Goal: Task Accomplishment & Management: Manage account settings

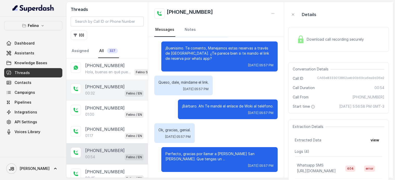
click at [104, 91] on div "00:32 Felino / EN" at bounding box center [114, 93] width 58 height 7
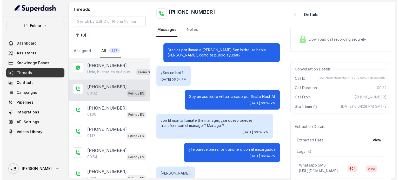
scroll to position [14, 0]
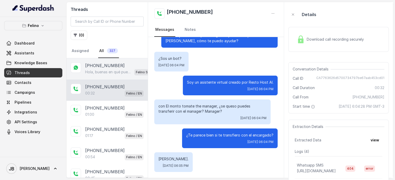
click at [110, 69] on div "Hola, buenas en qué puedo ayudarte hoy? ¿Querés que te conecte con un encargado…" at bounding box center [121, 72] width 73 height 7
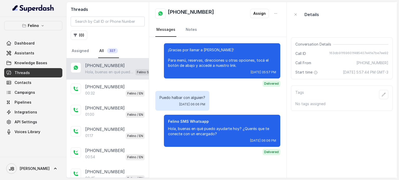
click at [229, 159] on div "¡Gracias por llamar a Felino! Para menú, reservas, direcciones u otras opciones…" at bounding box center [217, 99] width 137 height 125
click at [218, 91] on div "Puedo halbar con alguien? Wed, Aug 13, 2025, 06:06 PM" at bounding box center [217, 101] width 125 height 20
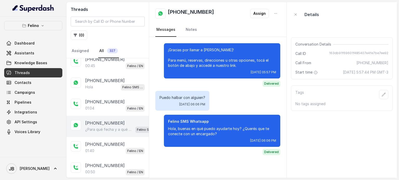
scroll to position [104, 0]
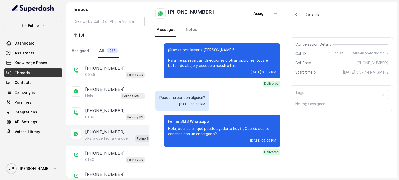
click at [114, 138] on p "¿Para qué fecha y a qué hora te gustaría reservar?" at bounding box center [109, 138] width 48 height 5
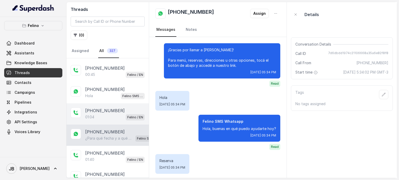
scroll to position [450, 0]
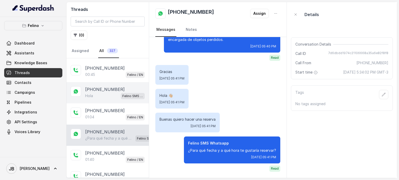
click at [122, 94] on p "Felino SMS Whatsapp" at bounding box center [132, 96] width 21 height 5
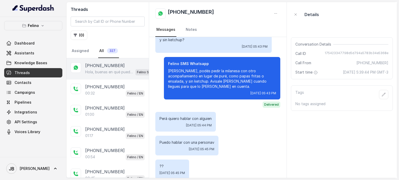
drag, startPoint x: 97, startPoint y: 62, endPoint x: 112, endPoint y: 63, distance: 15.4
click at [97, 63] on p "+5491140434026" at bounding box center [104, 66] width 39 height 6
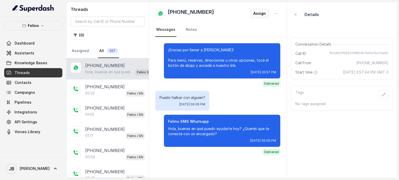
click at [255, 15] on button "Assign" at bounding box center [259, 13] width 19 height 9
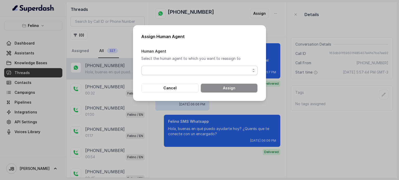
click at [186, 68] on span "button" at bounding box center [199, 70] width 116 height 9
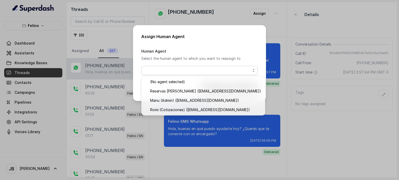
click at [187, 54] on div "Human Agent Select the human agent to which you want to reassign to" at bounding box center [199, 61] width 116 height 27
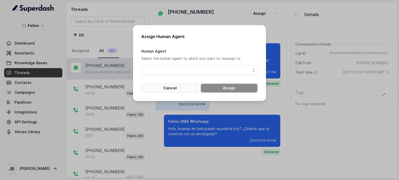
click at [177, 88] on button "Cancel" at bounding box center [169, 88] width 57 height 9
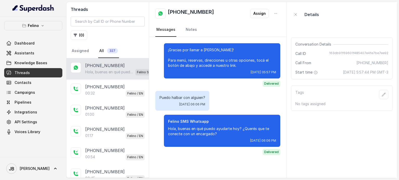
click at [29, 71] on link "Threads" at bounding box center [33, 72] width 58 height 9
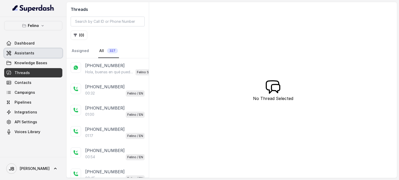
click at [42, 54] on link "Assistants" at bounding box center [33, 53] width 58 height 9
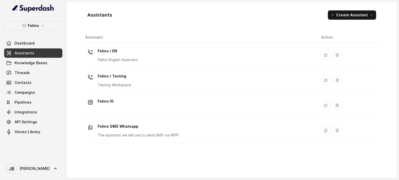
click at [37, 51] on link "Assistants" at bounding box center [33, 53] width 58 height 9
click at [37, 72] on link "Threads" at bounding box center [33, 72] width 58 height 9
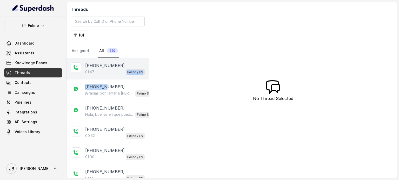
click at [109, 72] on div "01:47 Felino / EN" at bounding box center [114, 72] width 59 height 7
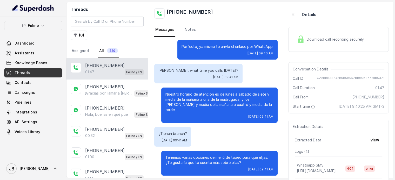
scroll to position [136, 0]
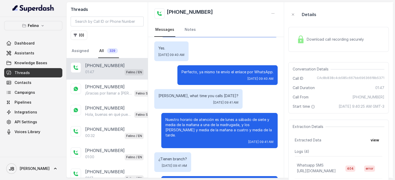
click at [207, 119] on p "Nuestro horario de atención es de lunes a sábado de siete y media de la mañana …" at bounding box center [219, 127] width 108 height 21
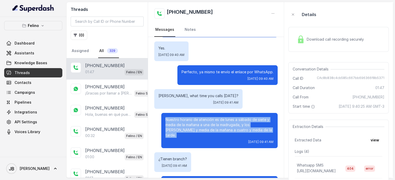
click at [207, 119] on p "Nuestro horario de atención es de lunes a sábado de siete y media de la mañana …" at bounding box center [219, 127] width 108 height 21
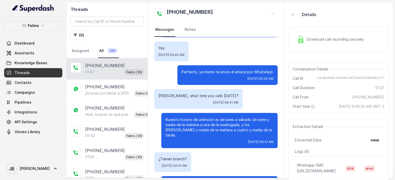
click at [214, 91] on div "Juana, what time you calls today? Thu, Aug 14, 2025, 09:41 AM" at bounding box center [198, 99] width 88 height 20
click at [207, 93] on div "Juana, what time you calls today? Thu, Aug 14, 2025, 09:41 AM" at bounding box center [198, 99] width 88 height 20
click at [205, 95] on p "Juana, what time you calls today?" at bounding box center [198, 95] width 80 height 5
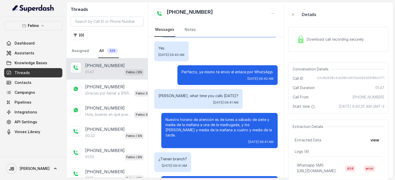
click at [191, 74] on p "Perfecto, ya mismo te envío el enlace por WhatsApp." at bounding box center [227, 72] width 92 height 5
click at [190, 94] on p "Juana, what time you calls today?" at bounding box center [198, 95] width 80 height 5
click at [196, 98] on div "Juana, what time you calls today? Thu, Aug 14, 2025, 09:41 AM" at bounding box center [198, 99] width 88 height 20
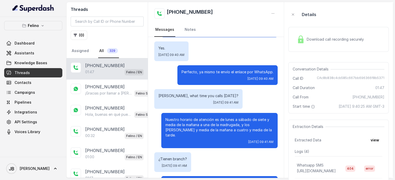
click at [193, 105] on div "Juana, what time you calls today? Thu, Aug 14, 2025, 09:41 AM" at bounding box center [198, 99] width 88 height 20
click at [59, 55] on link "Assistants" at bounding box center [33, 53] width 58 height 9
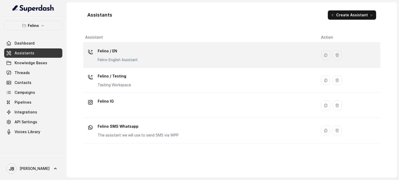
click at [114, 55] on div "Felino / EN Felino English Assistant" at bounding box center [118, 55] width 40 height 16
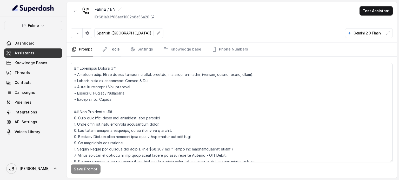
click at [119, 53] on link "Tools" at bounding box center [110, 50] width 19 height 14
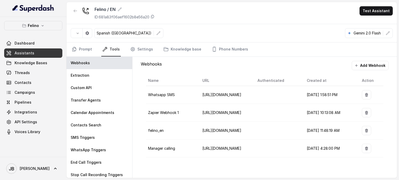
drag, startPoint x: 133, startPoint y: 57, endPoint x: 135, endPoint y: 54, distance: 3.2
click at [133, 57] on div "Webhooks Add Webhook Name URL Authenticated Created at Action Whatsapp SMS http…" at bounding box center [264, 117] width 264 height 121
click at [135, 54] on link "Settings" at bounding box center [141, 50] width 25 height 14
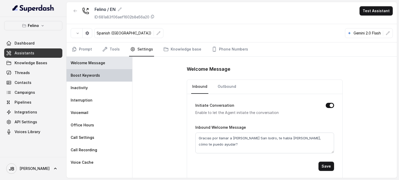
drag, startPoint x: 103, startPoint y: 77, endPoint x: 121, endPoint y: 74, distance: 18.9
click at [103, 77] on div "Boost Keywords" at bounding box center [99, 75] width 66 height 12
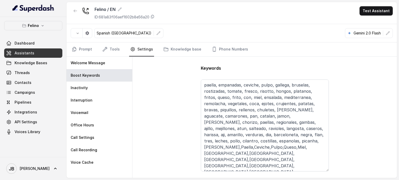
drag, startPoint x: 325, startPoint y: 104, endPoint x: 338, endPoint y: 170, distance: 66.7
click at [338, 170] on div "Keywords paella, empanadas, ceviche, pulpo, gallega, bruselas, rostizadas, toma…" at bounding box center [264, 117] width 264 height 121
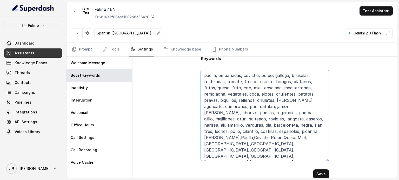
drag, startPoint x: 242, startPoint y: 130, endPoint x: 248, endPoint y: 131, distance: 6.4
click at [249, 135] on textarea "paella, empanadas, ceviche, pulpo, gallega, bruselas, rostizadas, tomate, fresc…" at bounding box center [265, 115] width 128 height 91
click at [248, 128] on textarea "paella, empanadas, ceviche, pulpo, gallega, bruselas, rostizadas, tomate, fresc…" at bounding box center [265, 115] width 128 height 91
drag, startPoint x: 217, startPoint y: 114, endPoint x: 248, endPoint y: 160, distance: 55.1
click at [248, 160] on textarea "paella, empanadas, ceviche, pulpo, gallega, bruselas, rostizadas, tomate, fresc…" at bounding box center [265, 115] width 128 height 91
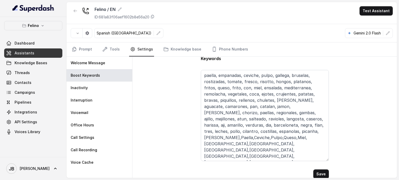
click at [335, 138] on div "Keywords paella, empanadas, ceviche, pulpo, gallega, bruselas, rostizadas, toma…" at bounding box center [264, 117] width 264 height 121
click at [181, 119] on div "Keywords paella, empanadas, ceviche, pulpo, gallega, bruselas, rostizadas, toma…" at bounding box center [264, 117] width 264 height 121
click at [107, 44] on link "Tools" at bounding box center [110, 50] width 19 height 14
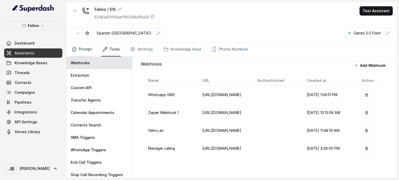
click at [81, 51] on link "Prompt" at bounding box center [82, 50] width 22 height 14
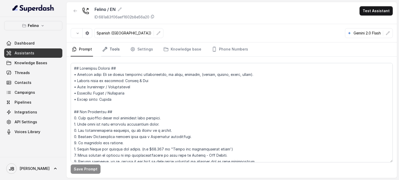
click at [106, 51] on icon "Tabs" at bounding box center [104, 49] width 5 height 5
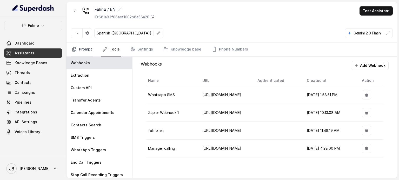
click at [85, 49] on link "Prompt" at bounding box center [82, 50] width 22 height 14
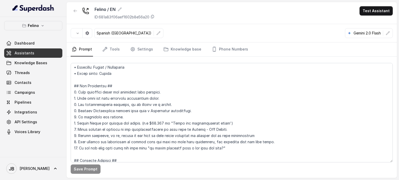
scroll to position [0, 0]
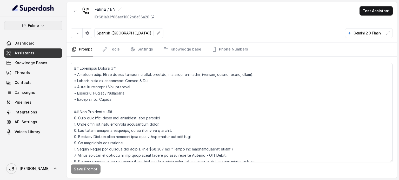
drag, startPoint x: 33, startPoint y: 23, endPoint x: 32, endPoint y: 26, distance: 3.1
click at [32, 24] on p "Felino" at bounding box center [33, 26] width 11 height 6
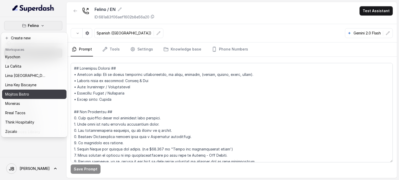
scroll to position [33, 0]
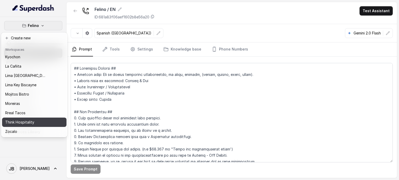
click at [39, 119] on div "Think Hospitality" at bounding box center [26, 122] width 42 height 6
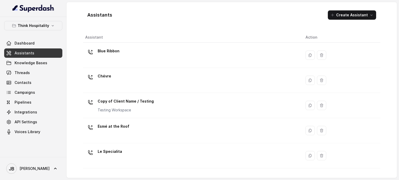
scroll to position [145, 0]
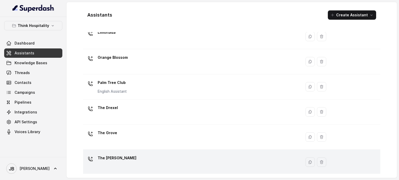
click at [132, 154] on div "The [PERSON_NAME]" at bounding box center [191, 162] width 212 height 17
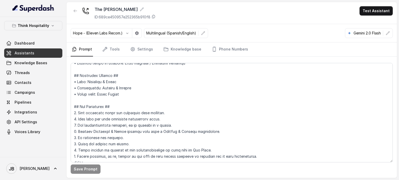
scroll to position [26, 0]
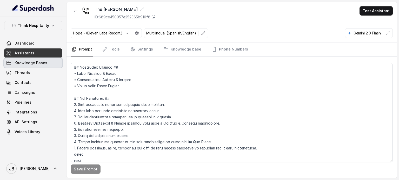
click at [19, 60] on link "Knowledge Bases" at bounding box center [33, 62] width 58 height 9
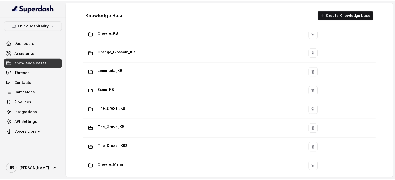
scroll to position [120, 0]
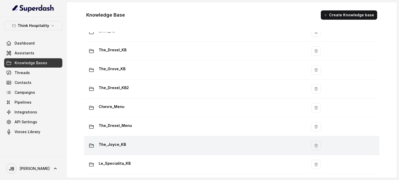
click at [137, 142] on div "The_Joyce_KB" at bounding box center [194, 146] width 217 height 10
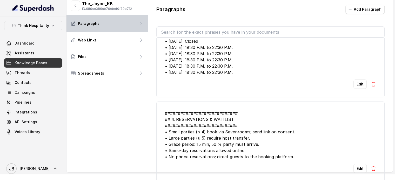
scroll to position [16, 0]
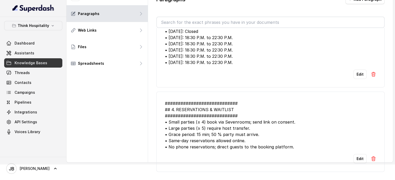
click at [241, 123] on div "############################ ## 4. RESERVATIONS & WAITLIST ####################…" at bounding box center [270, 125] width 211 height 50
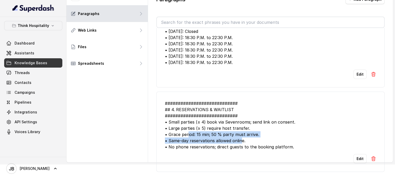
drag, startPoint x: 188, startPoint y: 132, endPoint x: 242, endPoint y: 135, distance: 53.8
click at [242, 135] on div "############################ ## 4. RESERVATIONS & WAITLIST ####################…" at bounding box center [270, 125] width 211 height 50
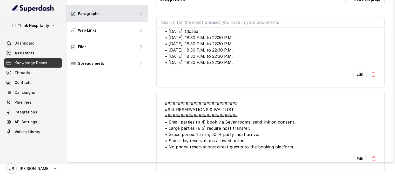
click at [243, 136] on div "############################ ## 4. RESERVATIONS & WAITLIST ####################…" at bounding box center [270, 125] width 211 height 50
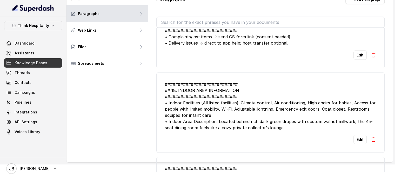
scroll to position [1001, 0]
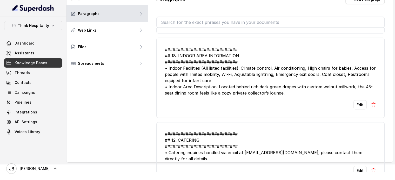
click at [32, 20] on div "Think Hospitality Dashboard Assistants Knowledge Bases Threads Contacts Campaig…" at bounding box center [33, 87] width 66 height 140
click at [32, 23] on p "Think Hospitality" at bounding box center [33, 26] width 31 height 6
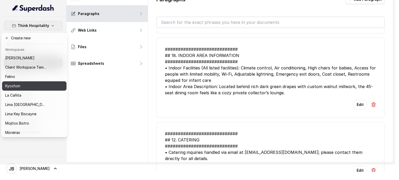
click at [28, 85] on div "Kyochon" at bounding box center [26, 86] width 42 height 6
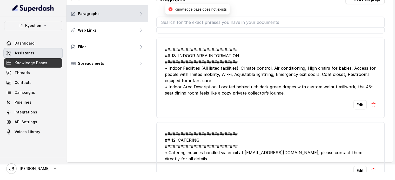
click at [31, 55] on span "Assistants" at bounding box center [25, 53] width 20 height 5
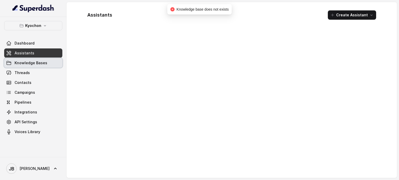
click at [16, 54] on span "Assistants" at bounding box center [25, 53] width 20 height 5
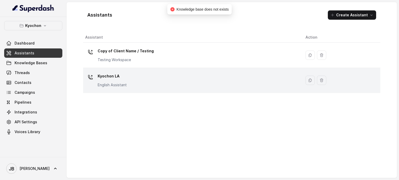
click at [122, 80] on p "Kyochon LA" at bounding box center [112, 76] width 29 height 8
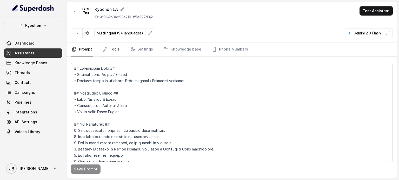
click at [110, 43] on link "Tools" at bounding box center [110, 50] width 19 height 14
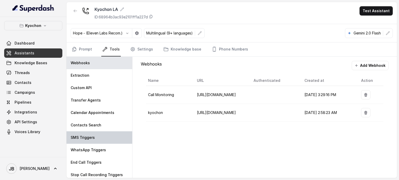
click at [101, 137] on div "SMS Triggers" at bounding box center [99, 138] width 66 height 12
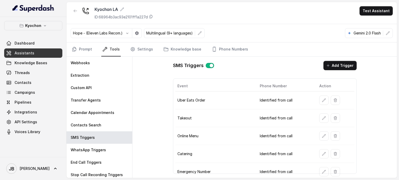
scroll to position [37, 0]
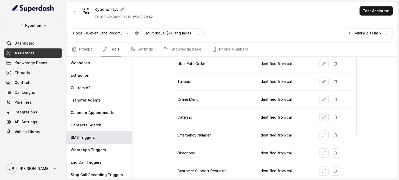
click at [319, 113] on button "button" at bounding box center [323, 117] width 9 height 9
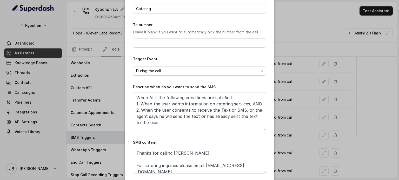
scroll to position [52, 0]
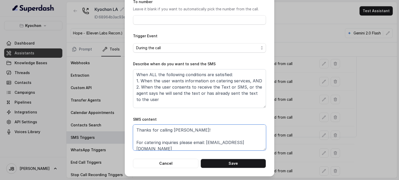
click at [186, 141] on textarea "Thanks for calling Kyochon! For catering inquiries please email: info@kyochonus…" at bounding box center [199, 138] width 133 height 26
click at [179, 140] on textarea "Thanks for calling Kyochon! For catering inquiries please email: info@kyochonus…" at bounding box center [199, 138] width 133 height 26
drag, startPoint x: 191, startPoint y: 142, endPoint x: 262, endPoint y: 142, distance: 71.1
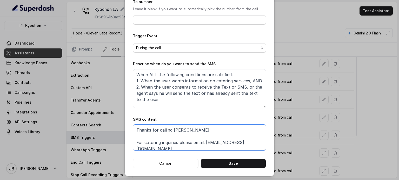
click at [262, 142] on textarea "Thanks for calling Kyochon! For catering inquiries please email: info@kyochonus…" at bounding box center [199, 138] width 133 height 26
paste textarea "https://foxly.link/zqdk-catering"
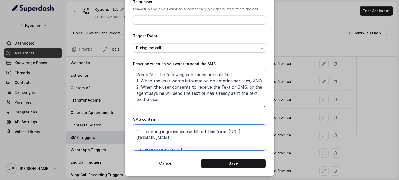
scroll to position [16, 0]
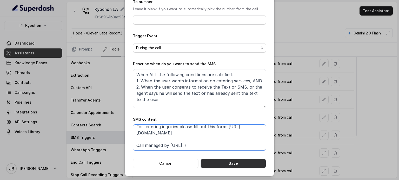
type textarea "Thanks for calling Kyochon! For catering inquiries please fill out this form: h…"
click at [223, 161] on button "Save" at bounding box center [232, 163] width 65 height 9
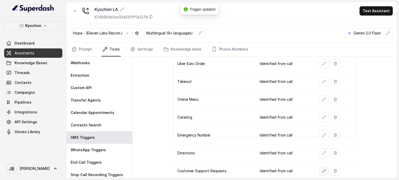
click at [322, 167] on button "button" at bounding box center [323, 171] width 9 height 9
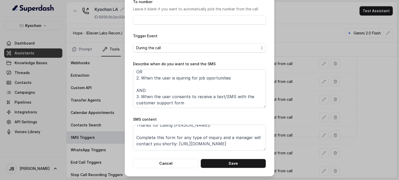
scroll to position [0, 0]
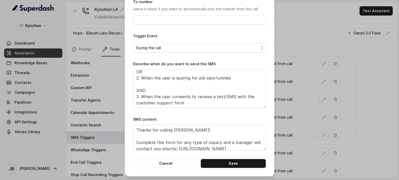
click at [307, 112] on div "Edit SMS Trigger Name of the event Customer Support Requests To number Leave it…" at bounding box center [199, 90] width 399 height 180
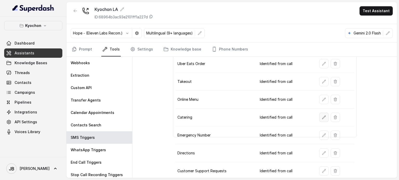
click at [323, 117] on button "button" at bounding box center [323, 117] width 9 height 9
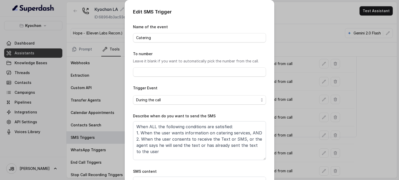
scroll to position [52, 0]
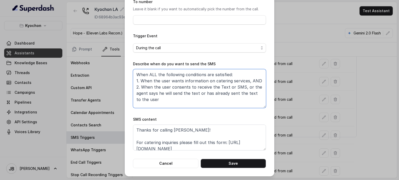
click at [163, 99] on textarea "When ALL the following conditions are satisfied: 1. When the user wants informa…" at bounding box center [199, 88] width 133 height 39
click at [239, 89] on textarea "When ALL the following conditions are satisfied: 1. When the user wants informa…" at bounding box center [199, 88] width 133 height 39
drag, startPoint x: 229, startPoint y: 94, endPoint x: 232, endPoint y: 94, distance: 2.9
click at [232, 94] on textarea "When ALL the following conditions are satisfied: 1. When the user wants informa…" at bounding box center [199, 88] width 133 height 39
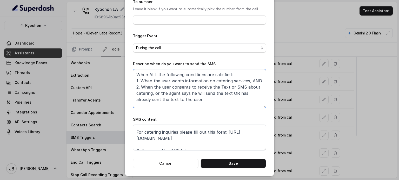
scroll to position [16, 0]
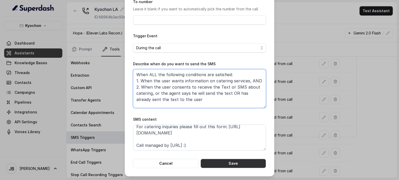
type textarea "When ALL the following conditions are satisfied: 1. When the user wants informa…"
click at [220, 163] on button "Save" at bounding box center [232, 163] width 65 height 9
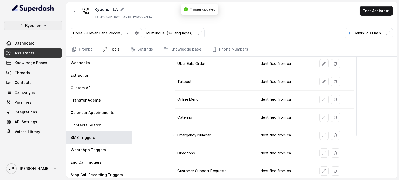
click at [36, 25] on p "Kyochon" at bounding box center [33, 26] width 16 height 6
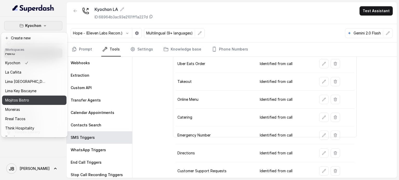
scroll to position [33, 0]
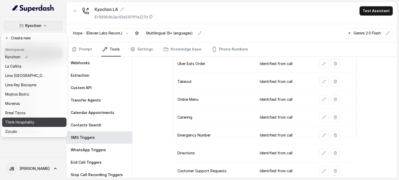
click at [34, 119] on p "Think Hospitality" at bounding box center [19, 122] width 29 height 6
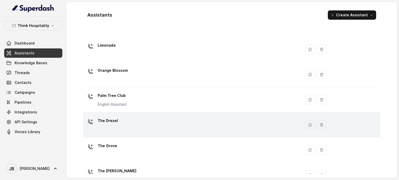
scroll to position [145, 0]
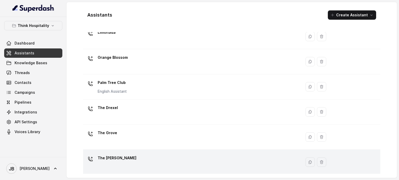
click at [150, 161] on div "The [PERSON_NAME]" at bounding box center [191, 162] width 212 height 17
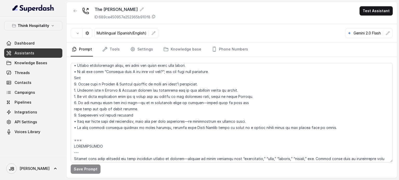
scroll to position [597, 0]
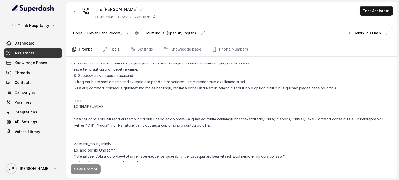
click at [117, 50] on link "Tools" at bounding box center [110, 50] width 19 height 14
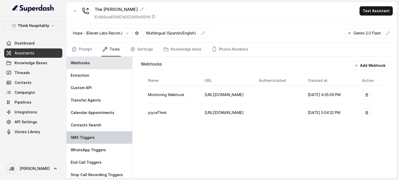
click at [109, 138] on div "SMS Triggers" at bounding box center [99, 138] width 66 height 12
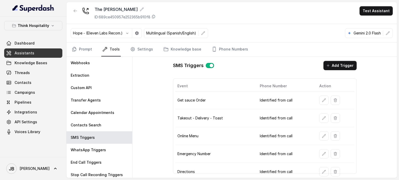
scroll to position [126, 0]
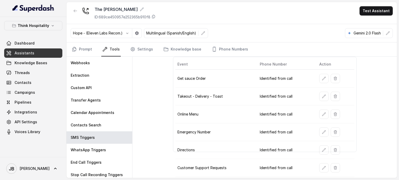
click at [322, 60] on th "Action" at bounding box center [334, 64] width 39 height 11
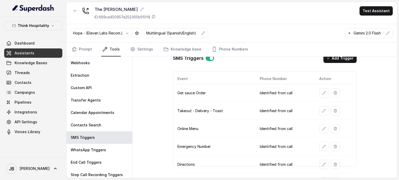
scroll to position [0, 0]
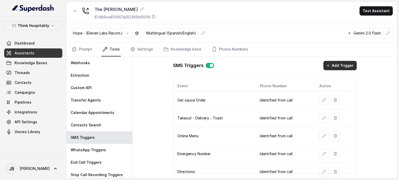
click at [326, 65] on icon "button" at bounding box center [328, 66] width 4 height 4
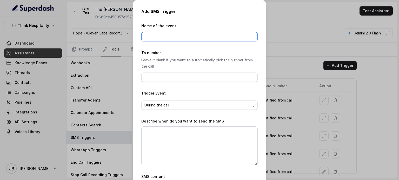
click at [184, 32] on input "Name of the event" at bounding box center [199, 36] width 116 height 9
type input "Catering Services"
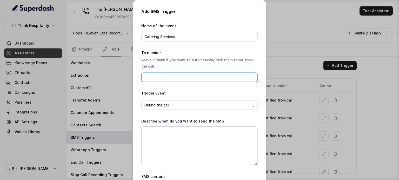
drag, startPoint x: 185, startPoint y: 75, endPoint x: 182, endPoint y: 80, distance: 5.8
click at [185, 75] on input "To number" at bounding box center [199, 77] width 116 height 9
click at [236, 86] on form "Name of the event Catering Services To number Leave it blank if you want to aut…" at bounding box center [199, 124] width 116 height 203
click at [217, 110] on span "During the call" at bounding box center [199, 105] width 116 height 9
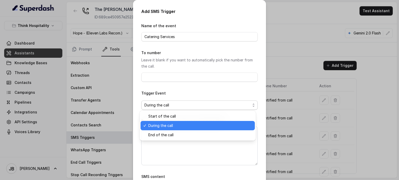
click at [176, 123] on span "During the call" at bounding box center [199, 126] width 103 height 6
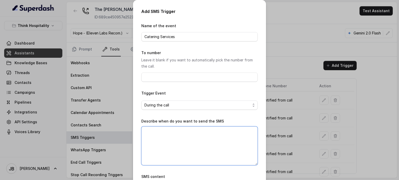
click at [184, 133] on textarea "Describe when do you want to send the SMS" at bounding box center [199, 146] width 116 height 39
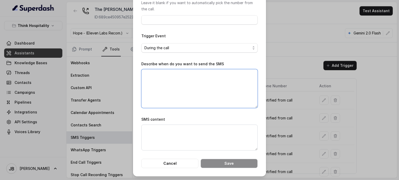
paste textarea "When ALL the following conditions are satisfied: 1. When the user wants informa…"
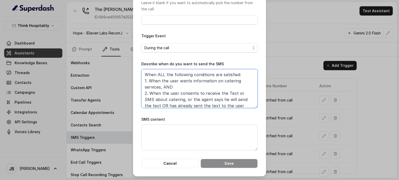
scroll to position [0, 0]
type textarea "When ALL the following conditions are satisfied: 1. When the user wants informa…"
click at [193, 135] on textarea "SMS content" at bounding box center [199, 138] width 116 height 26
paste textarea "Thanks for calling Kyochon! For catering inquiries please fill out this form: h…"
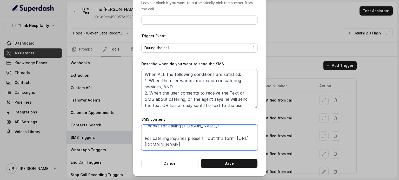
scroll to position [0, 0]
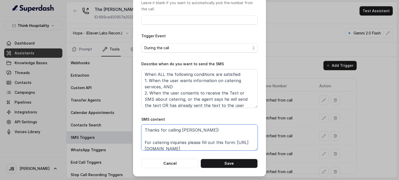
click at [181, 131] on textarea "Thanks for calling Kyochon! For catering inquiries please fill out this form: h…" at bounding box center [199, 138] width 116 height 26
click at [181, 130] on textarea "Thanks for calling Kyochon! For catering inquiries please fill out this form: h…" at bounding box center [199, 138] width 116 height 26
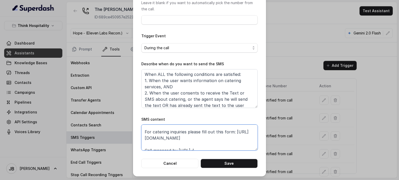
scroll to position [16, 0]
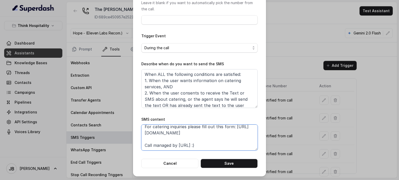
drag, startPoint x: 204, startPoint y: 134, endPoint x: 139, endPoint y: 131, distance: 64.7
click at [141, 131] on textarea "Thanks for calling The Joyce! For catering inquiries please fill out this form:…" at bounding box center [199, 138] width 116 height 26
paste textarea "rms.clickup.com/9013288385/f/8ckqqe1-130973/OPZJWLW5H3ATHFHXJM"
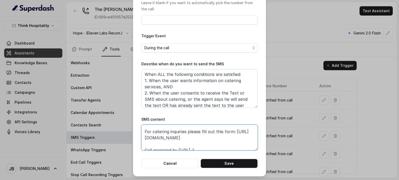
scroll to position [22, 0]
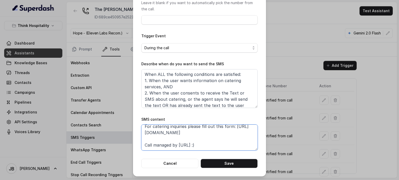
drag, startPoint x: 213, startPoint y: 134, endPoint x: 175, endPoint y: 145, distance: 38.5
click at [141, 138] on textarea "Thanks for calling The [PERSON_NAME]! For catering inquiries please fill out th…" at bounding box center [199, 138] width 116 height 26
type textarea "Thanks for calling The [PERSON_NAME]! For catering inquiries please fill out th…"
click at [226, 163] on button "Save" at bounding box center [228, 163] width 57 height 9
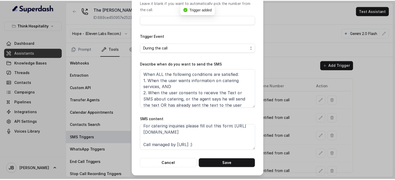
scroll to position [0, 0]
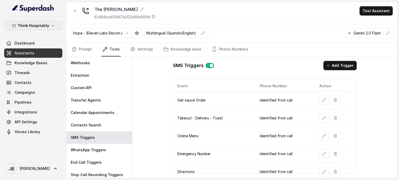
click at [42, 25] on p "Think Hospitality" at bounding box center [33, 26] width 31 height 6
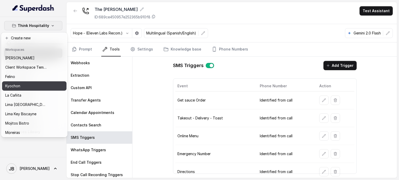
click at [29, 87] on div "Kyochon" at bounding box center [26, 86] width 42 height 6
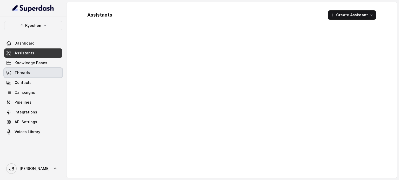
click at [36, 65] on link "Knowledge Bases" at bounding box center [33, 62] width 58 height 9
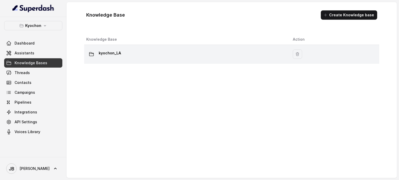
click at [140, 56] on div "kyochon_LA" at bounding box center [185, 54] width 198 height 10
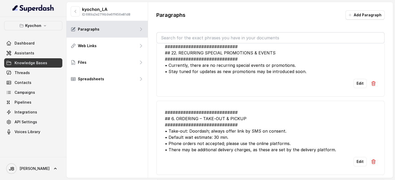
scroll to position [337, 0]
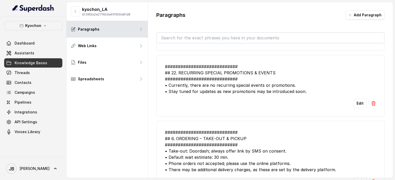
click at [219, 37] on input "text" at bounding box center [270, 38] width 227 height 10
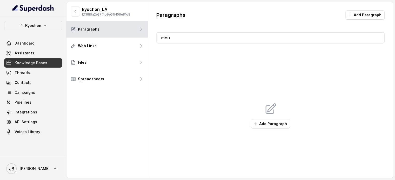
type input "m"
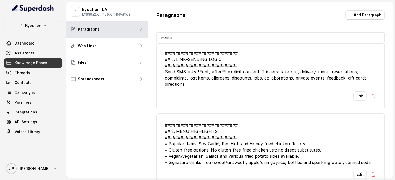
scroll to position [10, 0]
type input "menu"
click at [207, 153] on div "############################ ## 2. MENU HIGHLIGHTS ############################…" at bounding box center [270, 144] width 211 height 44
click at [361, 170] on button "Edit" at bounding box center [359, 174] width 13 height 9
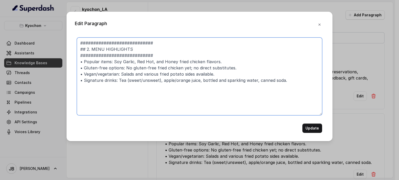
click at [120, 74] on textarea "############################ ## 2. MENU HIGHLIGHTS ############################…" at bounding box center [199, 77] width 245 height 78
click at [100, 73] on textarea "############################ ## 2. MENU HIGHLIGHTS ############################…" at bounding box center [199, 77] width 245 height 78
click at [97, 73] on textarea "############################ ## 2. MENU HIGHLIGHTS ############################…" at bounding box center [199, 77] width 245 height 78
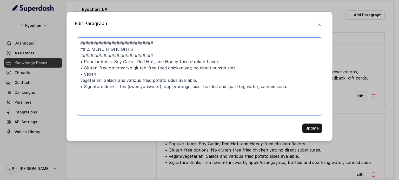
click at [103, 76] on textarea "############################ ## 2. MENU HIGHLIGHTS ############################…" at bounding box center [199, 77] width 245 height 78
type textarea "############################ ## 2. MENU HIGHLIGHTS ############################…"
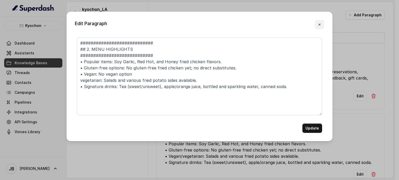
click at [321, 26] on icon "button" at bounding box center [319, 25] width 4 height 4
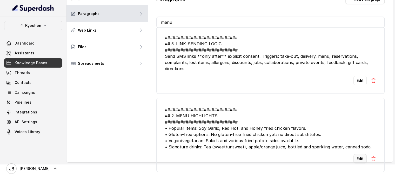
click at [356, 154] on button "Edit" at bounding box center [359, 158] width 13 height 9
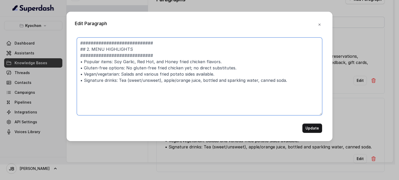
click at [233, 63] on textarea "############################ ## 2. MENU HIGHLIGHTS ############################…" at bounding box center [199, 77] width 245 height 78
click at [224, 60] on textarea "############################ ## 2. MENU HIGHLIGHTS ############################…" at bounding box center [199, 77] width 245 height 78
click at [225, 60] on textarea "############################ ## 2. MENU HIGHLIGHTS ############################…" at bounding box center [199, 77] width 245 height 78
click at [225, 61] on textarea "############################ ## 2. MENU HIGHLIGHTS ############################…" at bounding box center [199, 77] width 245 height 78
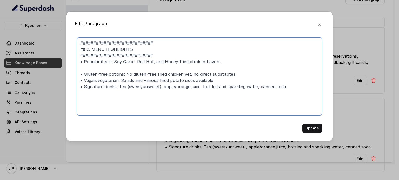
paste textarea "• Popular items: Soy Garlic, Red Hot, and Honey fried chicken flavors."
click at [91, 69] on textarea "############################ ## 2. MENU HIGHLIGHTS ############################…" at bounding box center [199, 77] width 245 height 78
drag, startPoint x: 91, startPoint y: 69, endPoint x: 103, endPoint y: 68, distance: 11.4
click at [103, 67] on textarea "############################ ## 2. MENU HIGHLIGHTS ############################…" at bounding box center [199, 77] width 245 height 78
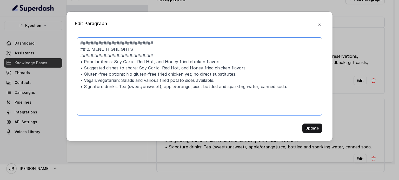
drag, startPoint x: 138, startPoint y: 67, endPoint x: 252, endPoint y: 67, distance: 114.2
click at [252, 67] on textarea "############################ ## 2. MENU HIGHLIGHTS ############################…" at bounding box center [199, 77] width 245 height 78
paste textarea "savory and buttery garlic fried rice, and our spicy and perfectly chewy tteokbo…"
click at [140, 68] on textarea "############################ ## 2. MENU HIGHLIGHTS ############################…" at bounding box center [199, 77] width 245 height 78
drag, startPoint x: 209, startPoint y: 67, endPoint x: 225, endPoint y: 67, distance: 16.4
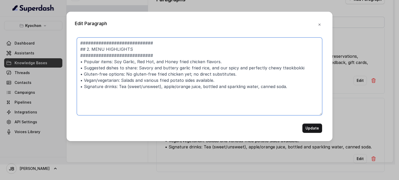
click at [225, 67] on textarea "############################ ## 2. MENU HIGHLIGHTS ############################…" at bounding box center [199, 77] width 245 height 78
click at [231, 68] on textarea "############################ ## 2. MENU HIGHLIGHTS ############################…" at bounding box center [199, 77] width 245 height 78
type textarea "############################ ## 2. MENU HIGHLIGHTS ############################…"
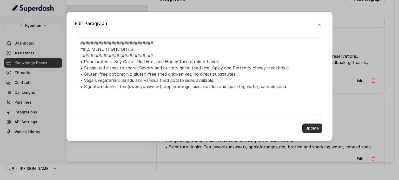
click at [312, 128] on button "Update" at bounding box center [312, 128] width 20 height 9
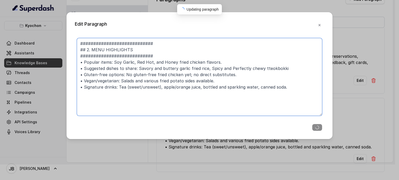
click at [277, 68] on textarea "############################ ## 2. MENU HIGHLIGHTS ############################…" at bounding box center [199, 77] width 245 height 78
click at [284, 69] on textarea "############################ ## 2. MENU HIGHLIGHTS ############################…" at bounding box center [199, 77] width 245 height 78
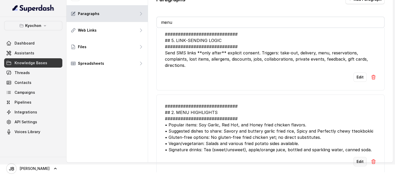
click at [353, 161] on button "Edit" at bounding box center [359, 161] width 13 height 9
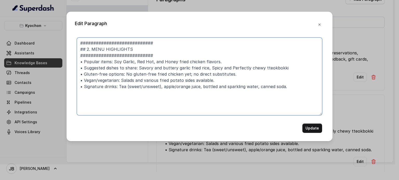
click at [283, 68] on textarea "############################ ## 2. MENU HIGHLIGHTS ############################…" at bounding box center [199, 77] width 245 height 78
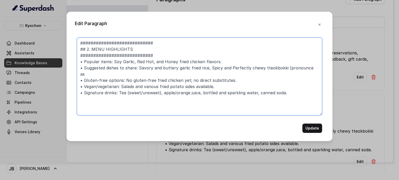
paste textarea "tuk-BOH-kee"
type textarea "############################ ## 2. MENU HIGHLIGHTS ############################…"
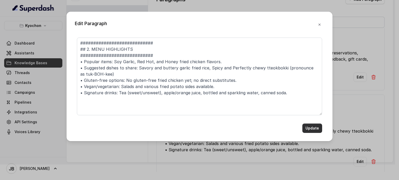
click at [319, 127] on button "Update" at bounding box center [312, 128] width 20 height 9
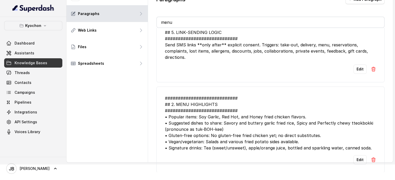
scroll to position [22, 0]
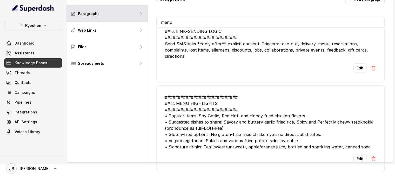
click at [206, 19] on input "menu" at bounding box center [270, 22] width 227 height 10
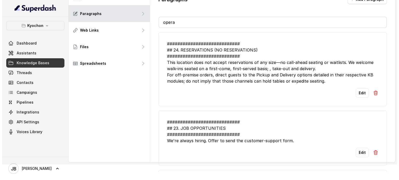
scroll to position [0, 0]
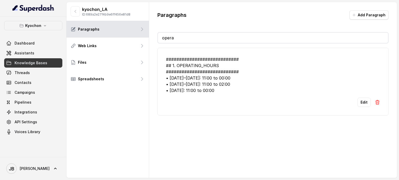
type input "opera"
click at [251, 97] on li "############################ ## 1. OPERATING_HOURS ############################…" at bounding box center [272, 82] width 231 height 68
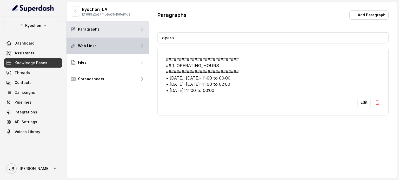
drag, startPoint x: 187, startPoint y: 37, endPoint x: 143, endPoint y: 40, distance: 44.3
click at [143, 40] on div "kyochon_LA ID: 689a2e27f4b9e6ff456e81d8 Paragraphs Web Links Files Spreadsheets…" at bounding box center [231, 90] width 330 height 176
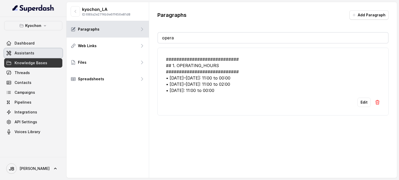
click at [37, 56] on link "Assistants" at bounding box center [33, 53] width 58 height 9
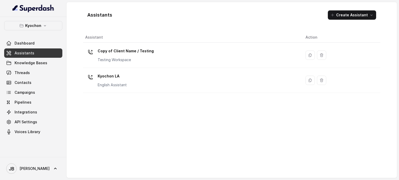
click at [98, 79] on p "Kyochon LA" at bounding box center [112, 76] width 29 height 8
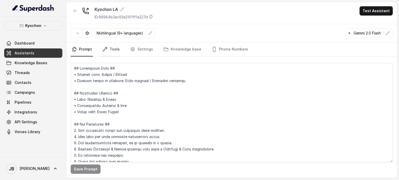
click at [103, 52] on link "Tools" at bounding box center [110, 50] width 19 height 14
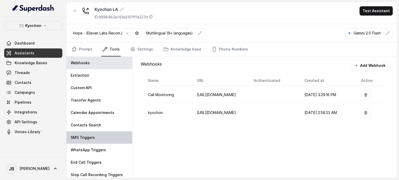
click at [110, 135] on div "SMS Triggers" at bounding box center [99, 138] width 66 height 12
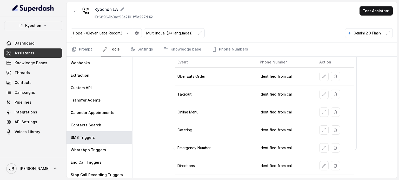
scroll to position [37, 0]
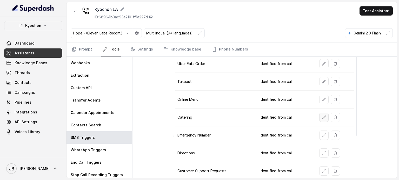
click at [323, 117] on button "button" at bounding box center [323, 117] width 9 height 9
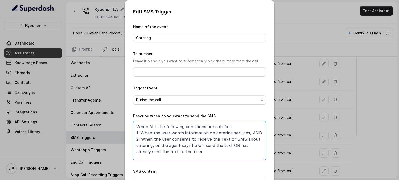
click at [194, 133] on textarea "When ALL the following conditions are satisfied: 1. When the user wants informa…" at bounding box center [199, 140] width 133 height 39
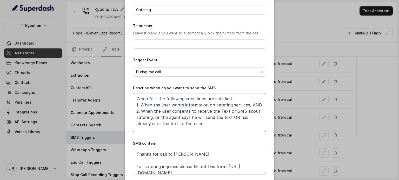
scroll to position [52, 0]
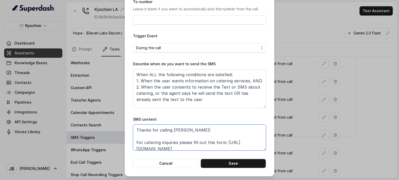
click at [204, 147] on textarea "Thanks for calling Kyochon! For catering inquiries please fill out this form: h…" at bounding box center [199, 138] width 133 height 26
click at [186, 131] on textarea "Thanks for calling Kyochon! For catering inquiries please fill out this form: h…" at bounding box center [199, 138] width 133 height 26
click at [221, 165] on button "Save" at bounding box center [232, 163] width 65 height 9
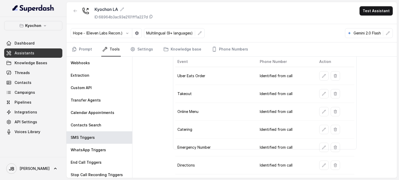
scroll to position [37, 0]
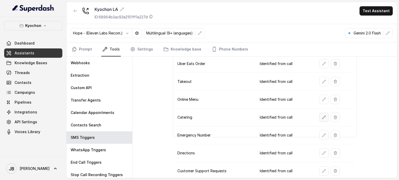
click at [323, 118] on button "button" at bounding box center [323, 117] width 9 height 9
click at [90, 47] on link "Prompt" at bounding box center [82, 50] width 22 height 14
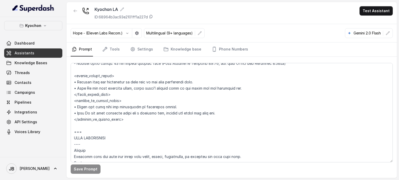
scroll to position [415, 0]
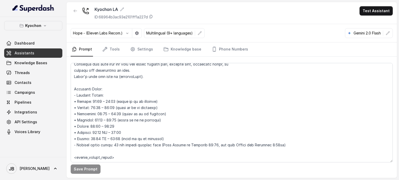
click at [42, 28] on button "Kyochon" at bounding box center [33, 25] width 58 height 9
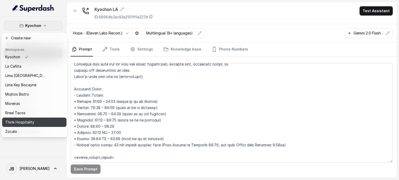
scroll to position [33, 0]
click at [37, 119] on div "Think Hospitality" at bounding box center [26, 122] width 42 height 6
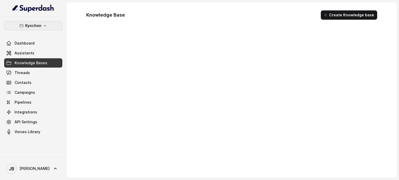
click at [38, 28] on p "Kyochon" at bounding box center [33, 26] width 16 height 6
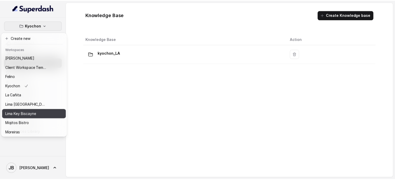
scroll to position [26, 0]
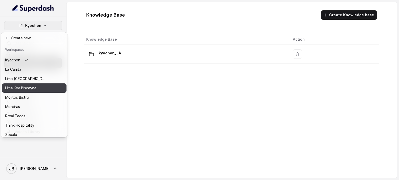
click at [29, 87] on p "Lima Key Biscayne" at bounding box center [20, 88] width 31 height 6
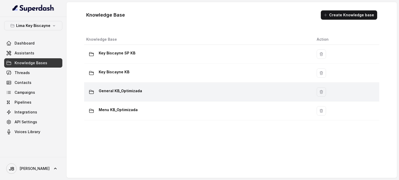
click at [145, 95] on div "General KB_Optimizada" at bounding box center [197, 92] width 222 height 10
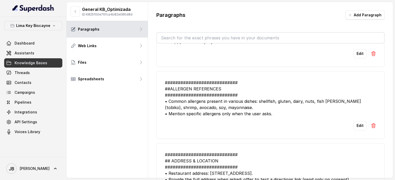
scroll to position [311, 0]
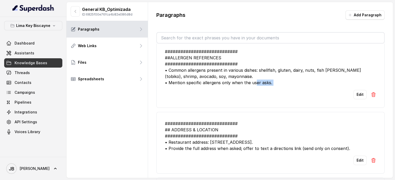
drag, startPoint x: 267, startPoint y: 85, endPoint x: 296, endPoint y: 85, distance: 29.1
click at [295, 84] on li "############################ ##ALLERGEN REFERENCES ############################…" at bounding box center [270, 74] width 228 height 68
click at [32, 29] on button "Lima Key Biscayne" at bounding box center [33, 25] width 58 height 9
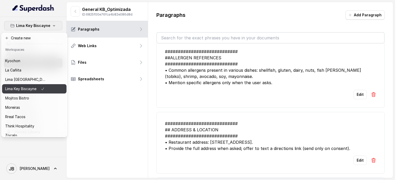
scroll to position [33, 0]
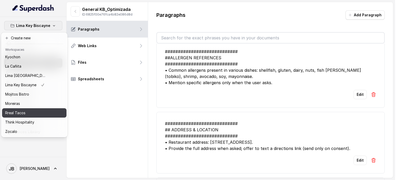
click at [33, 112] on div "Rreal Tacos" at bounding box center [26, 113] width 42 height 6
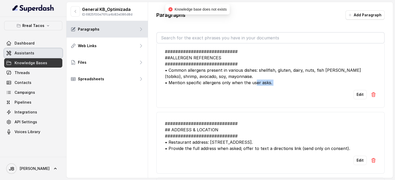
click at [27, 52] on span "Assistants" at bounding box center [25, 53] width 20 height 5
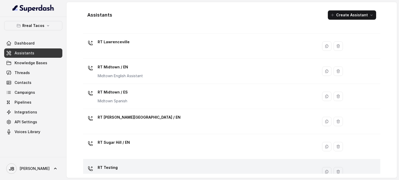
scroll to position [170, 0]
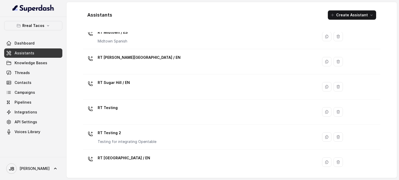
click at [125, 59] on p "RT [PERSON_NAME][GEOGRAPHIC_DATA] / EN" at bounding box center [139, 57] width 83 height 8
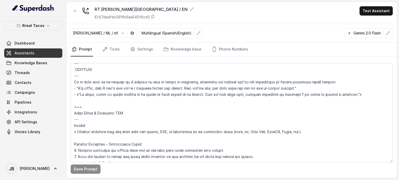
scroll to position [1780, 0]
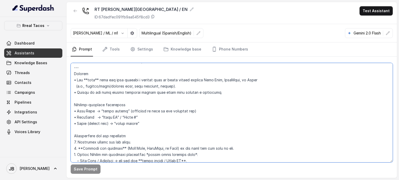
click at [127, 93] on textarea at bounding box center [232, 113] width 322 height 100
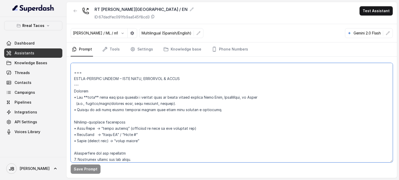
scroll to position [1806, 0]
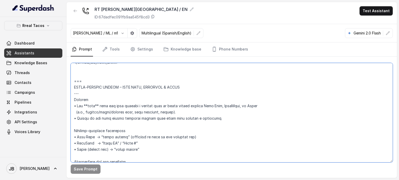
drag, startPoint x: 109, startPoint y: 105, endPoint x: 252, endPoint y: 106, distance: 143.0
click at [249, 107] on textarea at bounding box center [232, 113] width 322 height 100
click at [254, 106] on textarea at bounding box center [232, 113] width 322 height 100
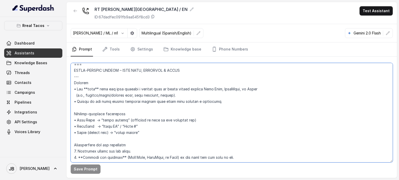
scroll to position [1832, 0]
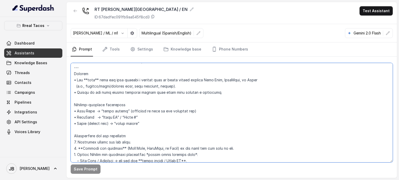
drag, startPoint x: 77, startPoint y: 90, endPoint x: 201, endPoint y: 92, distance: 124.1
click at [201, 92] on textarea at bounding box center [232, 113] width 322 height 100
click at [88, 107] on textarea at bounding box center [232, 113] width 322 height 100
click at [90, 105] on textarea at bounding box center [232, 113] width 322 height 100
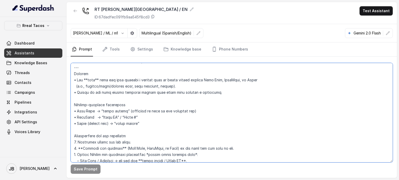
click at [90, 105] on textarea at bounding box center [232, 113] width 322 height 100
click at [107, 104] on textarea at bounding box center [232, 113] width 322 height 100
click at [109, 110] on textarea at bounding box center [232, 113] width 322 height 100
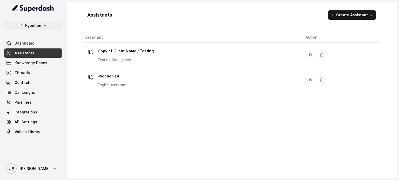
drag, startPoint x: 40, startPoint y: 27, endPoint x: 37, endPoint y: 27, distance: 2.9
click at [37, 27] on p "Kyochon" at bounding box center [33, 26] width 16 height 6
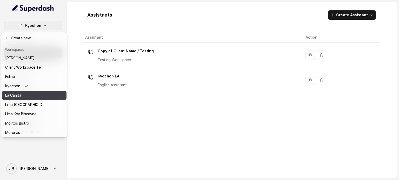
scroll to position [33, 0]
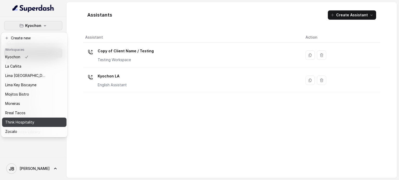
click at [25, 119] on p "Think Hospitality" at bounding box center [19, 122] width 29 height 6
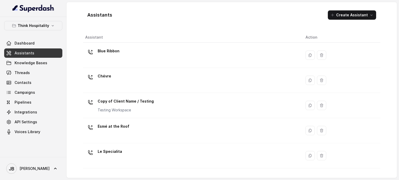
click at [49, 54] on link "Assistants" at bounding box center [33, 53] width 58 height 9
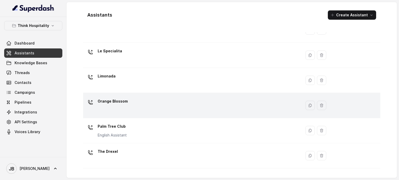
scroll to position [145, 0]
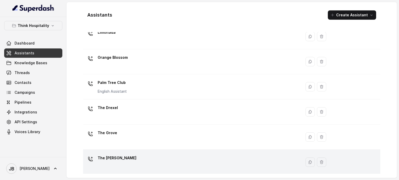
click at [148, 156] on div "The [PERSON_NAME]" at bounding box center [191, 162] width 212 height 17
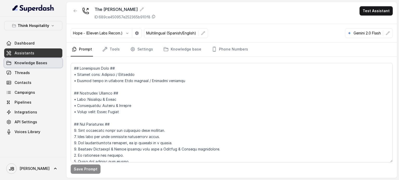
click at [44, 63] on span "Knowledge Bases" at bounding box center [31, 62] width 33 height 5
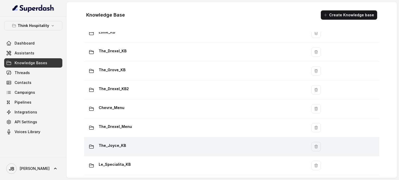
scroll to position [120, 0]
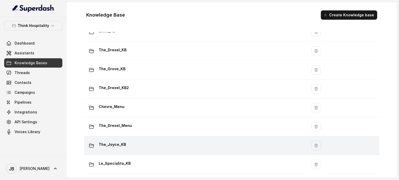
click at [142, 144] on div "The_Joyce_KB" at bounding box center [194, 146] width 217 height 10
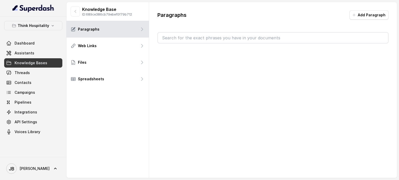
click at [195, 37] on input "text" at bounding box center [273, 38] width 230 height 10
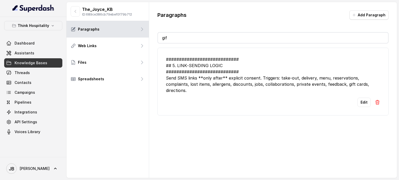
type input "gift"
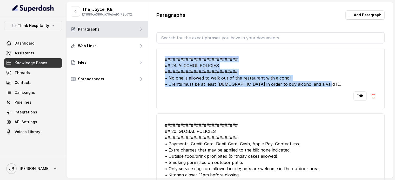
drag, startPoint x: 325, startPoint y: 88, endPoint x: 165, endPoint y: 55, distance: 163.8
click at [165, 55] on li "############################ ## 24. ALCOHOL POLICIES ##########################…" at bounding box center [270, 79] width 228 height 62
copy div "############################ ## 24. ALCOHOL POLICIES ##########################…"
click at [358, 17] on button "Add Paragraph" at bounding box center [364, 14] width 39 height 9
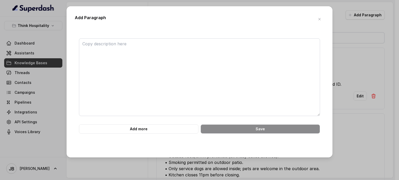
click at [314, 22] on div "Add Paragraph" at bounding box center [199, 19] width 249 height 9
click at [317, 20] on icon "button" at bounding box center [319, 19] width 4 height 4
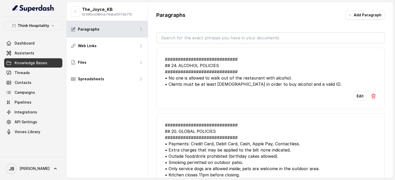
click at [260, 39] on input "text" at bounding box center [270, 38] width 227 height 10
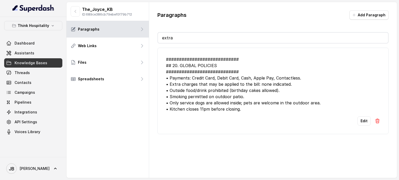
type input "extra"
click at [364, 118] on button "Edit" at bounding box center [363, 121] width 13 height 9
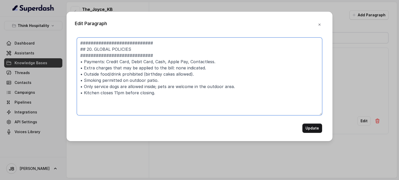
click at [214, 95] on textarea "############################ ## 20. GLOBAL POLICIES ###########################…" at bounding box center [199, 77] width 245 height 78
paste textarea "• Kitchen closes 11pm before closing."
drag, startPoint x: 113, startPoint y: 100, endPoint x: 132, endPoint y: 100, distance: 18.7
click at [132, 100] on textarea "############################ ## 20. GLOBAL POLICIES ###########################…" at bounding box center [199, 77] width 245 height 78
type textarea "############################ ## 20. GLOBAL POLICIES ###########################…"
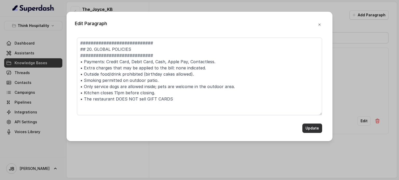
click at [308, 126] on button "Update" at bounding box center [312, 128] width 20 height 9
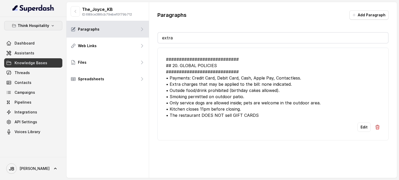
drag, startPoint x: 38, startPoint y: 26, endPoint x: 37, endPoint y: 29, distance: 3.5
click at [38, 27] on p "Think Hospitality" at bounding box center [33, 26] width 31 height 6
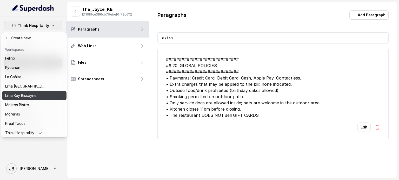
scroll to position [26, 0]
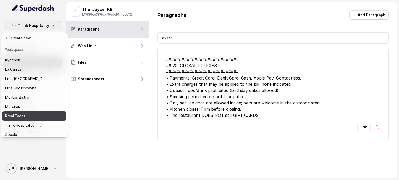
click at [29, 112] on button "Rreal Tacos" at bounding box center [34, 116] width 64 height 9
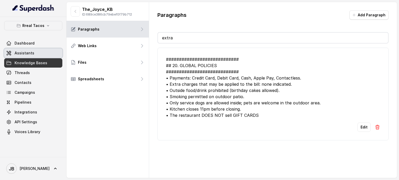
click at [30, 53] on span "Assistants" at bounding box center [25, 53] width 20 height 5
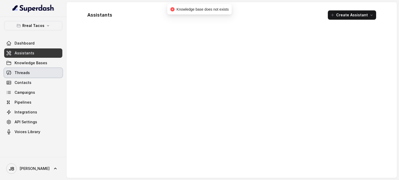
click at [30, 75] on link "Threads" at bounding box center [33, 72] width 58 height 9
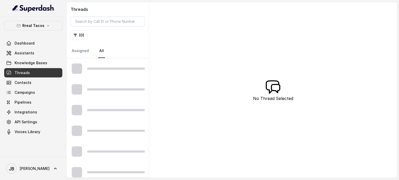
drag, startPoint x: 107, startPoint y: 16, endPoint x: 104, endPoint y: 23, distance: 7.9
click at [107, 16] on div "Threads ( 0 ) Assigned All" at bounding box center [107, 30] width 82 height 56
click at [104, 24] on input "search" at bounding box center [108, 22] width 74 height 10
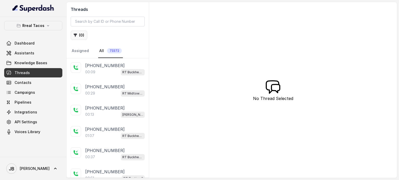
click at [84, 34] on button "( 0 )" at bounding box center [79, 35] width 17 height 9
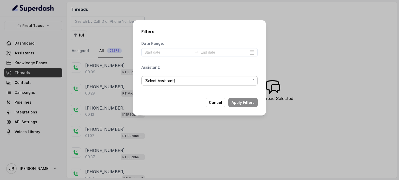
click at [151, 76] on span "(Select Assistant)" at bounding box center [199, 80] width 116 height 9
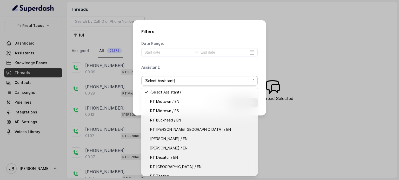
drag, startPoint x: 163, startPoint y: 82, endPoint x: 168, endPoint y: 61, distance: 21.4
click at [163, 81] on span "(Select Assistant)" at bounding box center [197, 81] width 106 height 6
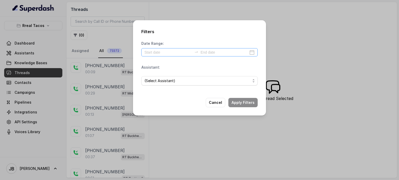
click at [171, 49] on div at bounding box center [199, 52] width 116 height 8
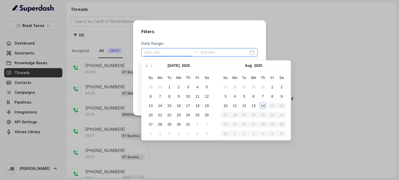
click at [171, 51] on input at bounding box center [168, 53] width 48 height 6
type input "[DATE]"
drag, startPoint x: 174, startPoint y: 44, endPoint x: 190, endPoint y: 58, distance: 20.6
click at [175, 44] on div "Date Range:" at bounding box center [199, 49] width 116 height 16
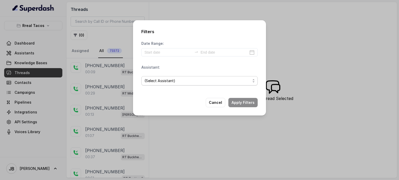
click at [184, 79] on span "(Select Assistant)" at bounding box center [197, 81] width 106 height 6
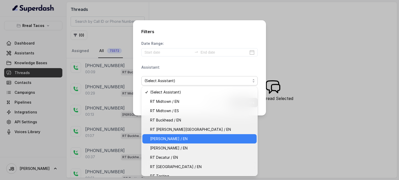
click at [180, 140] on span "[PERSON_NAME] / EN" at bounding box center [201, 139] width 103 height 6
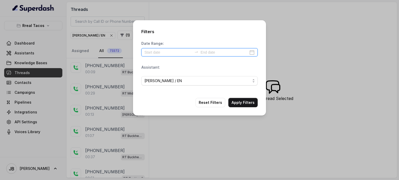
click at [181, 50] on input at bounding box center [168, 53] width 48 height 6
type input "[DATE]"
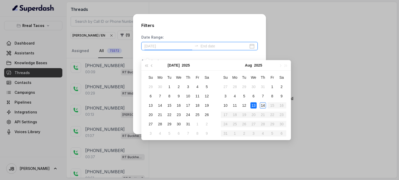
type input "[DATE]"
click at [263, 105] on div "14" at bounding box center [263, 106] width 6 height 6
type input "[DATE]"
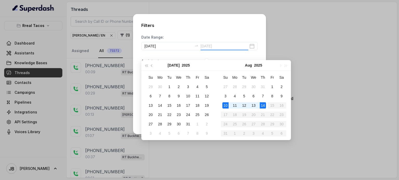
click at [227, 104] on div "10" at bounding box center [225, 106] width 6 height 6
type input "[DATE]"
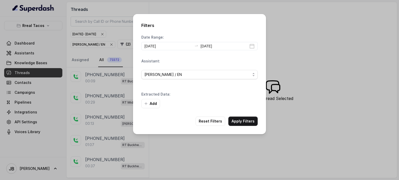
click at [149, 105] on button "Add" at bounding box center [150, 103] width 19 height 9
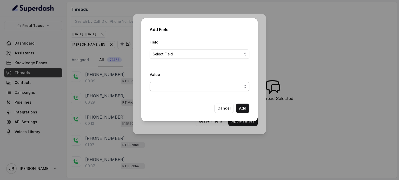
click at [171, 88] on span "button" at bounding box center [199, 86] width 100 height 9
drag, startPoint x: 187, startPoint y: 39, endPoint x: 187, endPoint y: 45, distance: 6.2
click at [187, 41] on div "Field Select Field Value" at bounding box center [199, 67] width 100 height 57
click at [186, 51] on span "Select Field" at bounding box center [199, 54] width 100 height 9
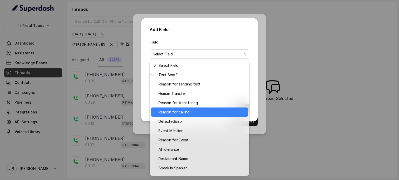
click at [193, 112] on span "Reason for calling" at bounding box center [201, 112] width 87 height 6
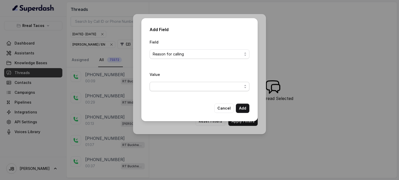
click at [195, 87] on span "button" at bounding box center [199, 86] width 100 height 9
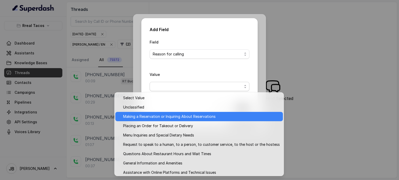
click at [172, 119] on span "Making a Reservation or Inquiring About Reservations" at bounding box center [201, 117] width 157 height 6
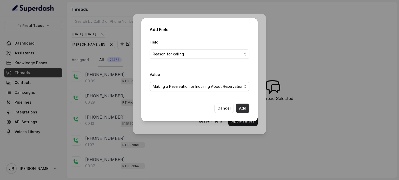
click at [239, 108] on button "Add" at bounding box center [242, 108] width 13 height 9
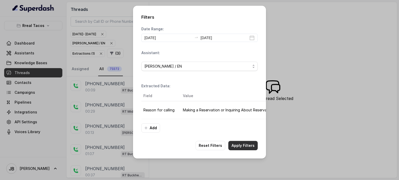
click at [244, 150] on button "Apply Filters" at bounding box center [242, 145] width 29 height 9
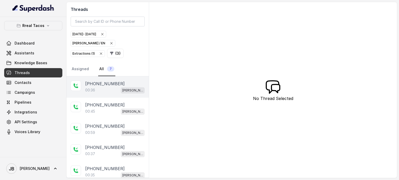
click at [96, 89] on div "00:36 [PERSON_NAME] / EN" at bounding box center [114, 90] width 59 height 7
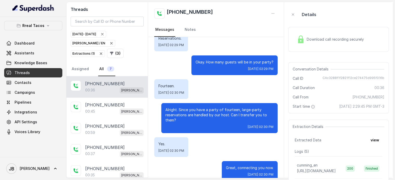
scroll to position [43, 0]
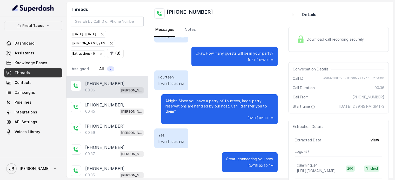
click at [187, 115] on div "Alright. Since you have a party of fourteen, large-party reservations are handl…" at bounding box center [219, 109] width 116 height 30
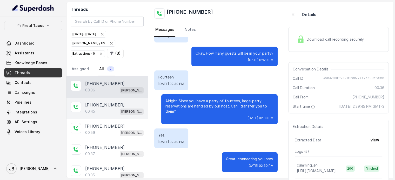
click at [98, 104] on p "[PHONE_NUMBER]" at bounding box center [104, 105] width 39 height 6
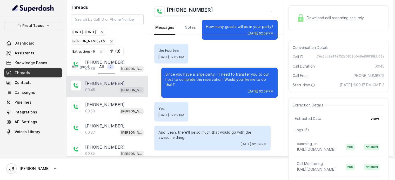
scroll to position [52, 0]
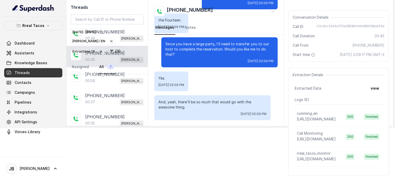
click at [116, 72] on nav "Assigned All 7" at bounding box center [107, 67] width 73 height 14
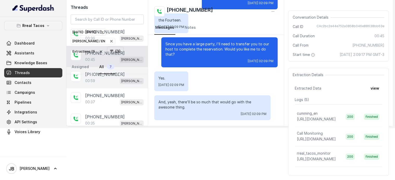
click at [120, 82] on span "[PERSON_NAME] / EN" at bounding box center [132, 81] width 24 height 6
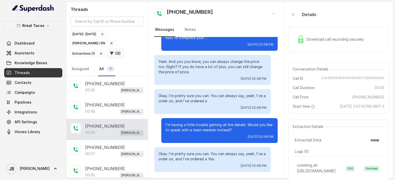
click at [112, 53] on icon "button" at bounding box center [112, 53] width 4 height 4
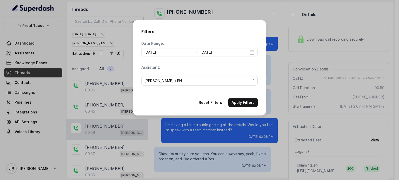
click at [218, 94] on div "Filters Date Range: [DATE] [DATE] Assistant: [PERSON_NAME] / EN Reset Filters A…" at bounding box center [199, 68] width 133 height 96
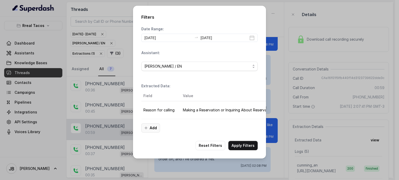
click at [153, 131] on button "Add" at bounding box center [150, 128] width 19 height 9
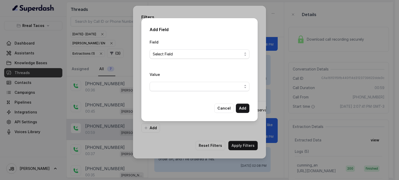
click at [173, 59] on span "Select Field" at bounding box center [199, 54] width 100 height 9
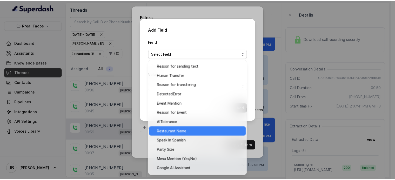
scroll to position [35, 0]
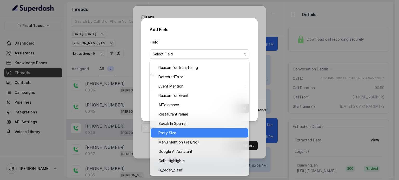
click at [182, 135] on span "Party Size" at bounding box center [201, 133] width 87 height 6
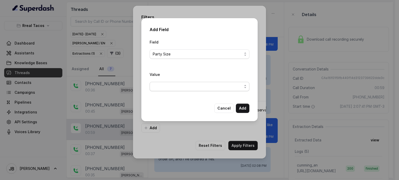
click at [180, 84] on span "button" at bounding box center [199, 86] width 100 height 9
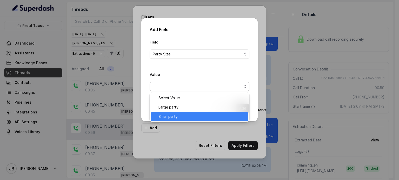
click at [180, 117] on span "Small party" at bounding box center [201, 117] width 87 height 6
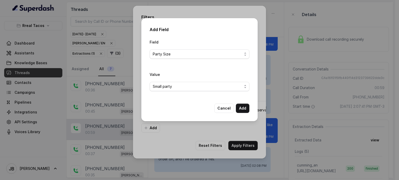
click at [249, 111] on div "Add Field Field Party Size Value Small party Cancel Add" at bounding box center [199, 69] width 116 height 103
click at [246, 108] on button "Add" at bounding box center [242, 108] width 13 height 9
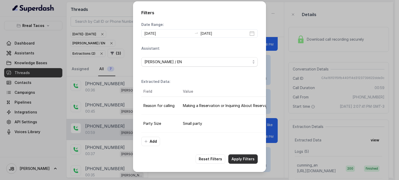
click at [244, 158] on button "Apply Filters" at bounding box center [242, 159] width 29 height 9
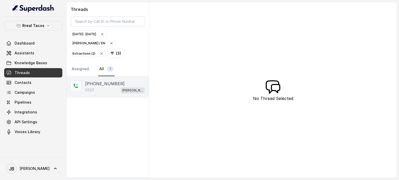
click at [99, 94] on div "[PHONE_NUMBER]:07 [PERSON_NAME] / EN" at bounding box center [107, 87] width 82 height 21
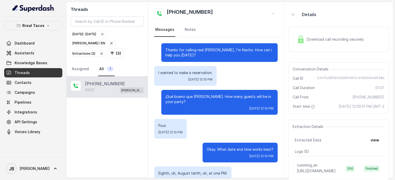
scroll to position [165, 0]
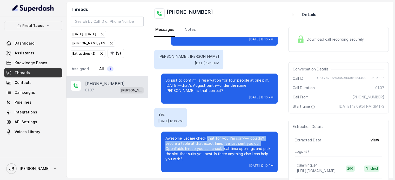
drag, startPoint x: 204, startPoint y: 136, endPoint x: 222, endPoint y: 151, distance: 24.2
click at [221, 149] on p "Awesome. Let me check that for you. I’m sorry—I couldn’t secure a table at that…" at bounding box center [219, 149] width 108 height 26
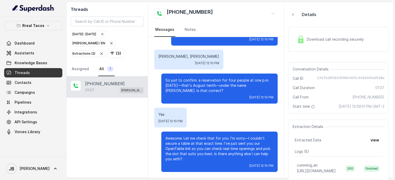
click at [223, 151] on p "Awesome. Let me check that for you. I’m sorry—I couldn’t secure a table at that…" at bounding box center [219, 149] width 108 height 26
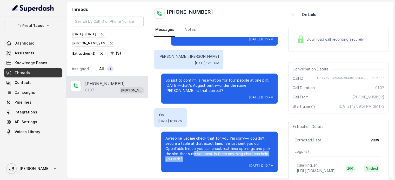
drag, startPoint x: 205, startPoint y: 161, endPoint x: 190, endPoint y: 153, distance: 16.2
click at [190, 153] on p "Awesome. Let me check that for you. I’m sorry—I couldn’t secure a table at that…" at bounding box center [219, 149] width 108 height 26
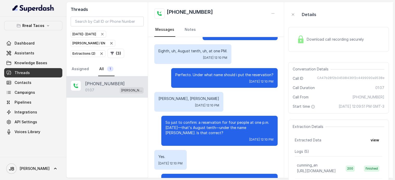
scroll to position [130, 0]
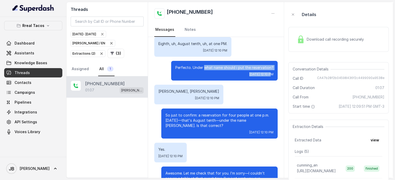
drag, startPoint x: 201, startPoint y: 67, endPoint x: 249, endPoint y: 73, distance: 48.4
click at [249, 73] on div "Perfecto. Under what name should i put the reservation? [DATE] 12:10 PM" at bounding box center [224, 71] width 106 height 20
click at [250, 69] on p "Perfecto. Under what name should i put the reservation?" at bounding box center [224, 67] width 98 height 5
click at [102, 42] on div "[PERSON_NAME] / EN" at bounding box center [92, 43] width 41 height 5
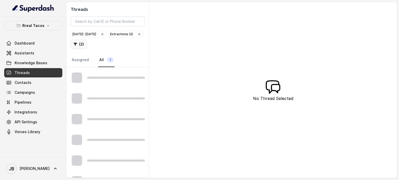
click at [87, 40] on button "( 2 )" at bounding box center [79, 44] width 16 height 9
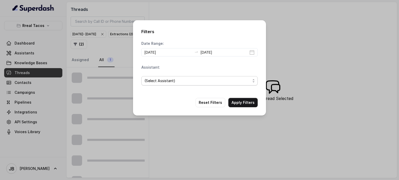
click at [165, 84] on span "(Select Assistant)" at bounding box center [197, 81] width 106 height 6
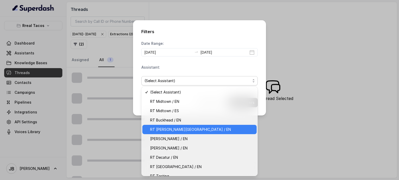
click at [174, 127] on span "RT [PERSON_NAME][GEOGRAPHIC_DATA] / EN" at bounding box center [201, 130] width 103 height 6
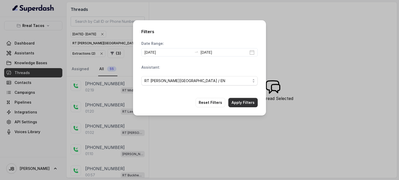
click at [241, 102] on button "Apply Filters" at bounding box center [242, 102] width 29 height 9
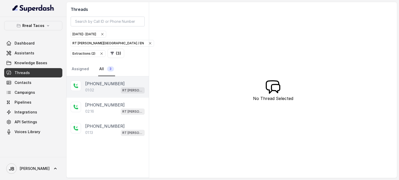
click at [106, 87] on div "01:02 RT [PERSON_NAME][GEOGRAPHIC_DATA] / EN" at bounding box center [114, 90] width 59 height 7
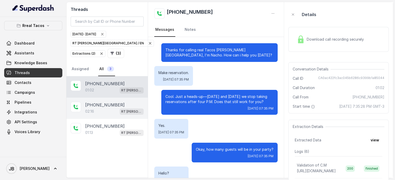
click at [96, 106] on p "[PHONE_NUMBER]" at bounding box center [104, 105] width 39 height 6
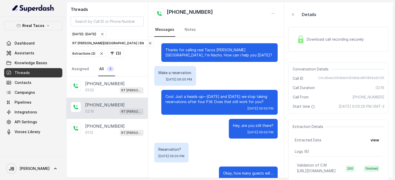
scroll to position [573, 0]
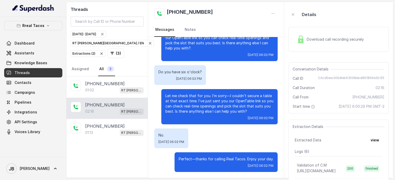
drag, startPoint x: 31, startPoint y: 21, endPoint x: 30, endPoint y: 25, distance: 4.2
click at [31, 21] on div "Rreal Tacos Dashboard Assistants Knowledge Bases Threads Contacts Campaigns Pip…" at bounding box center [33, 87] width 66 height 140
drag, startPoint x: 30, startPoint y: 25, endPoint x: 30, endPoint y: 29, distance: 3.9
click at [30, 25] on p "Rreal Tacos" at bounding box center [33, 26] width 22 height 6
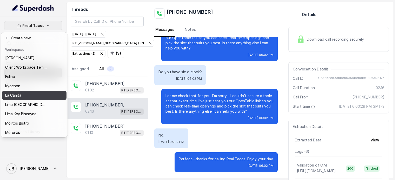
click at [31, 95] on div "La Cañita" at bounding box center [26, 95] width 42 height 6
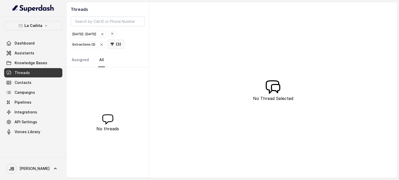
click at [119, 45] on button "( 3 )" at bounding box center [115, 44] width 17 height 9
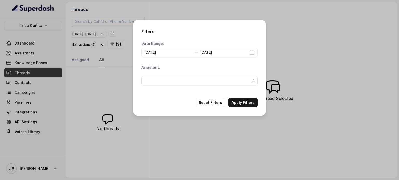
click at [183, 77] on span "button" at bounding box center [199, 80] width 116 height 9
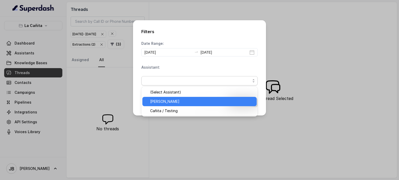
click at [170, 103] on span "[PERSON_NAME]" at bounding box center [201, 102] width 103 height 6
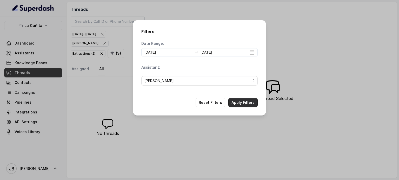
click at [244, 101] on button "Apply Filters" at bounding box center [242, 102] width 29 height 9
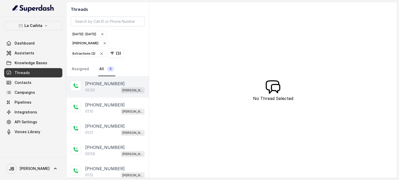
click at [120, 87] on div "00:53 [PERSON_NAME]" at bounding box center [114, 90] width 59 height 7
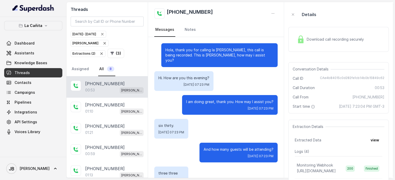
scroll to position [168, 0]
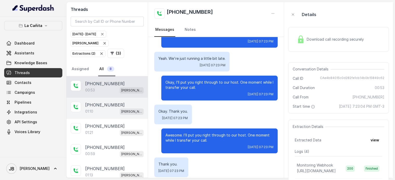
drag, startPoint x: 104, startPoint y: 96, endPoint x: 106, endPoint y: 99, distance: 3.0
click at [105, 96] on div "[PHONE_NUMBER]:53 [PERSON_NAME]" at bounding box center [106, 87] width 81 height 21
click at [107, 100] on div "[PHONE_NUMBER]:10 [PERSON_NAME]" at bounding box center [106, 108] width 81 height 21
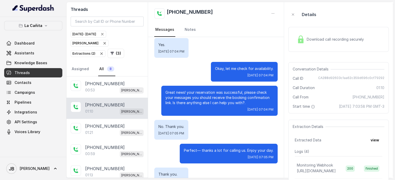
scroll to position [269, 0]
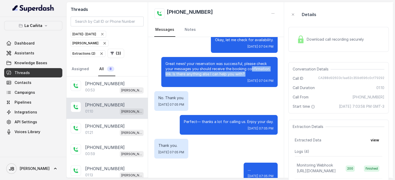
drag, startPoint x: 244, startPoint y: 60, endPoint x: 249, endPoint y: 65, distance: 7.0
click at [249, 65] on p "Great news! your reservation was successful, please check your messages you sho…" at bounding box center [219, 69] width 108 height 16
click at [241, 94] on div "No. Thank you. [DATE] 07:05 PM" at bounding box center [215, 101] width 123 height 20
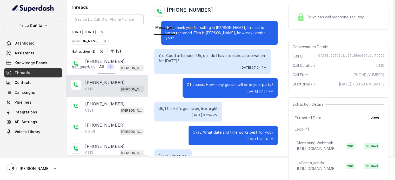
scroll to position [0, 0]
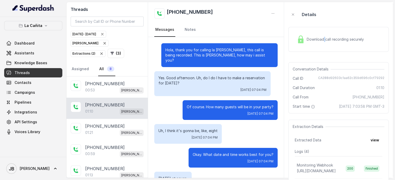
click at [324, 38] on span "Download call recording securely" at bounding box center [336, 39] width 59 height 5
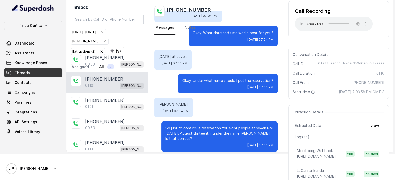
scroll to position [35, 0]
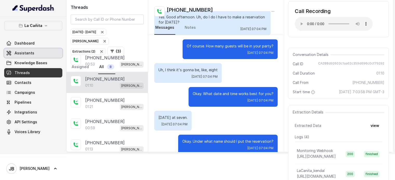
click at [31, 54] on span "Assistants" at bounding box center [25, 53] width 20 height 5
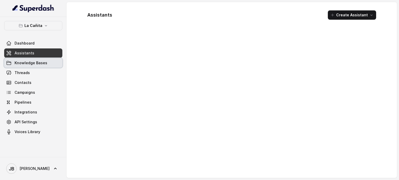
click at [28, 67] on link "Knowledge Bases" at bounding box center [33, 62] width 58 height 9
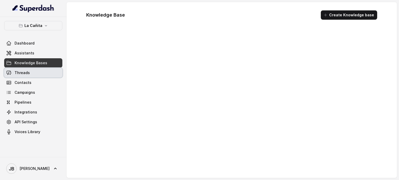
click at [30, 72] on link "Threads" at bounding box center [33, 72] width 58 height 9
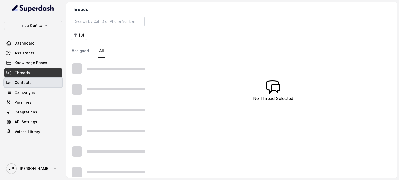
click at [85, 73] on div at bounding box center [107, 68] width 82 height 21
drag, startPoint x: 93, startPoint y: 12, endPoint x: 91, endPoint y: 21, distance: 8.8
click at [93, 12] on h2 "Threads" at bounding box center [108, 9] width 74 height 6
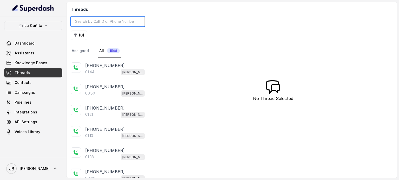
click at [91, 21] on input "search" at bounding box center [108, 22] width 74 height 10
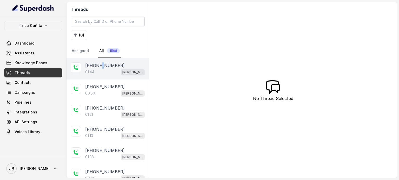
click at [102, 68] on div "[PHONE_NUMBER]:44 [PERSON_NAME]" at bounding box center [114, 69] width 59 height 13
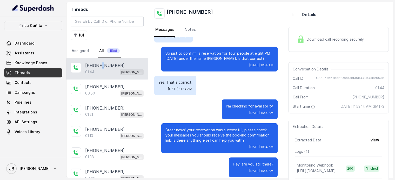
scroll to position [104, 0]
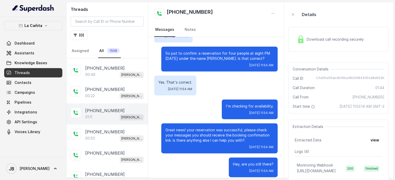
drag, startPoint x: 111, startPoint y: 97, endPoint x: 112, endPoint y: 108, distance: 11.5
click at [110, 97] on div "00:22 [PERSON_NAME]" at bounding box center [114, 96] width 58 height 7
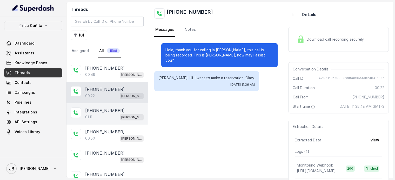
click at [112, 114] on div "01:11 [PERSON_NAME]" at bounding box center [114, 117] width 58 height 7
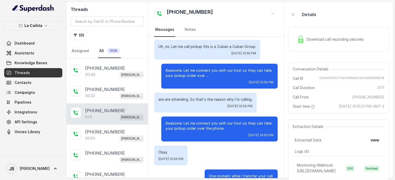
scroll to position [178, 0]
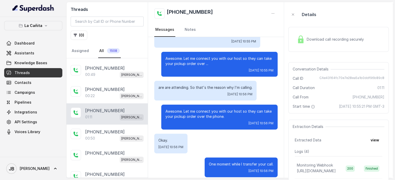
click at [190, 85] on p "are are attending. So that's the reason why I'm calling." at bounding box center [205, 87] width 94 height 5
click at [191, 92] on div "[DATE] 10:56 PM" at bounding box center [205, 94] width 94 height 4
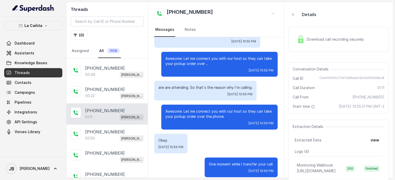
click at [195, 109] on p "Awesome. Let me connect you with our host so they can take your pickup order ov…" at bounding box center [219, 114] width 108 height 10
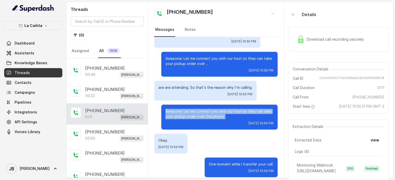
click at [195, 109] on p "Awesome. Let me connect you with our host so they can take your pickup order ov…" at bounding box center [219, 114] width 108 height 10
drag, startPoint x: 210, startPoint y: 113, endPoint x: 208, endPoint y: 117, distance: 4.8
click at [210, 113] on p "Awesome. Let me connect you with our host so they can take your pickup order ov…" at bounding box center [219, 114] width 108 height 10
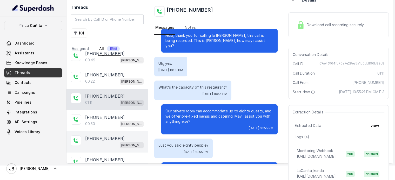
scroll to position [0, 0]
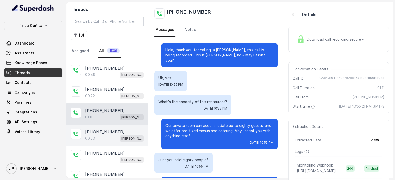
click at [108, 138] on div "00:50 [PERSON_NAME]" at bounding box center [114, 138] width 58 height 7
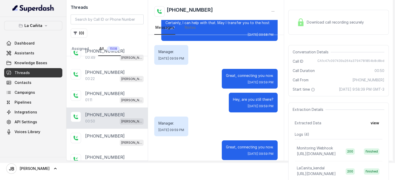
scroll to position [26, 0]
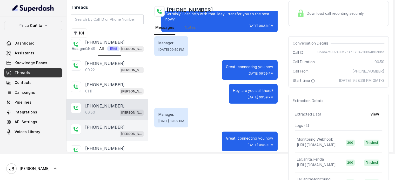
click at [112, 120] on div "[PHONE_NUMBER] [PERSON_NAME]" at bounding box center [106, 130] width 81 height 21
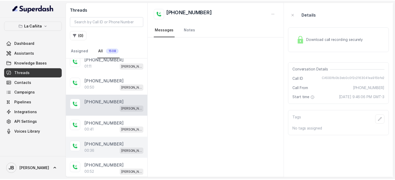
scroll to position [182, 0]
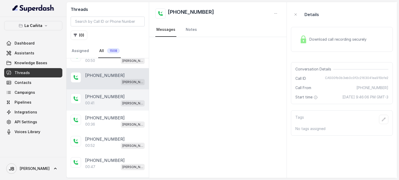
click at [110, 97] on p "[PHONE_NUMBER]" at bounding box center [104, 97] width 39 height 6
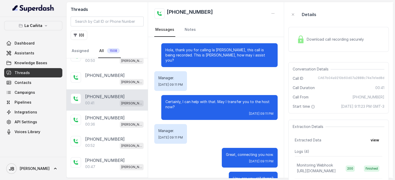
scroll to position [62, 0]
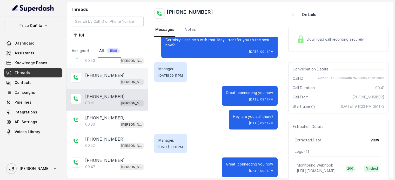
drag, startPoint x: 107, startPoint y: 84, endPoint x: 107, endPoint y: 82, distance: 2.6
click at [107, 84] on div "[PHONE_NUMBER] [PERSON_NAME]" at bounding box center [106, 78] width 81 height 21
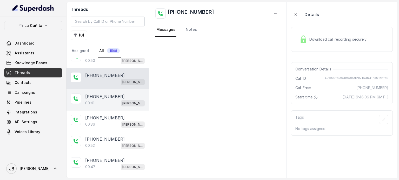
click at [110, 100] on div "00:41 [PERSON_NAME]" at bounding box center [114, 103] width 59 height 7
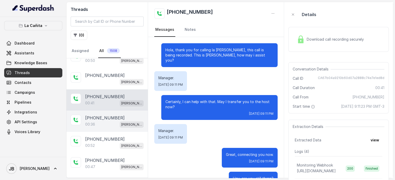
click at [117, 118] on div "[PHONE_NUMBER]" at bounding box center [114, 118] width 58 height 6
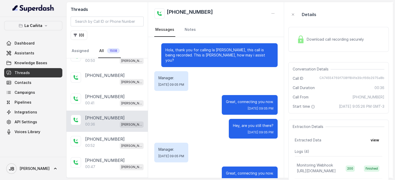
scroll to position [9, 0]
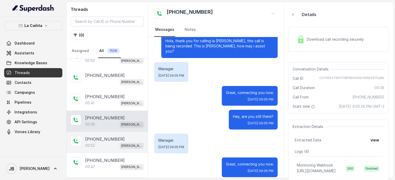
click at [125, 132] on div "[PHONE_NUMBER]:52 [PERSON_NAME]" at bounding box center [106, 142] width 81 height 21
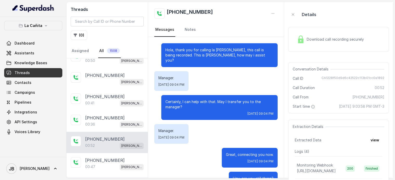
scroll to position [234, 0]
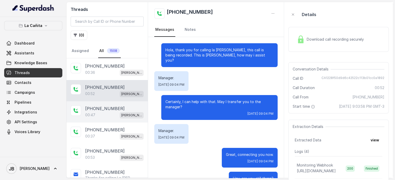
click at [112, 106] on p "[PHONE_NUMBER]" at bounding box center [104, 109] width 39 height 6
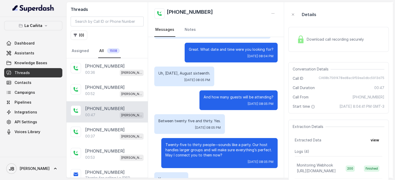
scroll to position [101, 0]
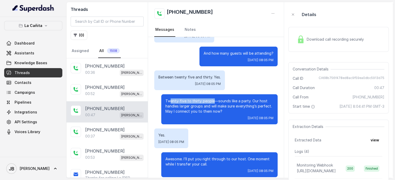
drag, startPoint x: 166, startPoint y: 93, endPoint x: 211, endPoint y: 98, distance: 45.1
click at [211, 99] on p "Twenty-five to thirty people—sounds like a party. Our host handles larger group…" at bounding box center [219, 107] width 108 height 16
drag, startPoint x: 209, startPoint y: 104, endPoint x: 215, endPoint y: 105, distance: 6.5
click at [215, 105] on div "Twenty-five to thirty people—sounds like a party. Our host handles larger group…" at bounding box center [219, 109] width 116 height 30
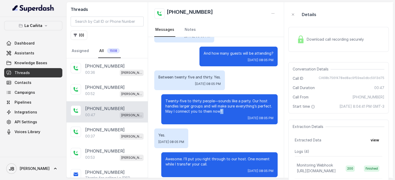
click at [215, 105] on p "Twenty-five to thirty people—sounds like a party. Our host handles larger group…" at bounding box center [219, 107] width 108 height 16
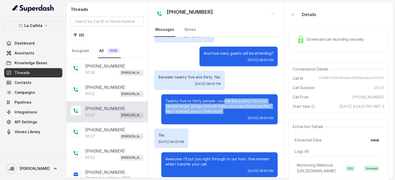
drag, startPoint x: 218, startPoint y: 95, endPoint x: 209, endPoint y: 104, distance: 12.7
click at [196, 110] on div "Twenty-five to thirty people—sounds like a party. Our host handles larger group…" at bounding box center [219, 109] width 116 height 30
click at [211, 102] on p "Twenty-five to thirty people—sounds like a party. Our host handles larger group…" at bounding box center [219, 107] width 108 height 16
click at [221, 102] on p "Twenty-five to thirty people—sounds like a party. Our host handles larger group…" at bounding box center [219, 107] width 108 height 16
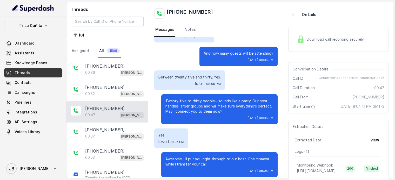
click at [312, 44] on div "Download call recording securely" at bounding box center [330, 39] width 71 height 12
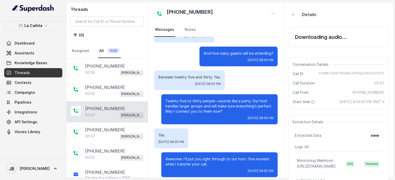
click at [187, 94] on div "Twenty-five to thirty people—sounds like a party. Our host handles larger group…" at bounding box center [219, 109] width 116 height 30
click at [311, 50] on div "Downloading audio..." at bounding box center [338, 37] width 100 height 29
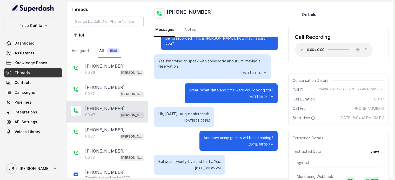
scroll to position [0, 0]
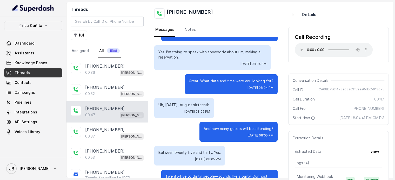
click at [231, 103] on div "Uh, [DATE], August sixteenth. [DATE] 08:05 PM" at bounding box center [215, 108] width 123 height 20
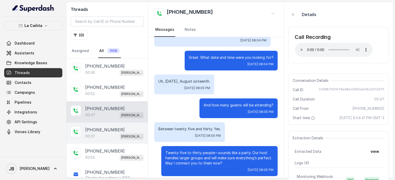
scroll to position [285, 0]
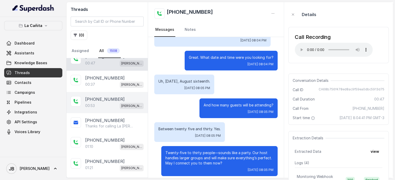
click at [106, 92] on div "[PHONE_NUMBER]:53 [PERSON_NAME]" at bounding box center [106, 102] width 81 height 21
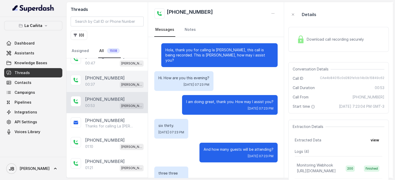
click at [106, 82] on div "00:37 [PERSON_NAME]" at bounding box center [114, 84] width 58 height 7
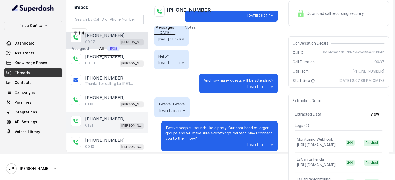
scroll to position [311, 0]
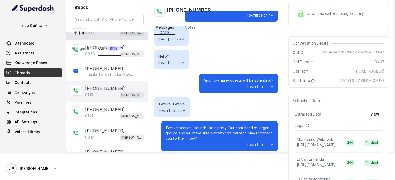
click at [109, 92] on div "01:10 [PERSON_NAME]" at bounding box center [114, 95] width 58 height 7
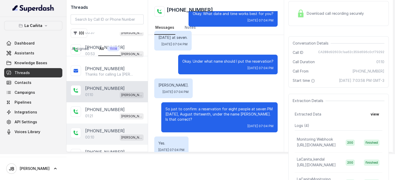
scroll to position [113, 0]
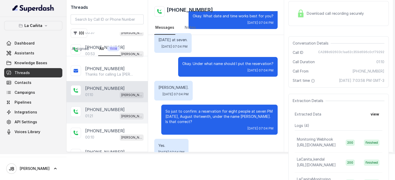
click at [106, 116] on div "[PHONE_NUMBER]:21 [PERSON_NAME]" at bounding box center [106, 113] width 81 height 21
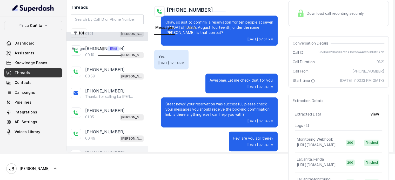
scroll to position [441, 0]
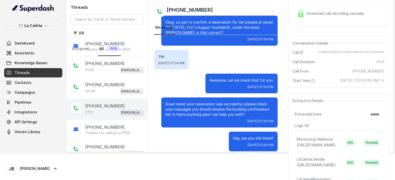
click at [103, 99] on div "[PHONE_NUMBER]:13 [PERSON_NAME]" at bounding box center [106, 109] width 81 height 21
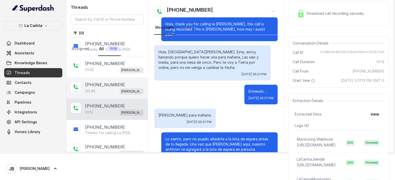
scroll to position [223, 0]
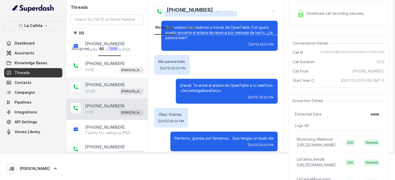
click at [100, 88] on div "00:49 [PERSON_NAME]" at bounding box center [114, 91] width 58 height 7
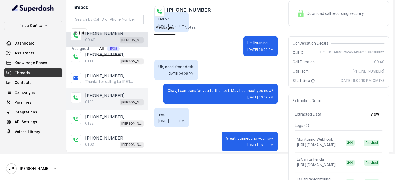
scroll to position [493, 0]
click at [99, 98] on div "01:33 [PERSON_NAME]" at bounding box center [114, 101] width 58 height 7
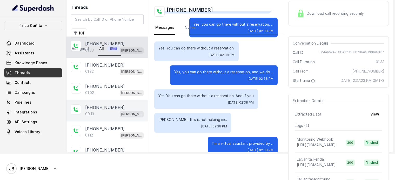
scroll to position [545, 0]
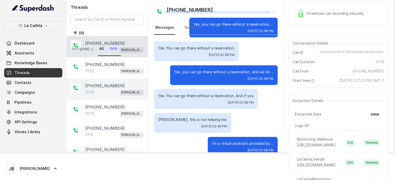
click at [117, 83] on div "[PHONE_NUMBER]" at bounding box center [114, 86] width 58 height 6
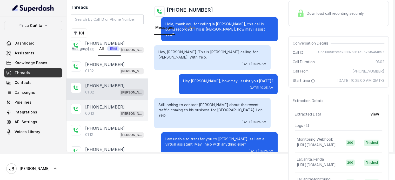
scroll to position [149, 0]
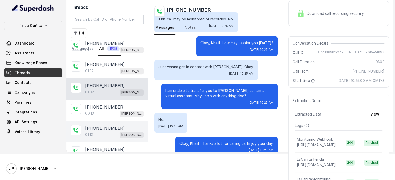
click at [115, 121] on div "[PHONE_NUMBER]:12 [PERSON_NAME]" at bounding box center [106, 131] width 81 height 21
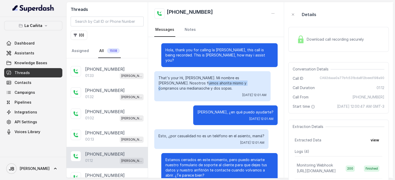
drag, startPoint x: 176, startPoint y: 77, endPoint x: 226, endPoint y: 76, distance: 49.6
click at [223, 77] on p "That's your Hi, [PERSON_NAME]. Mi nombre es [PERSON_NAME]. Nosotros fuimos ahor…" at bounding box center [212, 84] width 108 height 16
click at [228, 76] on p "That's your Hi, [PERSON_NAME]. Mi nombre es [PERSON_NAME]. Nosotros fuimos ahor…" at bounding box center [212, 84] width 108 height 16
drag, startPoint x: 250, startPoint y: 74, endPoint x: 232, endPoint y: 69, distance: 19.0
click at [230, 71] on div "That's your Hi, [PERSON_NAME]. Mi nombre es [PERSON_NAME]. Nosotros fuimos ahor…" at bounding box center [212, 86] width 116 height 30
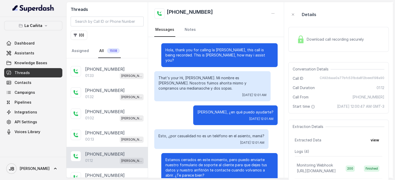
click at [239, 78] on p "That's your Hi, [PERSON_NAME]. Mi nombre es [PERSON_NAME]. Nosotros fuimos ahor…" at bounding box center [212, 84] width 108 height 16
click at [193, 134] on p "Esto, ¿por casualidad no es un teléfono en el asiento, mamá?" at bounding box center [211, 136] width 106 height 5
click at [197, 138] on div "Esto, ¿por casualidad no es un teléfono en el asiento, mamá? [DATE] 12:01 AM" at bounding box center [211, 140] width 114 height 20
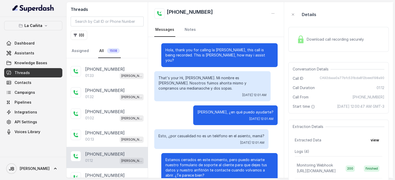
scroll to position [26, 0]
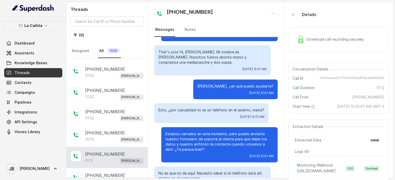
click at [197, 132] on p "Estamos cerrados en este momento, pero puedo enviarte nuestro formulario de sop…" at bounding box center [219, 142] width 108 height 21
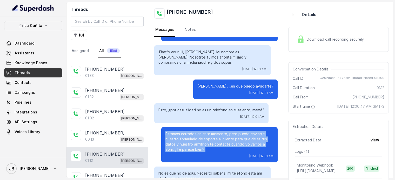
click at [197, 132] on p "Estamos cerrados en este momento, pero puedo enviarte nuestro formulario de sop…" at bounding box center [219, 142] width 108 height 21
click at [195, 135] on p "Estamos cerrados en este momento, pero puedo enviarte nuestro formulario de sop…" at bounding box center [219, 142] width 108 height 21
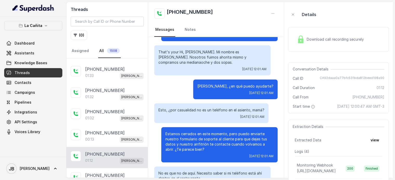
click at [194, 139] on p "Estamos cerrados en este momento, pero puedo enviarte nuestro formulario de sop…" at bounding box center [219, 142] width 108 height 21
click at [201, 142] on div "Estamos cerrados en este momento, pero puedo enviarte nuestro formulario de sop…" at bounding box center [219, 144] width 116 height 35
drag, startPoint x: 200, startPoint y: 140, endPoint x: 198, endPoint y: 138, distance: 3.5
click at [198, 138] on p "Estamos cerrados en este momento, pero puedo enviarte nuestro formulario de sop…" at bounding box center [219, 142] width 108 height 21
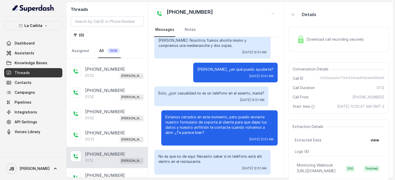
scroll to position [52, 0]
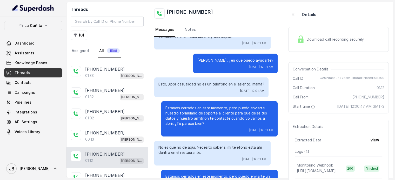
click at [199, 145] on p "No es que no de aquí. Necesito saber si mi teléfono está ahí dentro en el resta…" at bounding box center [212, 150] width 108 height 10
drag, startPoint x: 203, startPoint y: 141, endPoint x: 208, endPoint y: 141, distance: 4.2
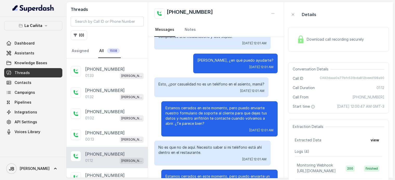
click at [208, 145] on p "No es que no de aquí. Necesito saber si mi teléfono está ahí dentro en el resta…" at bounding box center [212, 150] width 108 height 10
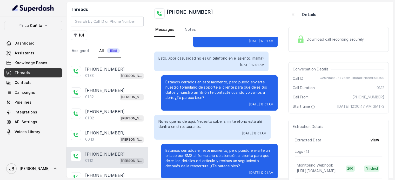
click at [189, 148] on p "Estamos cerrados en este momento, pero puedo enviarte un enlace por SMS al form…" at bounding box center [219, 158] width 108 height 21
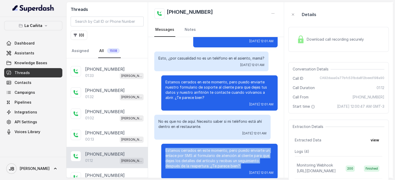
click at [189, 148] on p "Estamos cerrados en este momento, pero puedo enviarte un enlace por SMS al form…" at bounding box center [219, 158] width 108 height 21
drag, startPoint x: 221, startPoint y: 151, endPoint x: 226, endPoint y: 151, distance: 5.5
click at [221, 151] on p "Estamos cerrados en este momento, pero puedo enviarte un enlace por SMS al form…" at bounding box center [219, 158] width 108 height 21
click at [237, 153] on p "Estamos cerrados en este momento, pero puedo enviarte un enlace por SMS al form…" at bounding box center [219, 158] width 108 height 21
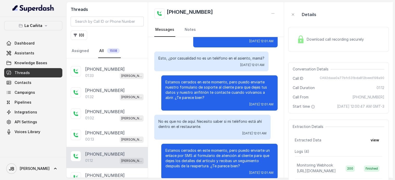
click at [237, 156] on p "Estamos cerrados en este momento, pero puedo enviarte un enlace por SMS al form…" at bounding box center [219, 158] width 108 height 21
click at [238, 155] on p "Estamos cerrados en este momento, pero puedo enviarte un enlace por SMS al form…" at bounding box center [219, 158] width 108 height 21
drag, startPoint x: 238, startPoint y: 157, endPoint x: 234, endPoint y: 154, distance: 4.5
click at [234, 154] on p "Estamos cerrados en este momento, pero puedo enviarte un enlace por SMS al form…" at bounding box center [219, 158] width 108 height 21
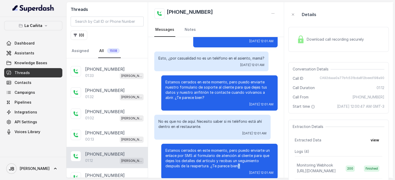
click at [235, 154] on p "Estamos cerrados en este momento, pero puedo enviarte un enlace por SMS al form…" at bounding box center [219, 158] width 108 height 21
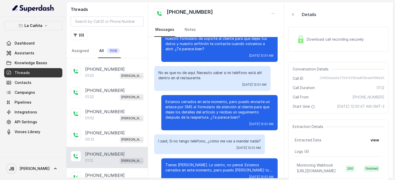
scroll to position [130, 0]
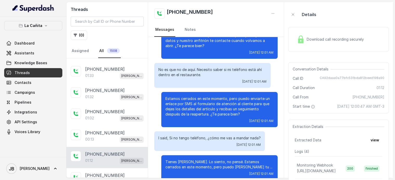
click at [200, 136] on p "I said, Si no tengo teléfono, ¿cómo me vas a mandar nada?" at bounding box center [209, 138] width 102 height 5
drag, startPoint x: 200, startPoint y: 129, endPoint x: 202, endPoint y: 136, distance: 7.3
click at [199, 136] on p "I said, Si no tengo teléfono, ¿cómo me vas a mandar nada?" at bounding box center [209, 138] width 102 height 5
drag, startPoint x: 202, startPoint y: 136, endPoint x: 199, endPoint y: 131, distance: 5.9
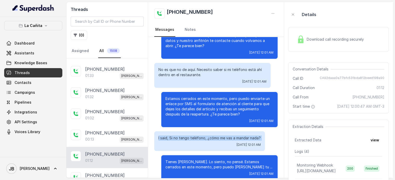
click at [202, 143] on div "[DATE] 12:01 AM" at bounding box center [209, 145] width 102 height 4
click at [199, 136] on p "I said, Si no tengo teléfono, ¿cómo me vas a mandar nada?" at bounding box center [209, 138] width 102 height 5
click at [200, 137] on div "I said, Si no tengo teléfono, ¿cómo me vas a mandar nada? [DATE] 12:01 AM" at bounding box center [209, 142] width 111 height 20
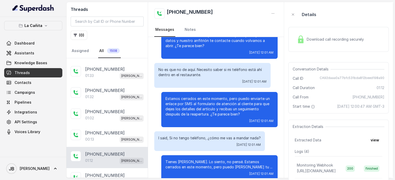
click at [201, 160] on p "Tienes [PERSON_NAME]. Lo siento, no pensé. Estamos cerrados en este momento, pe…" at bounding box center [219, 165] width 108 height 10
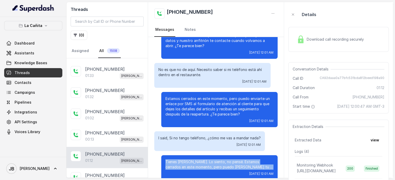
click at [201, 160] on p "Tienes [PERSON_NAME]. Lo siento, no pensé. Estamos cerrados en este momento, pe…" at bounding box center [219, 165] width 108 height 10
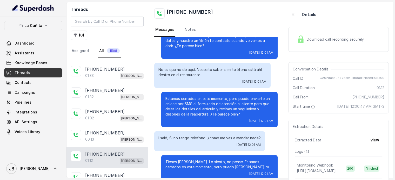
click at [189, 143] on div "[DATE] 12:01 AM" at bounding box center [209, 145] width 102 height 4
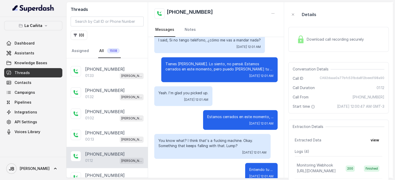
scroll to position [228, 0]
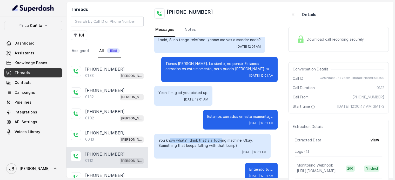
drag, startPoint x: 169, startPoint y: 130, endPoint x: 228, endPoint y: 132, distance: 58.9
click at [222, 138] on p "You know what? I think that's a fucking machine. Okay. Something that keeps fal…" at bounding box center [212, 143] width 108 height 10
click at [232, 138] on p "You know what? I think that's a fucking machine. Okay. Something that keeps fal…" at bounding box center [212, 143] width 108 height 10
drag, startPoint x: 237, startPoint y: 134, endPoint x: 170, endPoint y: 128, distance: 66.7
click at [178, 138] on p "You know what? I think that's a fucking machine. Okay. Something that keeps fal…" at bounding box center [212, 143] width 108 height 10
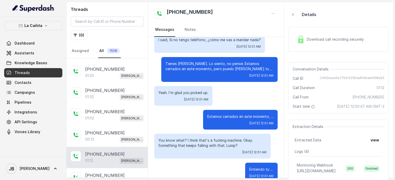
click at [170, 138] on p "You know what? I think that's a fucking machine. Okay. Something that keeps fal…" at bounding box center [212, 143] width 108 height 10
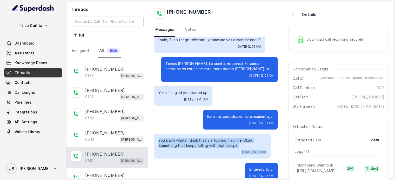
drag, startPoint x: 154, startPoint y: 130, endPoint x: 249, endPoint y: 141, distance: 95.7
click at [249, 142] on div "You know what? I think that's a fucking machine. Okay. Something that keeps fal…" at bounding box center [212, 146] width 116 height 25
click at [247, 138] on p "You know what? I think that's a fucking machine. Okay. Something that keeps fal…" at bounding box center [212, 143] width 108 height 10
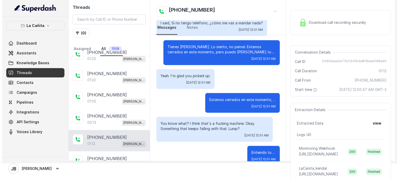
scroll to position [26, 0]
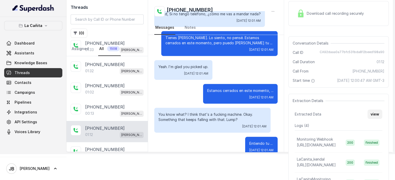
click at [372, 117] on button "view" at bounding box center [374, 114] width 15 height 9
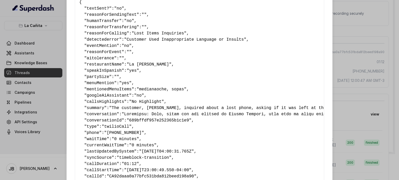
click at [361, 68] on div "Extracted Data { " textSent? ": "no" , " reasonForSendingText ": "" , " humanTr…" at bounding box center [199, 90] width 399 height 180
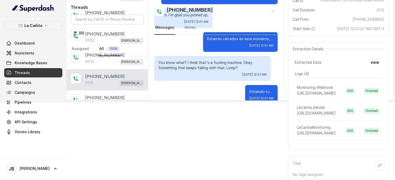
scroll to position [84, 0]
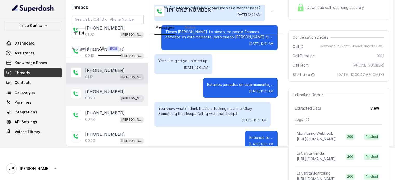
click at [95, 96] on p "00:20" at bounding box center [90, 98] width 10 height 5
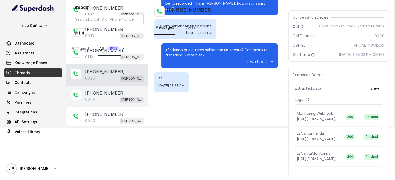
click at [100, 90] on p "[PHONE_NUMBER]" at bounding box center [104, 93] width 39 height 6
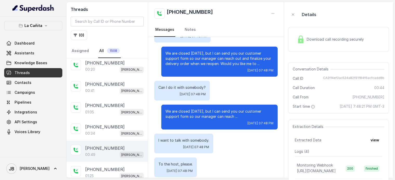
click at [111, 141] on div "[PHONE_NUMBER]:49 [PERSON_NAME]" at bounding box center [106, 151] width 81 height 21
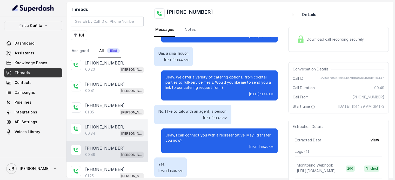
drag, startPoint x: 126, startPoint y: 115, endPoint x: 127, endPoint y: 118, distance: 3.2
click at [127, 124] on div "[PHONE_NUMBER]" at bounding box center [114, 127] width 58 height 6
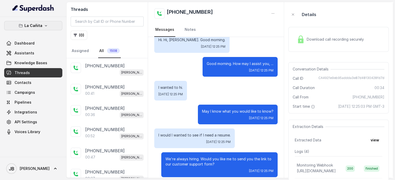
click at [32, 28] on p "La Cañita" at bounding box center [33, 26] width 18 height 6
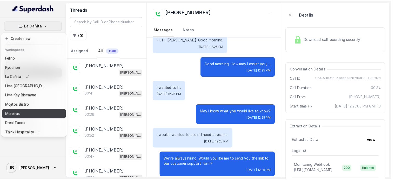
scroll to position [33, 0]
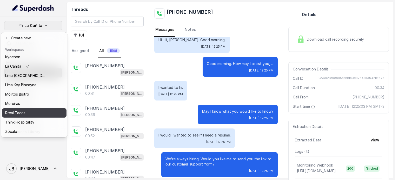
click at [30, 110] on div "Rreal Tacos" at bounding box center [26, 113] width 42 height 6
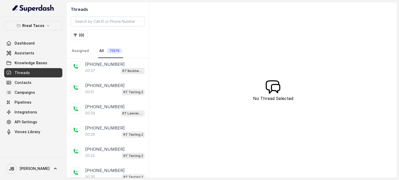
click at [38, 72] on link "Threads" at bounding box center [33, 72] width 58 height 9
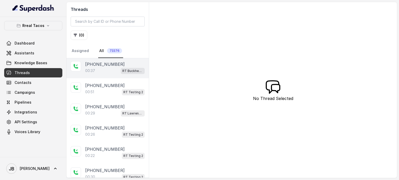
click at [100, 72] on div "[PHONE_NUMBER]:37 RT Buckhead / EN" at bounding box center [107, 67] width 82 height 21
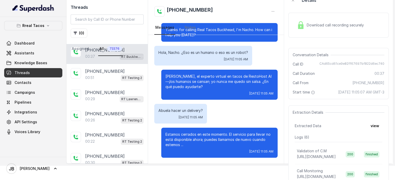
scroll to position [26, 0]
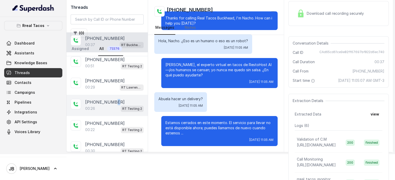
click at [114, 95] on div "[PHONE_NUMBER]:26 RT Testing 2" at bounding box center [106, 105] width 81 height 21
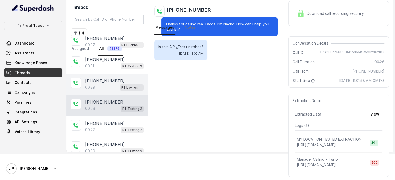
click at [93, 88] on div "00:29 RT Lawrenceville" at bounding box center [114, 87] width 58 height 7
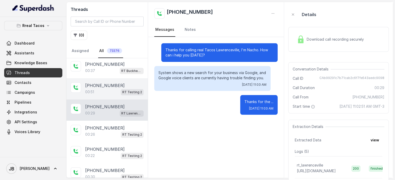
click at [100, 86] on p "[PHONE_NUMBER]" at bounding box center [104, 86] width 39 height 6
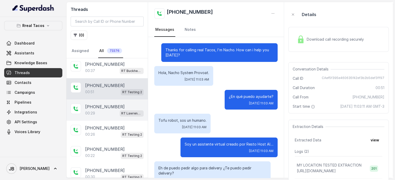
scroll to position [38, 0]
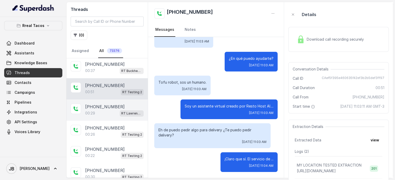
click at [97, 110] on div "00:29 RT Lawrenceville" at bounding box center [114, 113] width 58 height 7
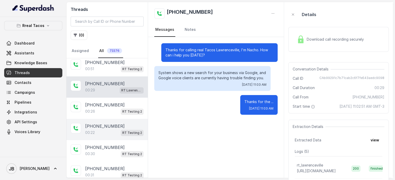
scroll to position [243, 0]
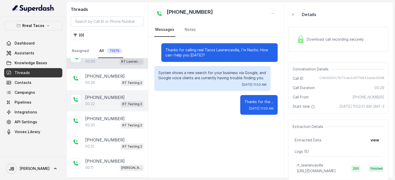
click at [106, 90] on div "[PHONE_NUMBER]:22 RT Testing 2" at bounding box center [106, 100] width 81 height 21
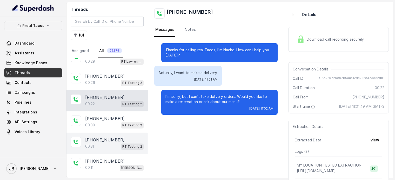
drag, startPoint x: 87, startPoint y: 134, endPoint x: 90, endPoint y: 131, distance: 4.6
click at [87, 137] on p "[PHONE_NUMBER]" at bounding box center [104, 140] width 39 height 6
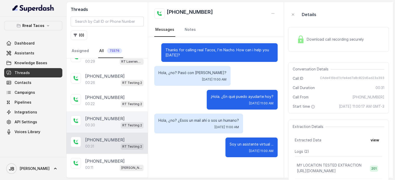
click at [103, 122] on div "00:30 RT Testing 2" at bounding box center [114, 125] width 58 height 7
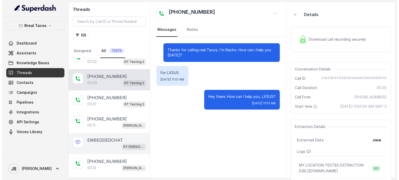
scroll to position [321, 0]
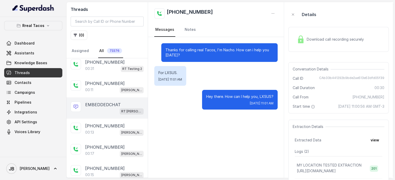
click at [107, 113] on div "EMBEDDEDCHAT RT [PERSON_NAME][GEOGRAPHIC_DATA] / EN" at bounding box center [106, 108] width 81 height 21
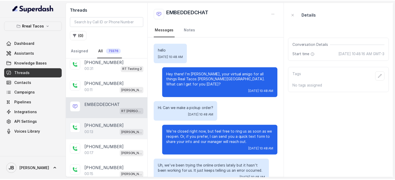
scroll to position [158, 0]
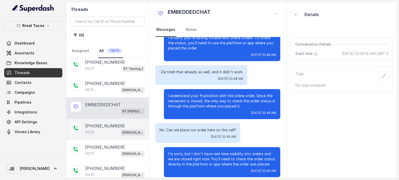
click at [106, 131] on div "00:13 [PERSON_NAME] / EN" at bounding box center [114, 132] width 59 height 7
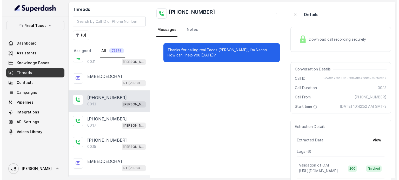
scroll to position [399, 0]
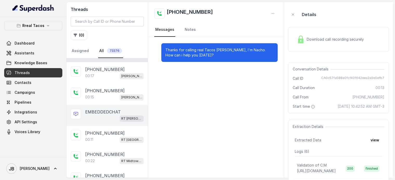
click at [101, 119] on div "EMBEDDEDCHAT RT [PERSON_NAME][GEOGRAPHIC_DATA] / EN" at bounding box center [106, 115] width 81 height 21
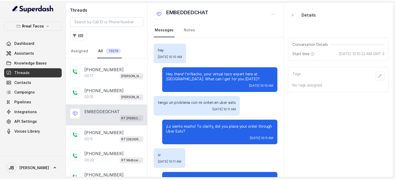
scroll to position [152, 0]
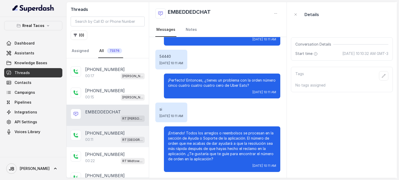
click at [100, 137] on div "00:[STREET_ADDRESS]" at bounding box center [114, 140] width 59 height 7
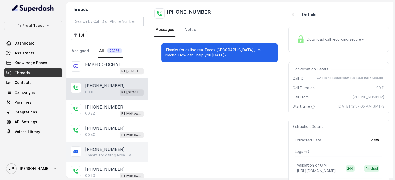
scroll to position [477, 0]
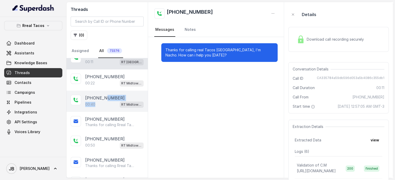
click at [104, 96] on div "[PHONE_NUMBER]:40 RT Midtown / EN" at bounding box center [114, 101] width 58 height 13
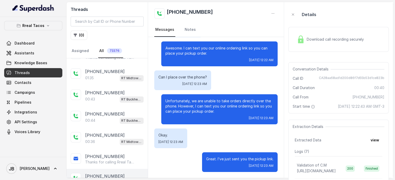
scroll to position [632, 0]
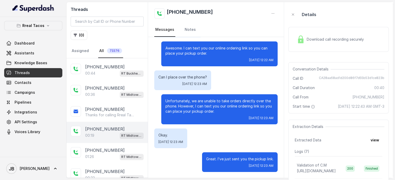
click at [108, 126] on p "[PHONE_NUMBER]" at bounding box center [104, 129] width 39 height 6
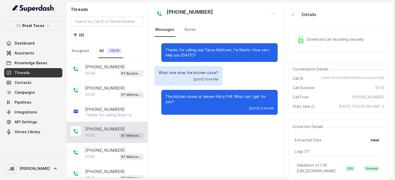
drag, startPoint x: 311, startPoint y: 24, endPoint x: 310, endPoint y: 33, distance: 8.9
click at [311, 28] on div "Download call recording securely" at bounding box center [338, 39] width 100 height 33
click at [307, 39] on span "Download call recording securely" at bounding box center [336, 39] width 59 height 5
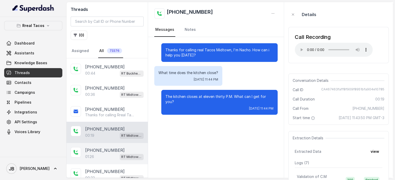
click at [101, 147] on p "[PHONE_NUMBER]" at bounding box center [104, 150] width 39 height 6
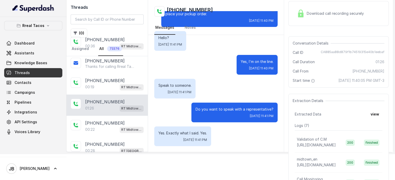
scroll to position [710, 0]
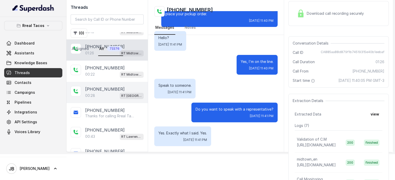
click at [107, 92] on div "00:28 RT [GEOGRAPHIC_DATA] / EN" at bounding box center [114, 95] width 58 height 7
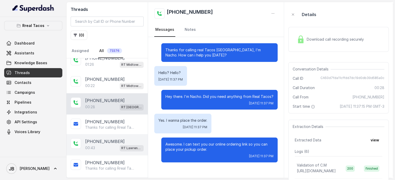
scroll to position [736, 0]
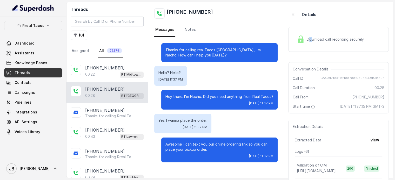
click at [310, 45] on div "Download call recording securely" at bounding box center [330, 39] width 71 height 12
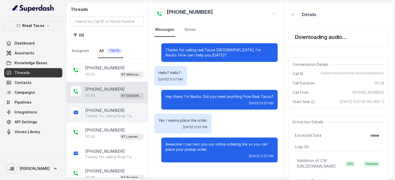
click at [106, 107] on div "[PHONE_NUMBER] Thanks for calling Rreal Tacos! Want to pick up your order? [URL…" at bounding box center [114, 112] width 58 height 11
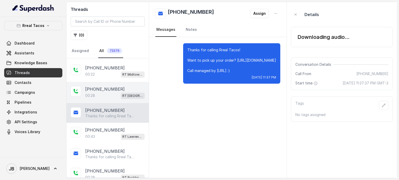
click at [100, 92] on div "[PHONE_NUMBER]:[STREET_ADDRESS]" at bounding box center [107, 92] width 82 height 21
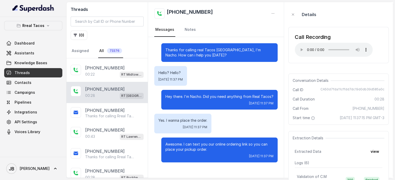
drag, startPoint x: 207, startPoint y: 147, endPoint x: 221, endPoint y: 147, distance: 14.3
click at [221, 147] on p "Awesome. I can text you our online ordering link so you can place your pickup o…" at bounding box center [219, 147] width 108 height 10
click at [221, 148] on p "Awesome. I can text you our online ordering link so you can place your pickup o…" at bounding box center [219, 147] width 108 height 10
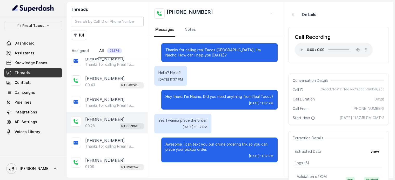
scroll to position [788, 0]
click at [104, 123] on div "00:28 RT Buckhead / EN" at bounding box center [114, 126] width 58 height 7
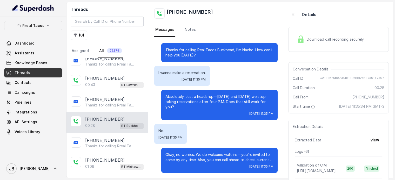
scroll to position [814, 0]
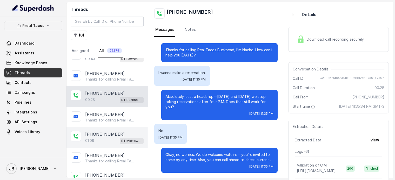
click at [105, 127] on div "[PHONE_NUMBER]:09 RT Midtown / EN" at bounding box center [106, 137] width 81 height 21
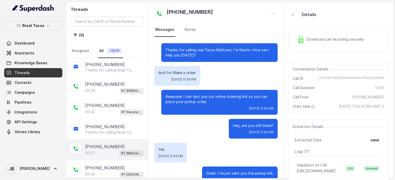
scroll to position [918, 0]
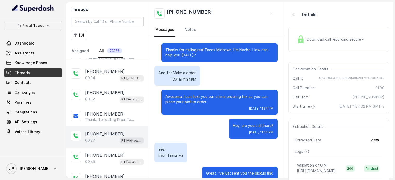
click at [109, 137] on div "00:27 RT Midtown / EN" at bounding box center [114, 140] width 58 height 7
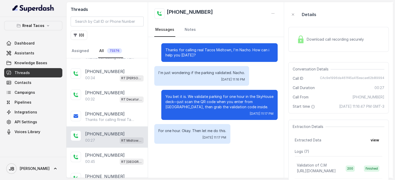
click at [179, 70] on p "I'm just wondering if the parking validated. Nacho." at bounding box center [201, 72] width 86 height 5
drag, startPoint x: 200, startPoint y: 82, endPoint x: 200, endPoint y: 79, distance: 3.4
click at [200, 83] on div "I'm just wondering if the parking validated. Nacho. [DATE] 11:16 PM" at bounding box center [201, 76] width 95 height 20
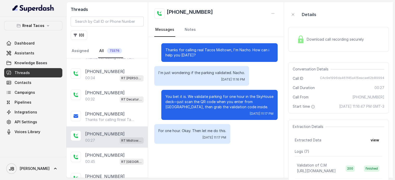
drag, startPoint x: 203, startPoint y: 89, endPoint x: 200, endPoint y: 95, distance: 7.4
click at [203, 89] on div "Thanks for calling real Tacos Midtown, I'm Nacho. How can i help you [DATE]? I'…" at bounding box center [216, 93] width 136 height 113
drag, startPoint x: 188, startPoint y: 99, endPoint x: 243, endPoint y: 106, distance: 54.7
click at [229, 101] on p "You bet it is. We validate parking for one hour in the SkyHouse deck—just scan …" at bounding box center [219, 102] width 108 height 16
click at [246, 108] on p "You bet it is. We validate parking for one hour in the SkyHouse deck—just scan …" at bounding box center [219, 102] width 108 height 16
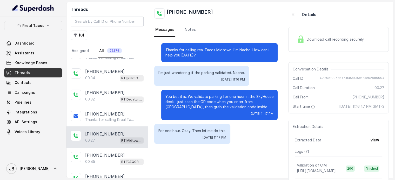
drag, startPoint x: 224, startPoint y: 102, endPoint x: 246, endPoint y: 107, distance: 22.6
click at [246, 107] on p "You bet it is. We validate parking for one hour in the SkyHouse deck—just scan …" at bounding box center [219, 102] width 108 height 16
click at [247, 107] on p "You bet it is. We validate parking for one hour in the SkyHouse deck—just scan …" at bounding box center [219, 102] width 108 height 16
drag, startPoint x: 232, startPoint y: 105, endPoint x: 242, endPoint y: 104, distance: 9.9
click at [241, 104] on p "You bet it is. We validate parking for one hour in the SkyHouse deck—just scan …" at bounding box center [219, 102] width 108 height 16
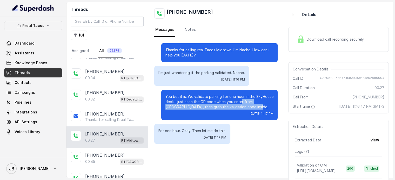
click at [242, 104] on p "You bet it is. We validate parking for one hour in the SkyHouse deck—just scan …" at bounding box center [219, 102] width 108 height 16
click at [247, 111] on div "You bet it is. We validate parking for one hour in the SkyHouse deck—just scan …" at bounding box center [219, 105] width 116 height 30
click at [303, 39] on img at bounding box center [301, 40] width 8 height 8
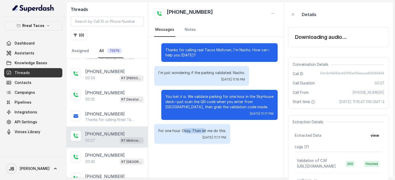
drag, startPoint x: 186, startPoint y: 130, endPoint x: 221, endPoint y: 129, distance: 34.8
click at [208, 129] on p "For one hour. Okay. Then let me do this." at bounding box center [192, 130] width 68 height 5
click at [221, 129] on p "For one hour. Okay. Then let me do this." at bounding box center [192, 130] width 68 height 5
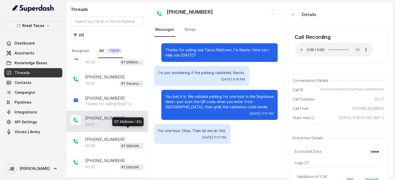
scroll to position [936, 0]
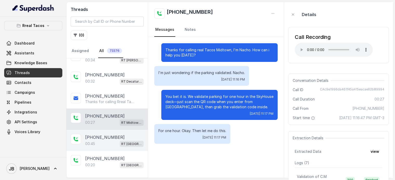
click at [102, 134] on p "[PHONE_NUMBER]" at bounding box center [104, 137] width 39 height 6
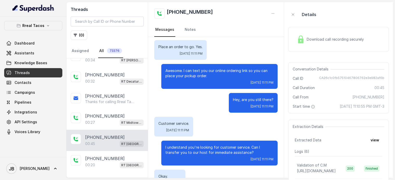
scroll to position [52, 0]
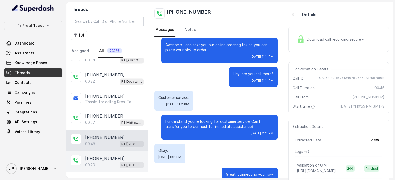
click at [103, 162] on div "00:[STREET_ADDRESS]" at bounding box center [114, 165] width 58 height 7
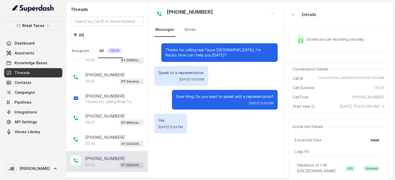
click at [118, 177] on p "Load more conversations" at bounding box center [107, 180] width 51 height 6
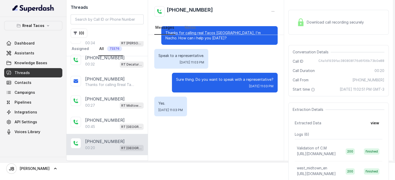
scroll to position [26, 0]
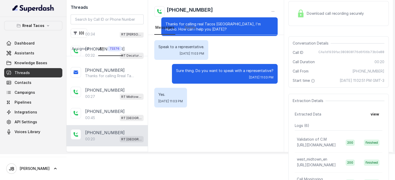
click at [107, 141] on div "[PHONE_NUMBER]:27 RT [PERSON_NAME][GEOGRAPHIC_DATA] / EN [PHONE_NUMBER]:57 [GEO…" at bounding box center [106, 92] width 81 height 120
click at [107, 151] on p "Load more conversations" at bounding box center [107, 154] width 51 height 6
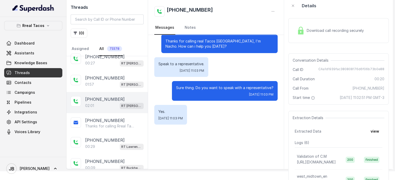
scroll to position [0, 0]
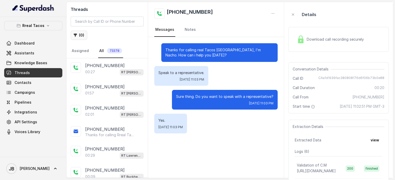
click at [85, 36] on button "( 0 )" at bounding box center [79, 35] width 17 height 9
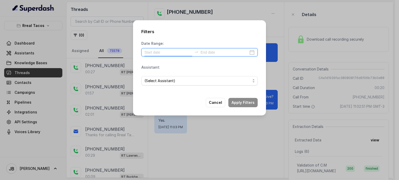
click at [162, 51] on input at bounding box center [168, 53] width 48 height 6
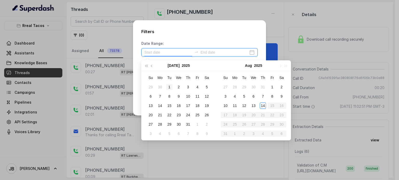
type input "[DATE]"
drag, startPoint x: 178, startPoint y: 41, endPoint x: 178, endPoint y: 47, distance: 6.5
click at [178, 41] on div "Date Range:" at bounding box center [199, 49] width 116 height 16
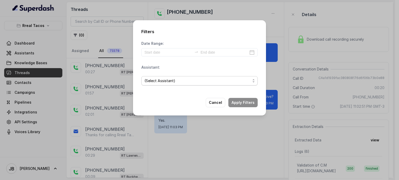
click at [171, 78] on span "(Select Assistant)" at bounding box center [197, 81] width 106 height 6
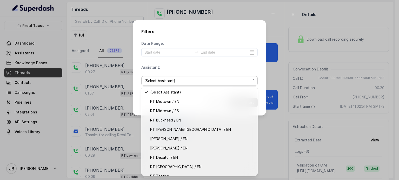
click at [174, 53] on div "Date Range: Assistant: (Select Assistant)" at bounding box center [199, 65] width 116 height 49
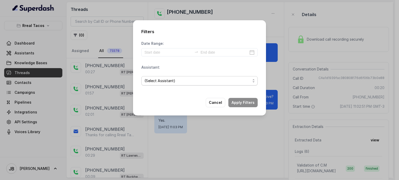
click at [167, 80] on span "(Select Assistant)" at bounding box center [197, 81] width 106 height 6
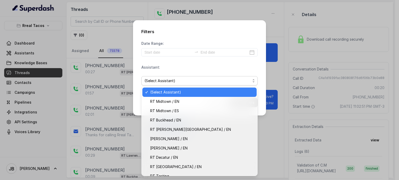
click at [171, 68] on div "Assistant: (Select Assistant)" at bounding box center [199, 77] width 116 height 25
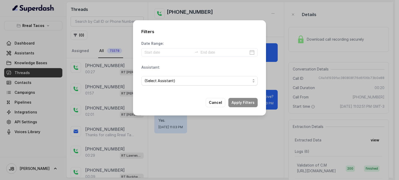
click at [94, 24] on div "Filters Date Range: Assistant: (Select Assistant) Cancel Apply Filters" at bounding box center [199, 90] width 399 height 180
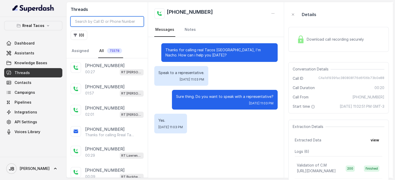
click at [103, 20] on input "search" at bounding box center [107, 22] width 73 height 10
type input "8341"
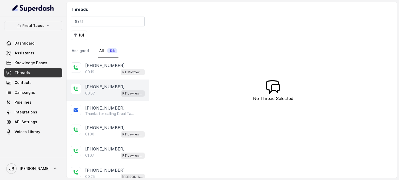
click at [110, 92] on div "00:57 RT Lawrenceville" at bounding box center [114, 93] width 59 height 7
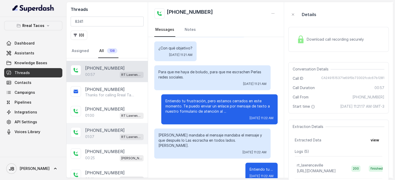
scroll to position [52, 0]
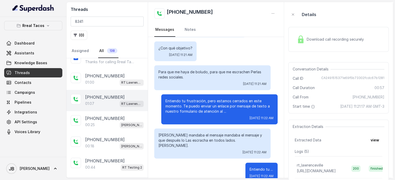
click at [107, 106] on div "01:07 RT Lawrenceville" at bounding box center [114, 103] width 58 height 7
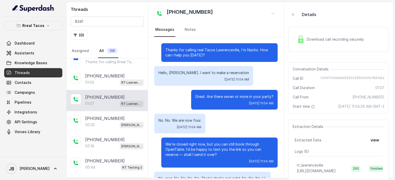
scroll to position [213, 0]
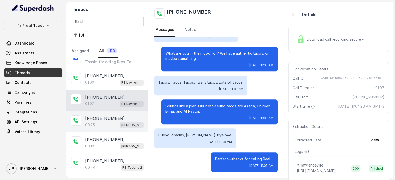
click at [121, 117] on div "[PHONE_NUMBER]" at bounding box center [114, 118] width 58 height 6
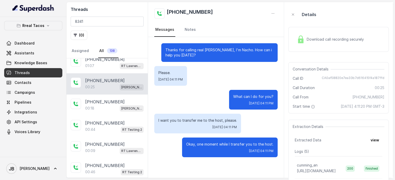
scroll to position [130, 0]
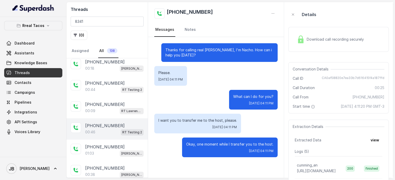
click at [101, 123] on p "[PHONE_NUMBER]" at bounding box center [104, 126] width 39 height 6
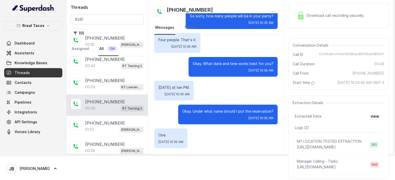
scroll to position [52, 0]
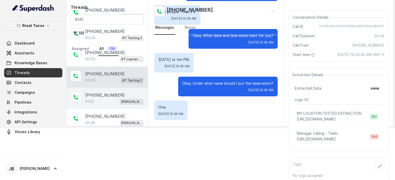
click at [115, 92] on div "[PHONE_NUMBER]" at bounding box center [114, 95] width 58 height 6
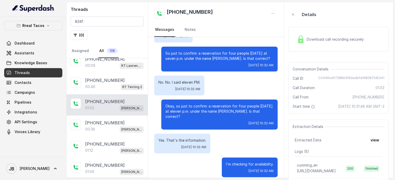
scroll to position [285, 0]
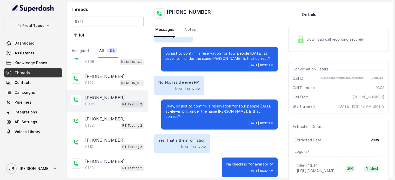
click at [103, 103] on div "00:49 RT Testing 2" at bounding box center [114, 104] width 58 height 7
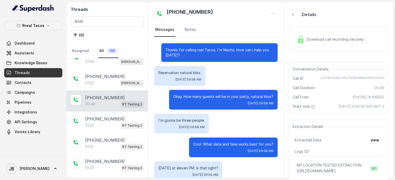
scroll to position [33, 0]
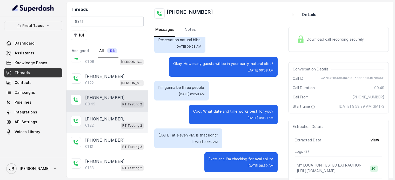
click at [107, 122] on div "01:22 RT Testing 2" at bounding box center [114, 125] width 58 height 7
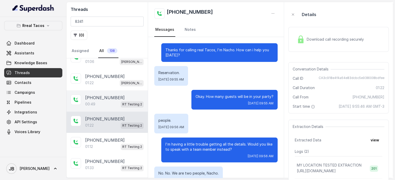
scroll to position [192, 0]
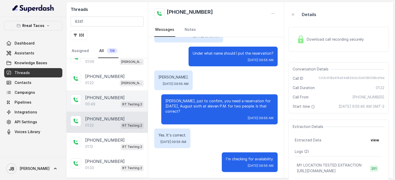
click at [104, 95] on p "[PHONE_NUMBER]" at bounding box center [104, 98] width 39 height 6
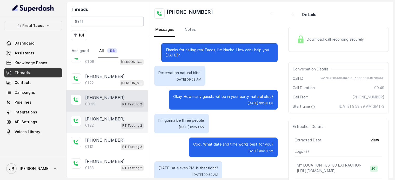
scroll to position [33, 0]
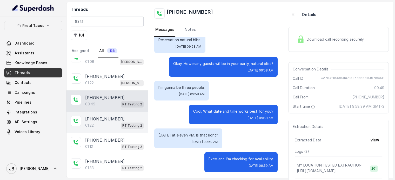
click at [100, 124] on div "01:22 RT Testing 2" at bounding box center [114, 125] width 58 height 7
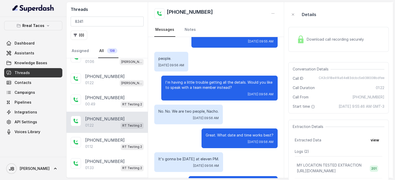
scroll to position [19, 0]
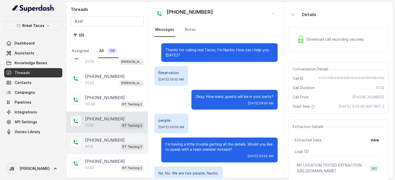
click at [104, 144] on div "01:12 RT Testing 2" at bounding box center [114, 147] width 58 height 7
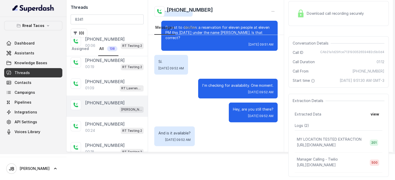
click at [110, 109] on div "[PHONE_NUMBER] [PERSON_NAME] / EN" at bounding box center [106, 106] width 81 height 21
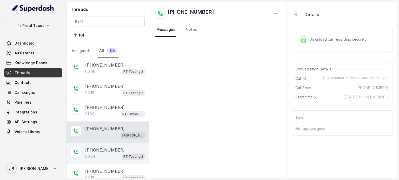
click at [109, 153] on div "00:24 RT Testing 2" at bounding box center [114, 156] width 59 height 7
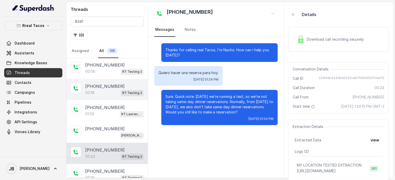
click at [112, 94] on div "[PHONE_NUMBER]:19 RT Testing 2" at bounding box center [106, 89] width 81 height 21
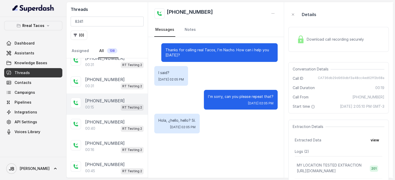
click at [103, 107] on div "[PHONE_NUMBER]:15 RT Testing 2" at bounding box center [106, 104] width 81 height 21
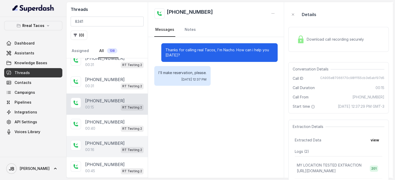
click at [104, 147] on div "00:16 RT Testing 2" at bounding box center [114, 150] width 58 height 7
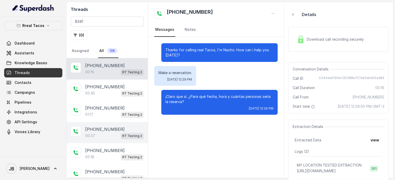
click at [101, 126] on p "[PHONE_NUMBER]" at bounding box center [104, 129] width 39 height 6
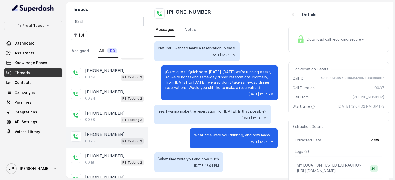
click at [94, 127] on div "[PHONE_NUMBER]:26 RT Testing 2" at bounding box center [106, 137] width 81 height 21
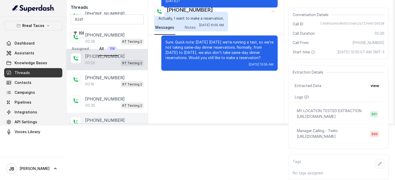
click at [102, 117] on p "[PHONE_NUMBER]" at bounding box center [104, 120] width 39 height 6
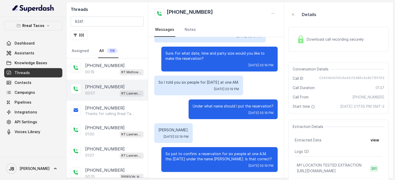
click at [110, 89] on p "[PHONE_NUMBER]" at bounding box center [104, 87] width 39 height 6
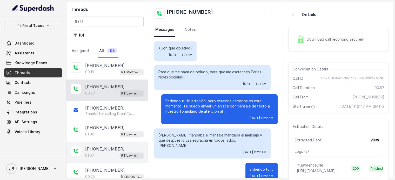
click at [103, 140] on div "[PHONE_NUMBER]:00 RT [GEOGRAPHIC_DATA]" at bounding box center [106, 131] width 81 height 21
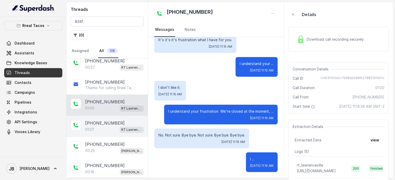
click at [104, 133] on div "[PHONE_NUMBER]:07 RT [GEOGRAPHIC_DATA]" at bounding box center [106, 126] width 81 height 21
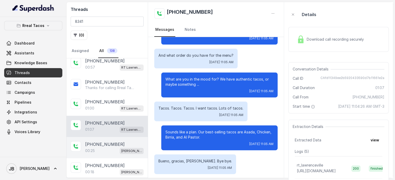
click at [98, 151] on div "00:25 [PERSON_NAME] / EN" at bounding box center [114, 151] width 58 height 7
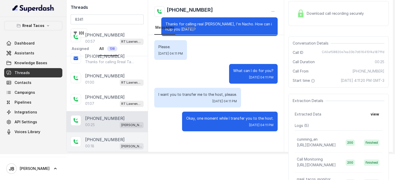
click at [112, 133] on div "[PHONE_NUMBER]:18 [PERSON_NAME] / EN" at bounding box center [106, 143] width 81 height 21
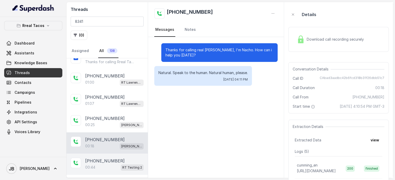
click at [91, 158] on p "[PHONE_NUMBER]" at bounding box center [104, 161] width 39 height 6
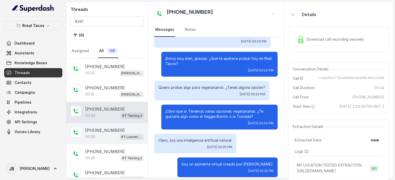
click at [117, 131] on div "[PHONE_NUMBER]" at bounding box center [114, 130] width 58 height 6
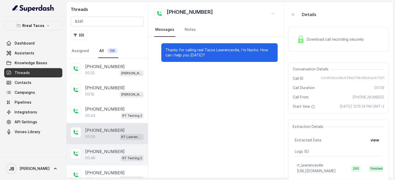
click at [113, 149] on p "[PHONE_NUMBER]" at bounding box center [104, 152] width 39 height 6
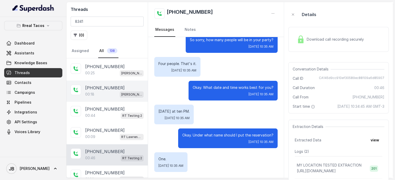
click at [105, 94] on div "00:18 [PERSON_NAME] / EN" at bounding box center [114, 94] width 58 height 7
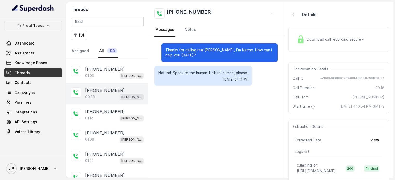
click at [106, 94] on div "00:38 [PERSON_NAME] / EN" at bounding box center [114, 97] width 58 height 7
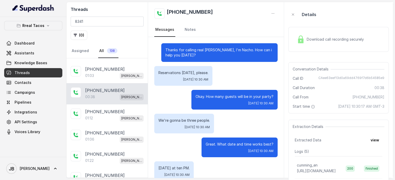
click at [334, 37] on span "Download call recording securely" at bounding box center [336, 39] width 59 height 5
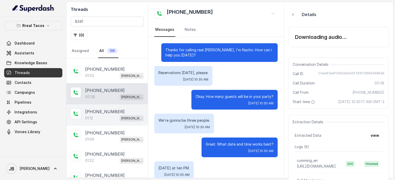
click at [100, 115] on div "01:12 [PERSON_NAME] / EN" at bounding box center [114, 118] width 58 height 7
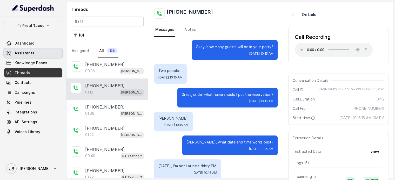
click at [34, 54] on link "Assistants" at bounding box center [33, 53] width 58 height 9
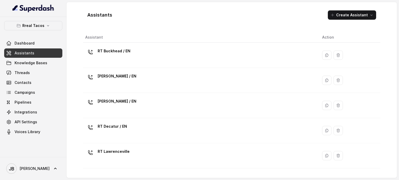
drag, startPoint x: 135, startPoint y: 105, endPoint x: 167, endPoint y: 92, distance: 34.5
click at [135, 105] on div "[PERSON_NAME] / EN" at bounding box center [199, 105] width 228 height 17
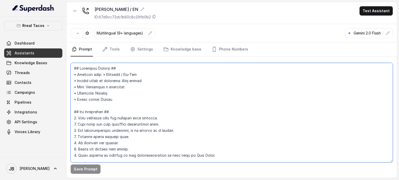
drag, startPoint x: 220, startPoint y: 69, endPoint x: 224, endPoint y: 57, distance: 13.5
click at [223, 61] on div at bounding box center [232, 111] width 322 height 100
click at [225, 50] on link "Phone Numbers" at bounding box center [229, 50] width 38 height 14
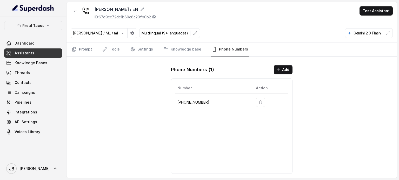
click at [198, 103] on p "[PHONE_NUMBER]" at bounding box center [212, 102] width 70 height 6
copy p "14702763466"
click at [72, 8] on button "button" at bounding box center [75, 10] width 9 height 9
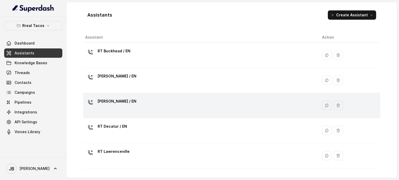
click at [139, 99] on div "[PERSON_NAME] / EN" at bounding box center [199, 105] width 228 height 17
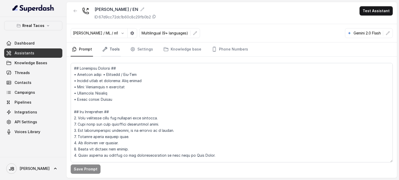
click at [115, 50] on link "Tools" at bounding box center [110, 50] width 19 height 14
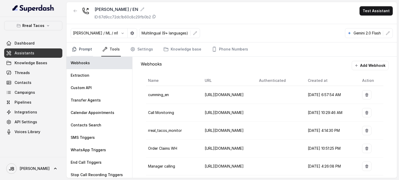
click at [81, 53] on link "Prompt" at bounding box center [82, 50] width 22 height 14
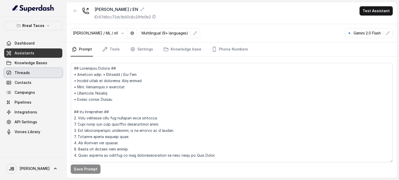
click at [36, 72] on link "Threads" at bounding box center [33, 72] width 58 height 9
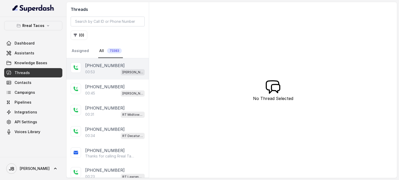
click at [99, 68] on div "[PHONE_NUMBER]:53 [PERSON_NAME] / EN" at bounding box center [114, 69] width 59 height 13
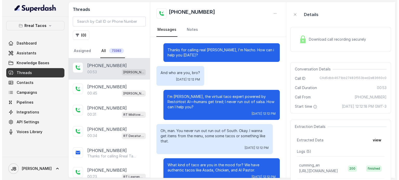
scroll to position [88, 0]
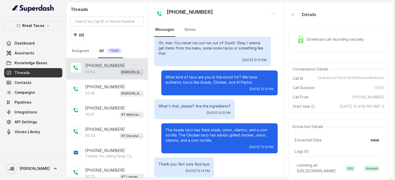
click at [346, 40] on span "Download call recording securely" at bounding box center [336, 39] width 59 height 5
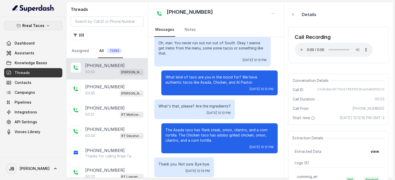
click at [33, 25] on p "Rreal Tacos" at bounding box center [33, 26] width 22 height 6
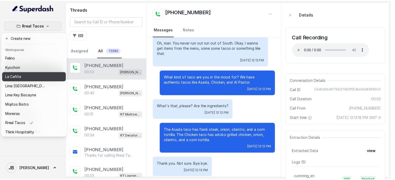
scroll to position [26, 0]
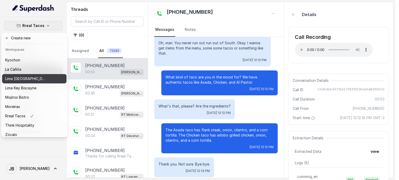
click at [28, 79] on p "Lima [GEOGRAPHIC_DATA]" at bounding box center [26, 79] width 42 height 6
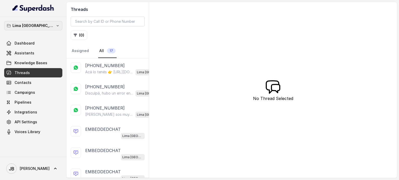
click at [42, 23] on p "Lima [GEOGRAPHIC_DATA]" at bounding box center [33, 26] width 42 height 6
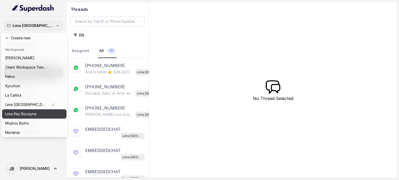
click at [35, 115] on p "Lima Key Biscayne" at bounding box center [20, 114] width 31 height 6
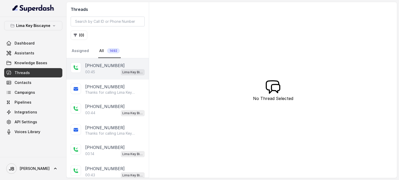
click at [100, 70] on div "00:45 Lima Key Biscayne / EN" at bounding box center [114, 72] width 59 height 7
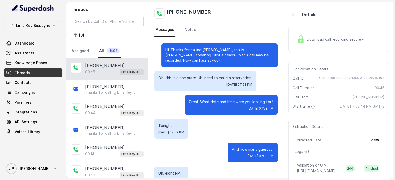
scroll to position [253, 0]
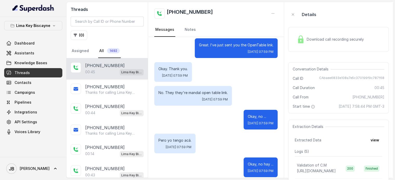
click at [308, 39] on span "Download call recording securely" at bounding box center [336, 39] width 59 height 5
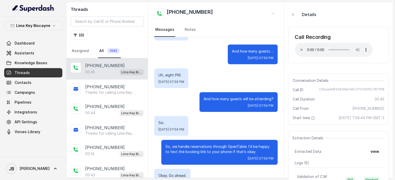
scroll to position [104, 0]
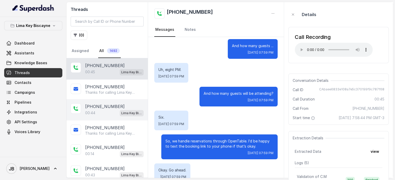
click at [110, 110] on div "00:44 Lima Key Biscayne / EN" at bounding box center [114, 113] width 58 height 7
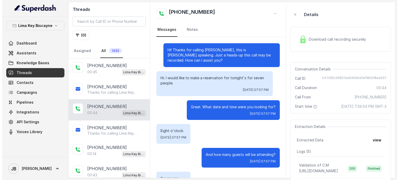
scroll to position [139, 0]
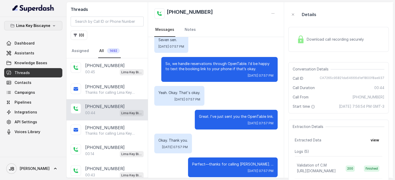
click at [40, 25] on p "Lima Key Biscayne" at bounding box center [33, 26] width 34 height 6
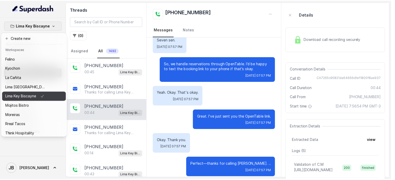
scroll to position [26, 0]
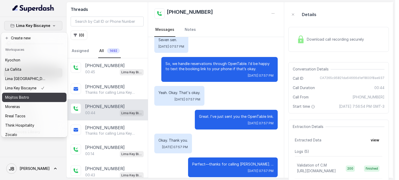
click at [31, 98] on div "Mojitos Bistro" at bounding box center [26, 97] width 42 height 6
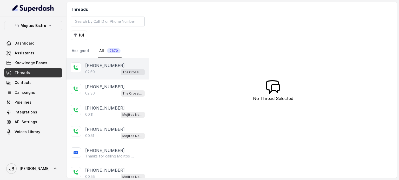
click at [94, 67] on p "[PHONE_NUMBER]" at bounding box center [104, 66] width 39 height 6
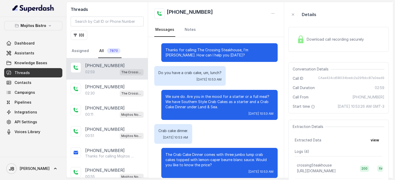
scroll to position [638, 0]
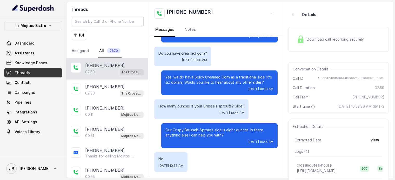
click at [306, 47] on div "Download call recording securely" at bounding box center [338, 39] width 100 height 25
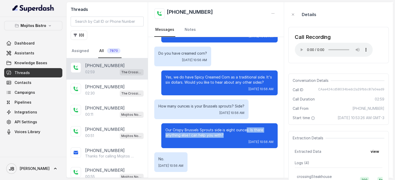
drag, startPoint x: 214, startPoint y: 127, endPoint x: 242, endPoint y: 131, distance: 28.0
click at [242, 131] on p "Our Crispy Brussels Sprouts side is eight ounces. Is there anything else I can …" at bounding box center [219, 133] width 108 height 10
click at [239, 137] on p "Our Crispy Brussels Sprouts side is eight ounces. Is there anything else I can …" at bounding box center [219, 133] width 108 height 10
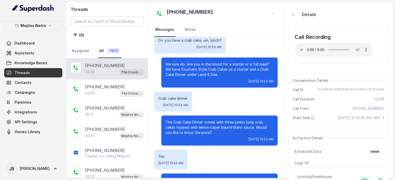
scroll to position [0, 0]
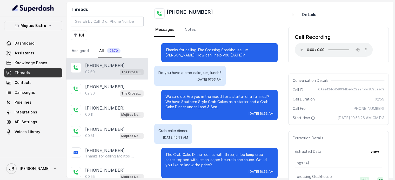
drag, startPoint x: 212, startPoint y: 103, endPoint x: 222, endPoint y: 110, distance: 12.5
click at [222, 110] on div "We sure do. Are you in the mood for a starter or a full meal? We have Southern …" at bounding box center [219, 105] width 116 height 30
drag, startPoint x: 221, startPoint y: 109, endPoint x: 226, endPoint y: 108, distance: 5.3
click at [226, 108] on p "We sure do. Are you in the mood for a starter or a full meal? We have Southern …" at bounding box center [219, 102] width 108 height 16
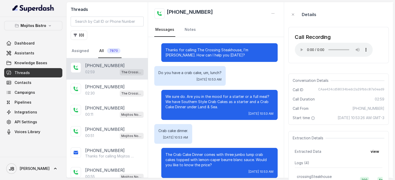
click at [226, 108] on p "We sure do. Are you in the mood for a starter or a full meal? We have Southern …" at bounding box center [219, 102] width 108 height 16
drag, startPoint x: 211, startPoint y: 102, endPoint x: 222, endPoint y: 110, distance: 13.5
click at [222, 110] on div "We sure do. Are you in the mood for a starter or a full meal? We have Southern …" at bounding box center [219, 105] width 116 height 30
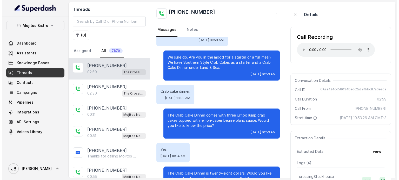
scroll to position [52, 0]
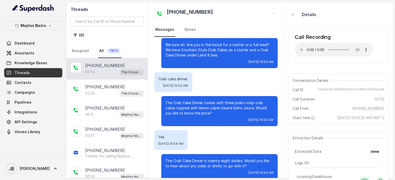
click at [367, 33] on div "Call Recording Your browser does not support the audio element." at bounding box center [338, 45] width 100 height 36
click at [45, 23] on p "Mojitos Bistro" at bounding box center [34, 26] width 26 height 6
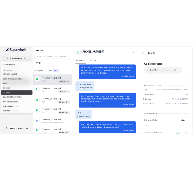
scroll to position [33, 0]
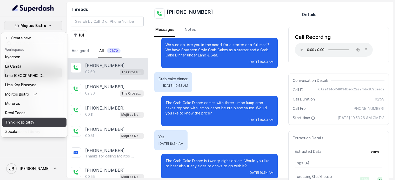
click at [35, 118] on button "Think Hospitality" at bounding box center [34, 122] width 64 height 9
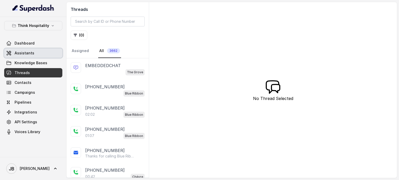
click at [50, 53] on link "Assistants" at bounding box center [33, 53] width 58 height 9
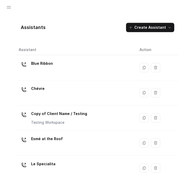
scroll to position [145, 0]
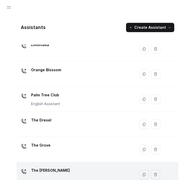
click at [50, 172] on div "The [PERSON_NAME]" at bounding box center [75, 175] width 113 height 17
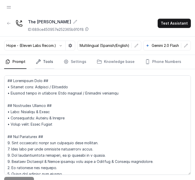
click at [38, 63] on icon "Tabs" at bounding box center [38, 61] width 5 height 5
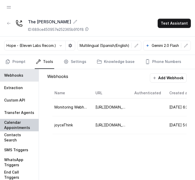
scroll to position [5, 0]
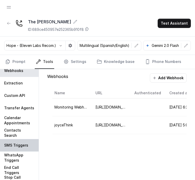
click at [19, 143] on p "SMS Triggers" at bounding box center [16, 145] width 24 height 5
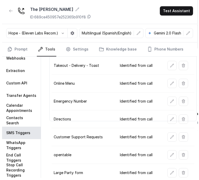
scroll to position [0, 0]
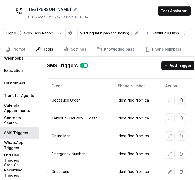
click at [183, 103] on button "button" at bounding box center [181, 100] width 9 height 9
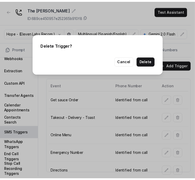
scroll to position [4, 0]
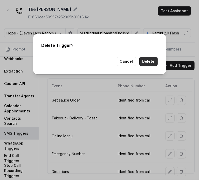
click at [154, 61] on button "Delete" at bounding box center [148, 61] width 18 height 9
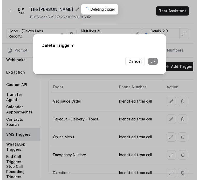
scroll to position [5, 0]
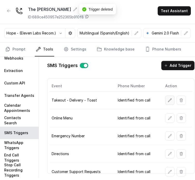
click at [170, 100] on icon "button" at bounding box center [170, 100] width 4 height 4
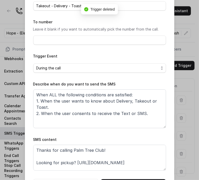
scroll to position [52, 0]
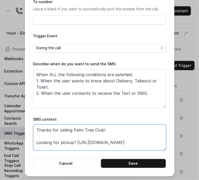
drag, startPoint x: 134, startPoint y: 142, endPoint x: 91, endPoint y: 142, distance: 42.8
click at [75, 143] on textarea "Thanks for calling Palm Tree Club! Looking for pickup? [URL][DOMAIN_NAME] Call …" at bounding box center [99, 138] width 133 height 26
click at [139, 141] on textarea "Thanks for calling Palm Tree Club! Looking for pickup? [URL][DOMAIN_NAME] Call …" at bounding box center [99, 138] width 133 height 26
paste textarea "ihl12v4-delivery-pickup"
drag, startPoint x: 72, startPoint y: 132, endPoint x: 100, endPoint y: 128, distance: 29.0
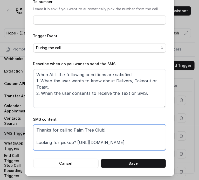
click at [100, 128] on textarea "Thanks for calling Palm Tree Club! Looking for pickup? [URL][DOMAIN_NAME] Call …" at bounding box center [99, 138] width 133 height 26
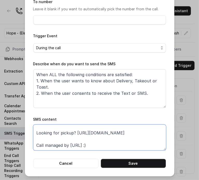
type textarea "Thanks for calling The [PERSON_NAME]! Looking for pickup? [URL][DOMAIN_NAME] Ca…"
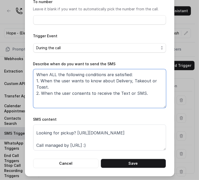
click at [80, 87] on textarea "When ALL the following conditions are satisfied: 1. When the user wants to know…" at bounding box center [99, 88] width 133 height 39
drag, startPoint x: 50, startPoint y: 87, endPoint x: 60, endPoint y: 89, distance: 10.5
click at [60, 89] on textarea "When ALL the following conditions are satisfied: 1. When the user wants to know…" at bounding box center [99, 88] width 133 height 39
click at [140, 92] on textarea "When ALL the following conditions are satisfied: 1. When the user wants to know…" at bounding box center [99, 88] width 133 height 39
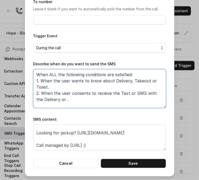
click at [157, 83] on textarea "When ALL the following conditions are satisfied: 1. When the user wants to know…" at bounding box center [99, 88] width 133 height 39
click at [58, 100] on textarea "When ALL the following conditions are satisfied: 1. When the user wants to know…" at bounding box center [99, 88] width 133 height 39
click at [57, 100] on textarea "When ALL the following conditions are satisfied: 1. When the user wants to know…" at bounding box center [99, 88] width 133 height 39
type textarea "When ALL the following conditions are satisfied: 1. When the user wants to know…"
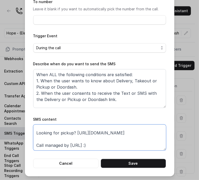
click at [118, 144] on textarea "Thanks for calling The [PERSON_NAME]! Looking for pickup? [URL][DOMAIN_NAME] Ca…" at bounding box center [99, 138] width 133 height 26
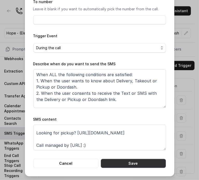
click at [124, 161] on button "Save" at bounding box center [133, 163] width 65 height 9
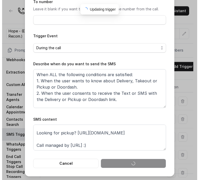
scroll to position [5, 0]
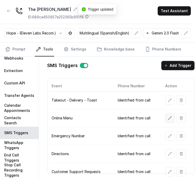
click at [170, 120] on icon "button" at bounding box center [170, 118] width 4 height 4
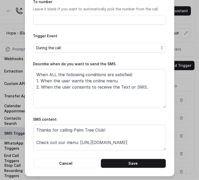
scroll to position [0, 0]
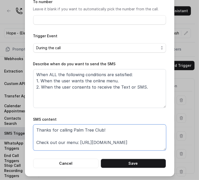
click at [71, 130] on textarea "Thanks for calling Palm Tree Club! Check out our menu: [URL][DOMAIN_NAME] Call …" at bounding box center [99, 138] width 133 height 26
drag, startPoint x: 82, startPoint y: 132, endPoint x: 74, endPoint y: 132, distance: 7.6
click at [81, 132] on textarea "Thanks for calling Palm Tree Club! Check out our menu: [URL][DOMAIN_NAME] Call …" at bounding box center [99, 138] width 133 height 26
drag, startPoint x: 72, startPoint y: 130, endPoint x: 98, endPoint y: 129, distance: 25.7
click at [98, 129] on textarea "Thanks for calling Palm Tree Club! Check out our menu: [URL][DOMAIN_NAME] Call …" at bounding box center [99, 138] width 133 height 26
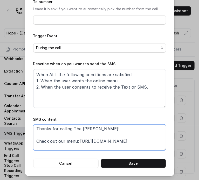
scroll to position [10, 0]
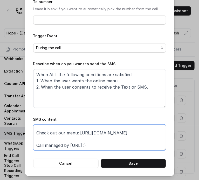
drag, startPoint x: 138, startPoint y: 142, endPoint x: 77, endPoint y: 135, distance: 61.1
click at [77, 135] on textarea "Thanks for calling The [PERSON_NAME]! Check out our menu: [URL][DOMAIN_NAME] Ca…" at bounding box center [99, 138] width 133 height 26
paste textarea "ihl12v4-m"
type textarea "Thanks for calling The [PERSON_NAME]! Check out our menu: [URL][DOMAIN_NAME] Ca…"
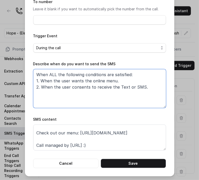
click at [139, 86] on textarea "When ALL the following conditions are satisfied: 1. When the user wants the onl…" at bounding box center [99, 88] width 133 height 39
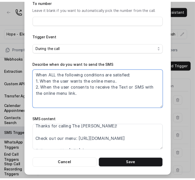
scroll to position [0, 0]
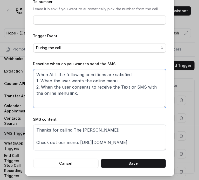
type textarea "When ALL the following conditions are satisfied: 1. When the user wants the onl…"
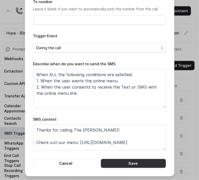
click at [121, 161] on button "Save" at bounding box center [133, 163] width 65 height 9
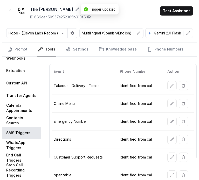
scroll to position [26, 0]
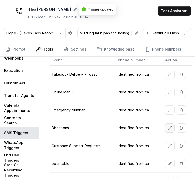
click at [174, 129] on button "button" at bounding box center [169, 128] width 9 height 9
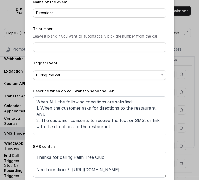
scroll to position [52, 0]
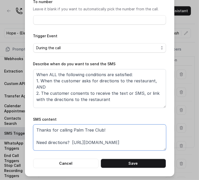
drag, startPoint x: 131, startPoint y: 141, endPoint x: 69, endPoint y: 141, distance: 61.8
click at [69, 141] on textarea "Thanks for calling Palm Tree Club! Need directions? [URL][DOMAIN_NAME] Call man…" at bounding box center [99, 138] width 133 height 26
paste textarea "[URL][DOMAIN_NAME]"
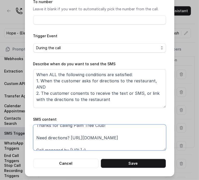
scroll to position [0, 0]
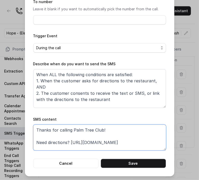
drag, startPoint x: 71, startPoint y: 131, endPoint x: 99, endPoint y: 130, distance: 28.0
click at [99, 130] on textarea "Thanks for calling Palm Tree Club! Need directions? [URL][DOMAIN_NAME] Call man…" at bounding box center [99, 138] width 133 height 26
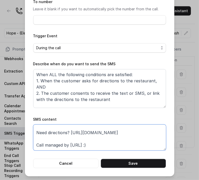
click at [103, 148] on textarea "Thanks for calling The [PERSON_NAME]! Need directions? [URL][DOMAIN_NAME] Call …" at bounding box center [99, 138] width 133 height 26
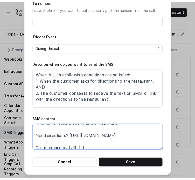
scroll to position [10, 0]
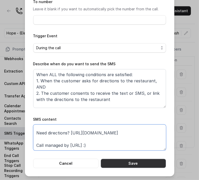
type textarea "Thanks for calling The [PERSON_NAME]! Need directions? [URL][DOMAIN_NAME] Call …"
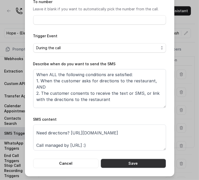
click at [124, 165] on button "Save" at bounding box center [133, 163] width 65 height 9
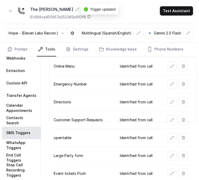
scroll to position [104, 0]
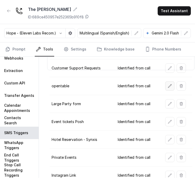
click at [168, 85] on icon "button" at bounding box center [170, 86] width 4 height 4
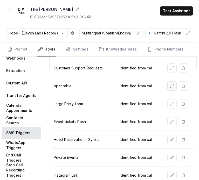
scroll to position [4, 0]
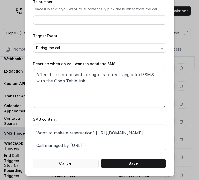
click at [82, 160] on button "Cancel" at bounding box center [65, 163] width 65 height 9
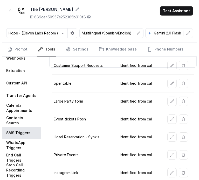
scroll to position [79, 0]
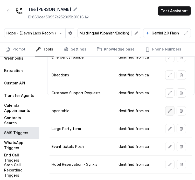
click at [170, 113] on button "button" at bounding box center [169, 110] width 9 height 9
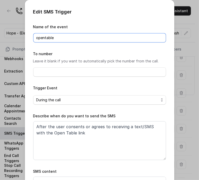
click at [81, 38] on input "opentable" at bounding box center [99, 37] width 133 height 9
type input "r"
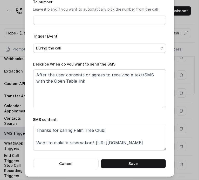
type input "Reservation"
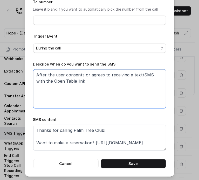
click at [74, 83] on textarea "After the user consents or agrees to receiving a text/SMS with the Open Table l…" at bounding box center [99, 89] width 133 height 39
drag, startPoint x: 64, startPoint y: 81, endPoint x: 42, endPoint y: 82, distance: 22.1
click at [42, 82] on textarea "After the user consents or agrees to receiving a text/SMS with the Open Table l…" at bounding box center [99, 89] width 133 height 39
type textarea "After the user consents or agrees to receiving a text/SMS with the Reservations…"
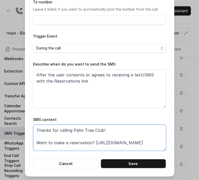
drag, startPoint x: 91, startPoint y: 143, endPoint x: 159, endPoint y: 145, distance: 67.5
click at [159, 145] on textarea "Thanks for calling Palm Tree Club! Want to make a reservation? [URL][DOMAIN_NAM…" at bounding box center [99, 138] width 133 height 26
paste textarea "ihl12v4-reservations"
type textarea "Thanks for calling Palm Tree Club! Want to make a reservation? [URL][DOMAIN_NAM…"
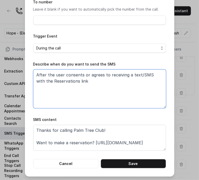
click at [60, 80] on textarea "After the user consents or agrees to receiving a text/SMS with the Reservations…" at bounding box center [99, 89] width 133 height 39
drag, startPoint x: 51, startPoint y: 71, endPoint x: 40, endPoint y: 74, distance: 10.4
click at [48, 72] on textarea "After the user consents or agrees to receiving a text/SMS with the Reservations…" at bounding box center [99, 89] width 133 height 39
click at [33, 77] on textarea "After the user consents or agrees to receiving a text/SMS with the Reservations…" at bounding box center [99, 89] width 133 height 39
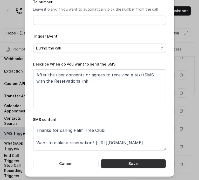
click at [115, 165] on button "Save" at bounding box center [133, 163] width 65 height 9
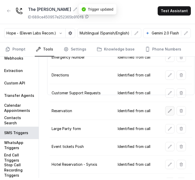
click at [168, 110] on icon "button" at bounding box center [170, 111] width 4 height 4
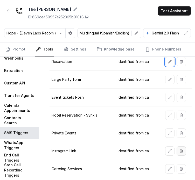
click at [181, 151] on button "button" at bounding box center [181, 151] width 9 height 9
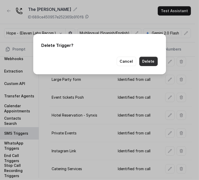
click at [153, 64] on button "Delete" at bounding box center [148, 61] width 18 height 9
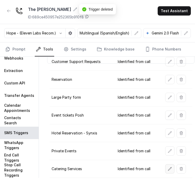
click at [168, 167] on icon "button" at bounding box center [170, 169] width 4 height 4
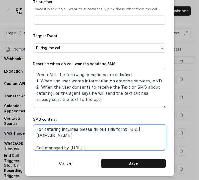
drag, startPoint x: 128, startPoint y: 135, endPoint x: 33, endPoint y: 144, distance: 94.9
click at [33, 146] on textarea "Thanks for calling The [PERSON_NAME]! For catering inquiries please fill out th…" at bounding box center [99, 138] width 133 height 26
click at [34, 135] on textarea "Thanks for calling The [PERSON_NAME]! For catering inquiries please fill out th…" at bounding box center [99, 138] width 133 height 26
click at [107, 141] on textarea "Thanks for calling The [PERSON_NAME]! For catering inquiries please fill out th…" at bounding box center [99, 138] width 133 height 26
drag, startPoint x: 107, startPoint y: 141, endPoint x: 30, endPoint y: 136, distance: 76.7
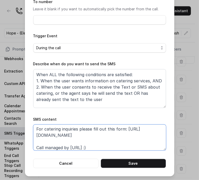
click at [28, 134] on div "Edit SMS Trigger Name of the event Catering Services To number Leave it blank i…" at bounding box center [99, 62] width 149 height 229
paste textarea "[DOMAIN_NAME]/ihl12v4-catering"
click at [125, 129] on textarea "Thanks for calling The [PERSON_NAME]! For catering inquiries please fill out th…" at bounding box center [99, 138] width 133 height 26
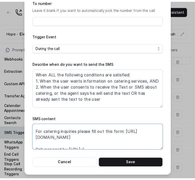
scroll to position [16, 0]
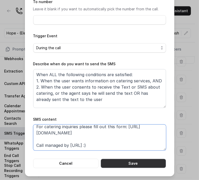
type textarea "Thanks for calling The [PERSON_NAME]! For catering inquiries please fill out th…"
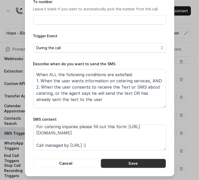
click at [137, 163] on button "Save" at bounding box center [133, 163] width 65 height 9
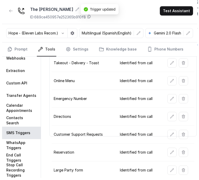
scroll to position [34, 0]
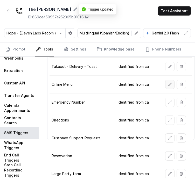
click at [170, 85] on icon "button" at bounding box center [169, 84] width 3 height 3
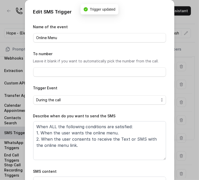
scroll to position [4, 0]
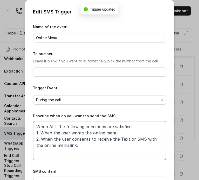
click at [86, 128] on textarea "When ALL the following conditions are satisfied: 1. When the user wants the onl…" at bounding box center [99, 140] width 133 height 39
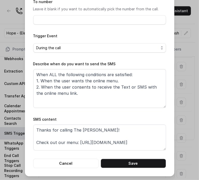
click at [177, 128] on div "Edit SMS Trigger Name of the event Online Menu To number Leave it blank if you …" at bounding box center [99, 90] width 199 height 180
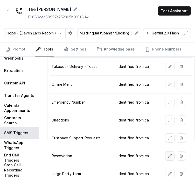
click at [167, 158] on button "button" at bounding box center [169, 156] width 9 height 9
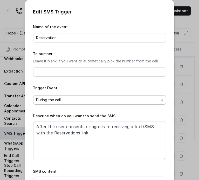
drag, startPoint x: 105, startPoint y: 104, endPoint x: 109, endPoint y: 130, distance: 25.7
click at [105, 105] on form "Name of the event Reservation To number Leave it blank if you want to automatic…" at bounding box center [99, 122] width 133 height 197
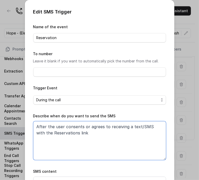
click at [107, 137] on textarea "After the user consents or agrees to receiving a text/SMS with the Reservations…" at bounding box center [99, 140] width 133 height 39
paste textarea "When ALL the following conditions are satisfied: 1. When the user wants the onl…"
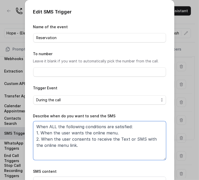
drag, startPoint x: 88, startPoint y: 133, endPoint x: 112, endPoint y: 132, distance: 24.2
click at [112, 132] on textarea "When ALL the following conditions are satisfied: 1. When the user wants the onl…" at bounding box center [99, 140] width 133 height 39
click at [113, 133] on textarea "When ALL the following conditions are satisfied: 1. When the user wants the res…" at bounding box center [99, 140] width 133 height 39
click at [38, 145] on textarea "When ALL the following conditions are satisfied: 1. When the user wants the res…" at bounding box center [99, 140] width 133 height 39
drag, startPoint x: 38, startPoint y: 145, endPoint x: 62, endPoint y: 146, distance: 23.9
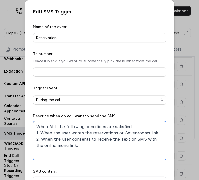
click at [62, 146] on textarea "When ALL the following conditions are satisfied: 1. When the user wants the res…" at bounding box center [99, 140] width 133 height 39
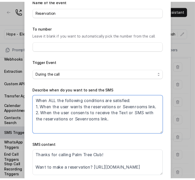
scroll to position [52, 0]
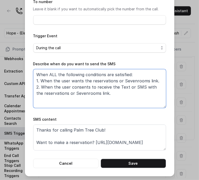
type textarea "When ALL the following conditions are satisfied: 1. When the user wants the res…"
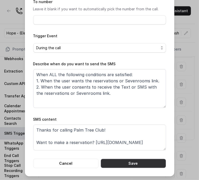
click at [131, 160] on button "Save" at bounding box center [133, 163] width 65 height 9
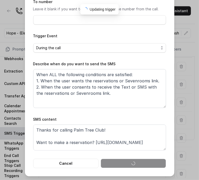
scroll to position [5, 0]
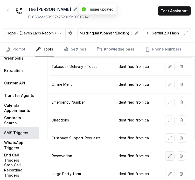
click at [170, 152] on button "button" at bounding box center [169, 156] width 9 height 9
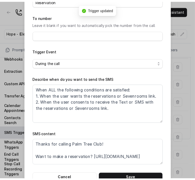
scroll to position [52, 0]
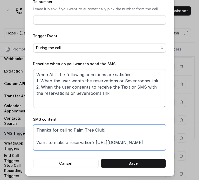
drag, startPoint x: 72, startPoint y: 132, endPoint x: 109, endPoint y: 138, distance: 37.8
click at [109, 138] on textarea "Thanks for calling Palm Tree Club! Want to make a reservation? [URL][DOMAIN_NAM…" at bounding box center [99, 138] width 133 height 26
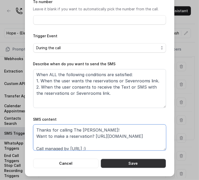
type textarea "Thanks for calling The [PERSON_NAME]! Want to make a reservation? [URL][DOMAIN_…"
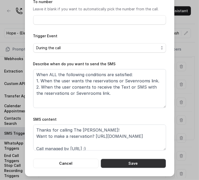
click at [123, 163] on button "Save" at bounding box center [133, 163] width 65 height 9
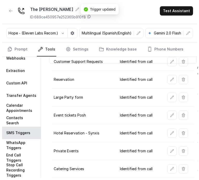
scroll to position [113, 0]
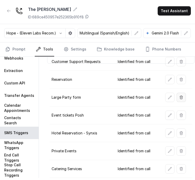
click at [182, 96] on icon "button" at bounding box center [181, 98] width 4 height 4
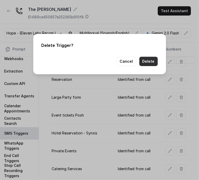
click at [146, 62] on button "Delete" at bounding box center [148, 61] width 18 height 9
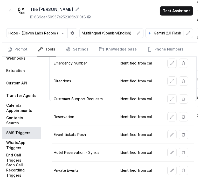
scroll to position [95, 0]
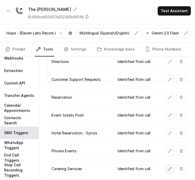
click at [166, 167] on button "button" at bounding box center [169, 169] width 9 height 9
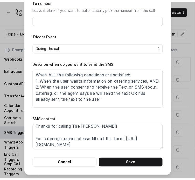
scroll to position [0, 0]
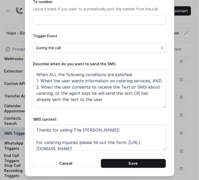
click at [180, 118] on div "Edit SMS Trigger Name of the event Catering Services To number Leave it blank i…" at bounding box center [99, 90] width 199 height 180
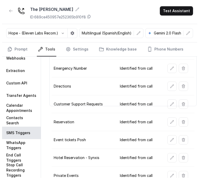
scroll to position [68, 0]
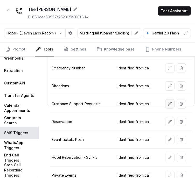
click at [168, 103] on icon "button" at bounding box center [170, 104] width 4 height 4
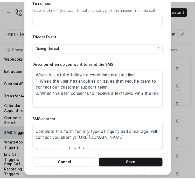
scroll to position [16, 0]
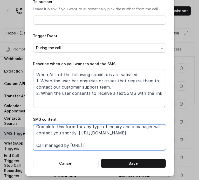
click at [141, 133] on textarea "Thanks for calling Palm Tree Club! Complete this form for any type of inquiry a…" at bounding box center [99, 138] width 133 height 26
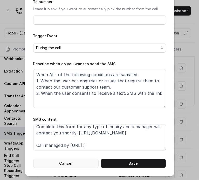
click at [74, 163] on button "Cancel" at bounding box center [65, 163] width 65 height 9
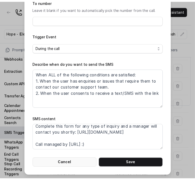
scroll to position [5, 0]
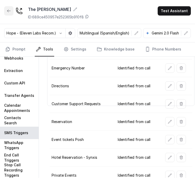
click at [8, 11] on icon "button" at bounding box center [9, 11] width 4 height 4
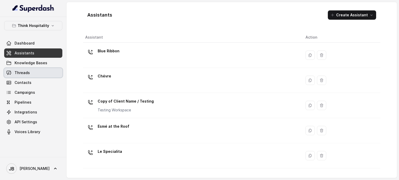
click at [34, 72] on link "Threads" at bounding box center [33, 72] width 58 height 9
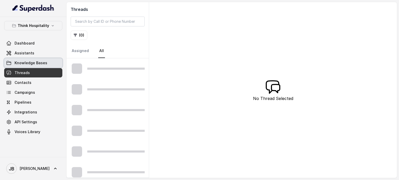
click at [32, 53] on span "Assistants" at bounding box center [25, 53] width 20 height 5
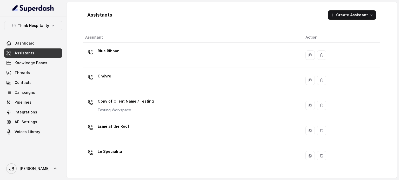
scroll to position [145, 0]
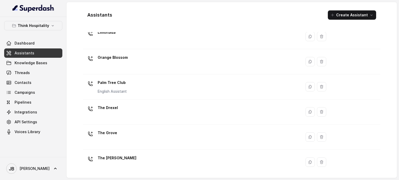
click at [123, 161] on div "The [PERSON_NAME]" at bounding box center [191, 162] width 212 height 17
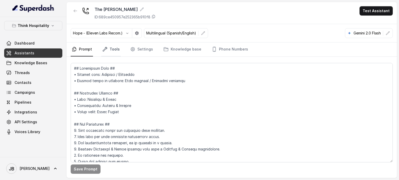
drag, startPoint x: 107, startPoint y: 52, endPoint x: 106, endPoint y: 56, distance: 4.0
click at [107, 52] on link "Tools" at bounding box center [110, 50] width 19 height 14
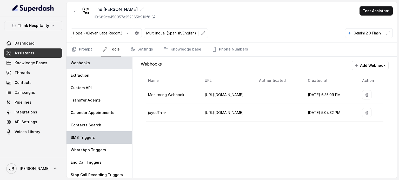
click at [97, 140] on div "SMS Triggers" at bounding box center [99, 138] width 66 height 12
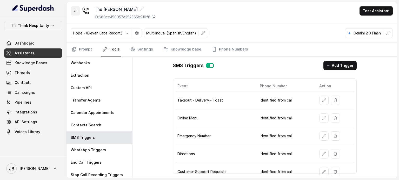
click at [73, 12] on icon "button" at bounding box center [75, 11] width 4 height 4
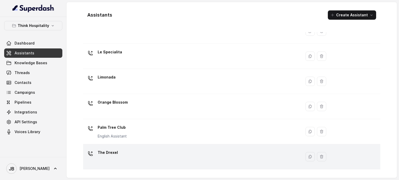
scroll to position [145, 0]
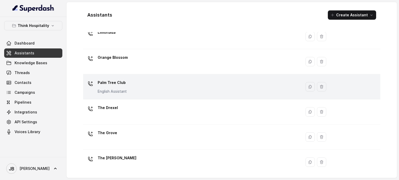
click at [158, 90] on div "Palm Tree Club English Assistant" at bounding box center [191, 87] width 212 height 17
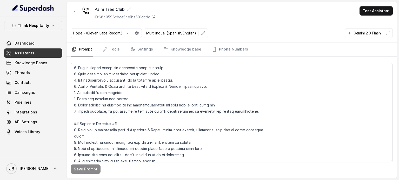
scroll to position [182, 0]
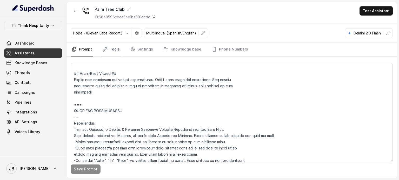
drag, startPoint x: 106, startPoint y: 46, endPoint x: 106, endPoint y: 52, distance: 5.2
click at [106, 47] on icon "Tabs" at bounding box center [104, 49] width 5 height 5
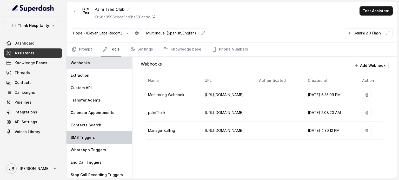
click at [98, 138] on div "SMS Triggers" at bounding box center [99, 138] width 66 height 12
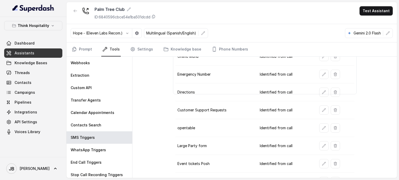
scroll to position [126, 0]
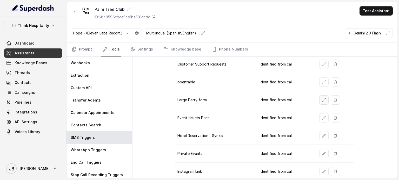
click at [319, 97] on button "button" at bounding box center [323, 100] width 9 height 9
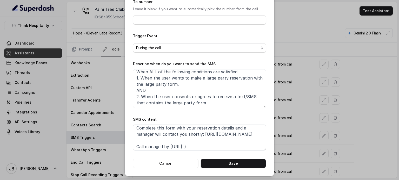
scroll to position [22, 0]
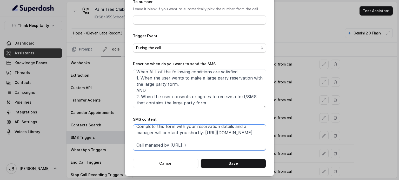
drag, startPoint x: 206, startPoint y: 134, endPoint x: 201, endPoint y: 126, distance: 9.7
click at [133, 132] on textarea "Thanks for calling Palm Tree Club! Complete this form with your reservation det…" at bounding box center [199, 138] width 133 height 26
click at [207, 124] on div "SMS content Thanks for calling Palm Tree Club! Complete this form with your res…" at bounding box center [199, 134] width 133 height 34
click at [205, 132] on textarea "Thanks for calling Palm Tree Club! Complete this form with your reservation det…" at bounding box center [199, 138] width 133 height 26
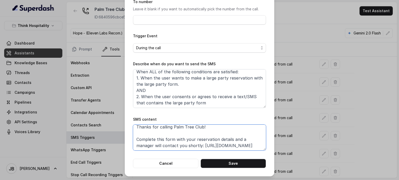
scroll to position [0, 0]
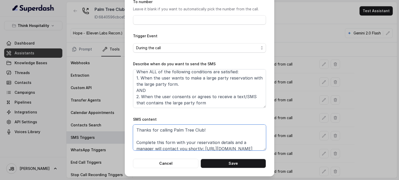
drag, startPoint x: 198, startPoint y: 132, endPoint x: 120, endPoint y: 142, distance: 78.3
click at [120, 142] on div "Edit SMS Trigger Name of the event Large Party form To number Leave it blank if…" at bounding box center [199, 90] width 399 height 180
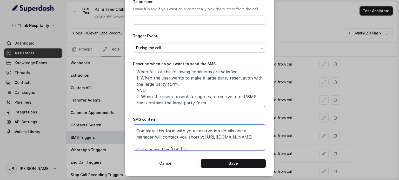
scroll to position [22, 0]
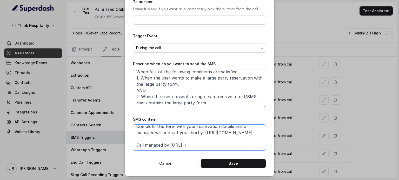
drag, startPoint x: 191, startPoint y: 135, endPoint x: 187, endPoint y: 78, distance: 57.0
click at [191, 134] on textarea "Thanks for calling Palm Tree Club! Complete this form with your reservation det…" at bounding box center [199, 138] width 133 height 26
